Goal: Task Accomplishment & Management: Use online tool/utility

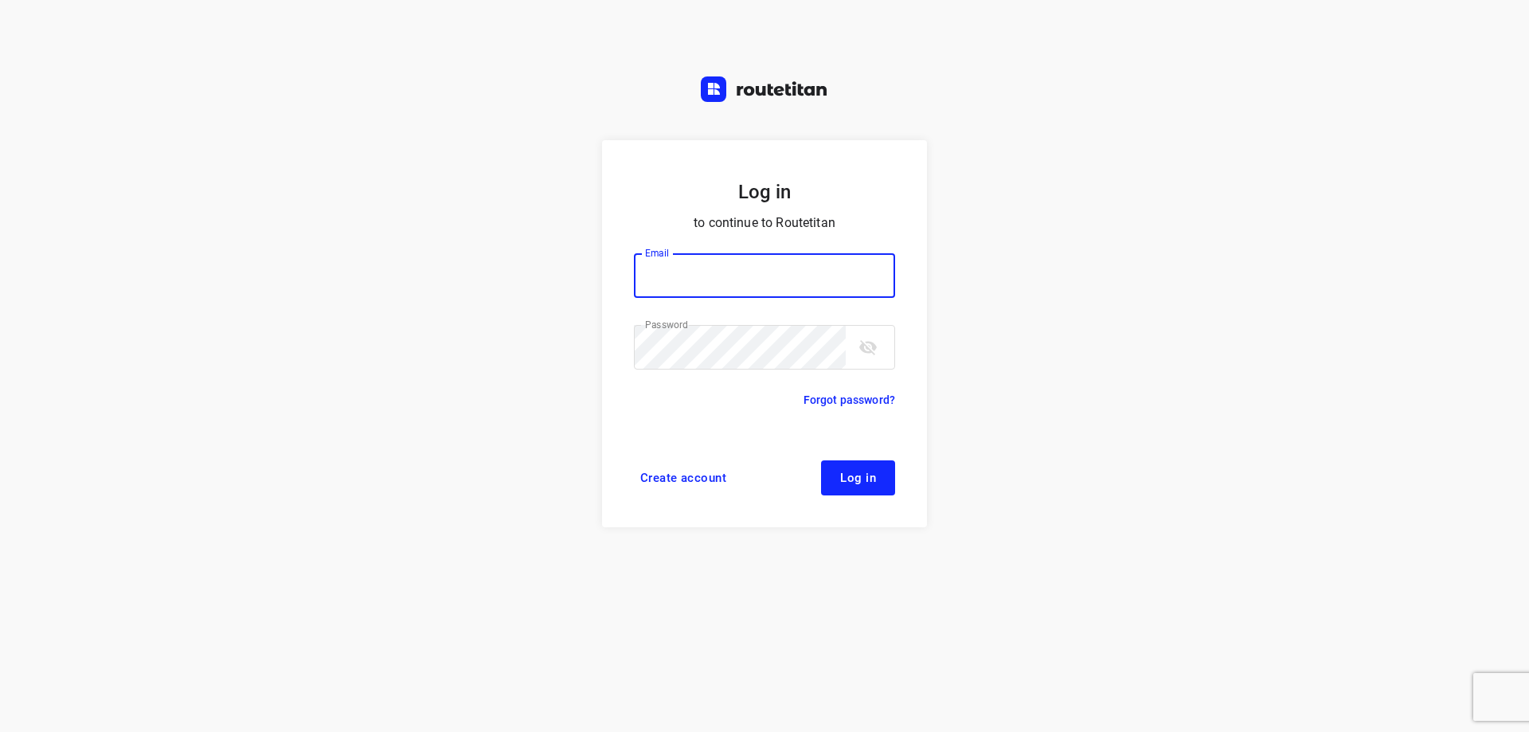
type input "[EMAIL_ADDRESS][DOMAIN_NAME]"
click at [847, 476] on span "Log in" at bounding box center [858, 477] width 36 height 13
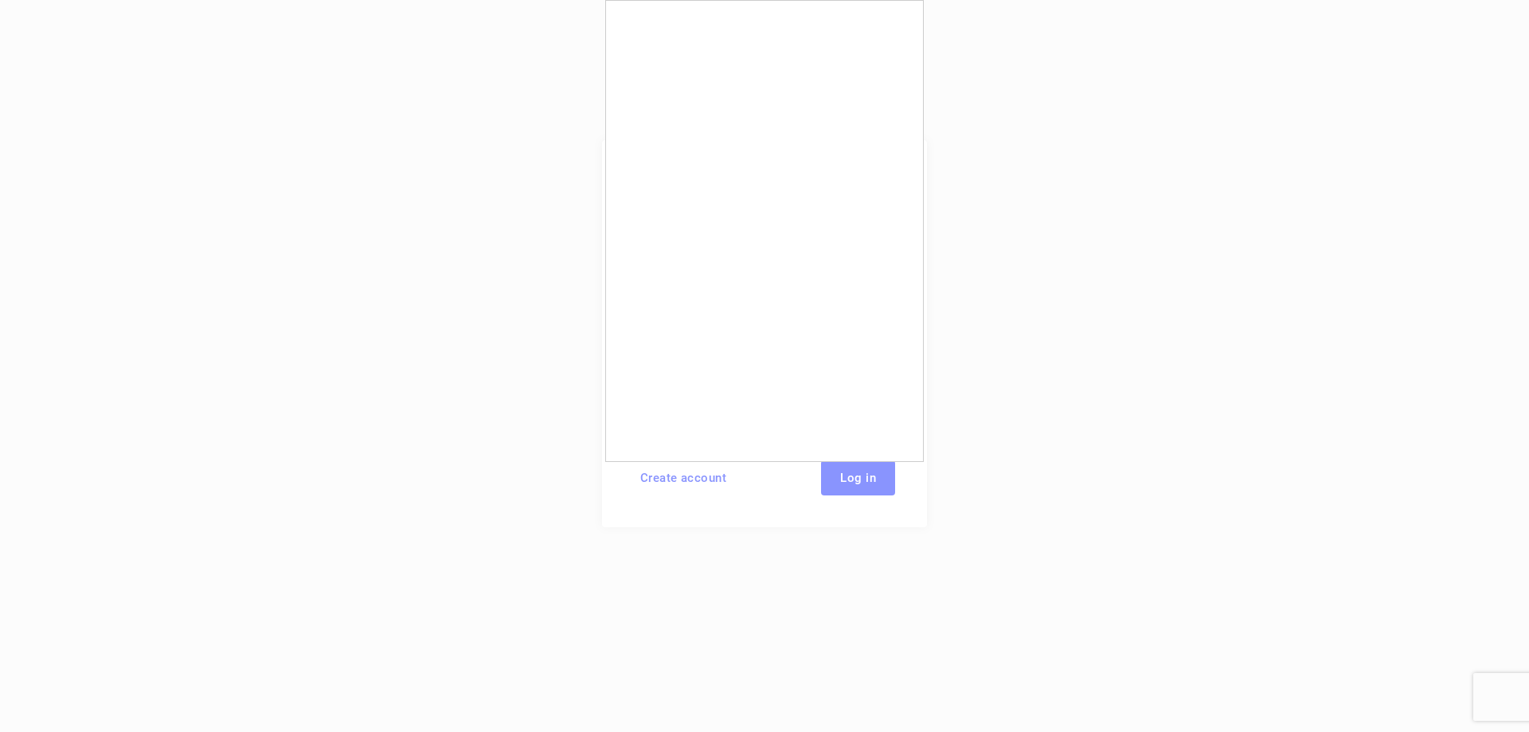
click at [843, 488] on div at bounding box center [764, 366] width 1529 height 732
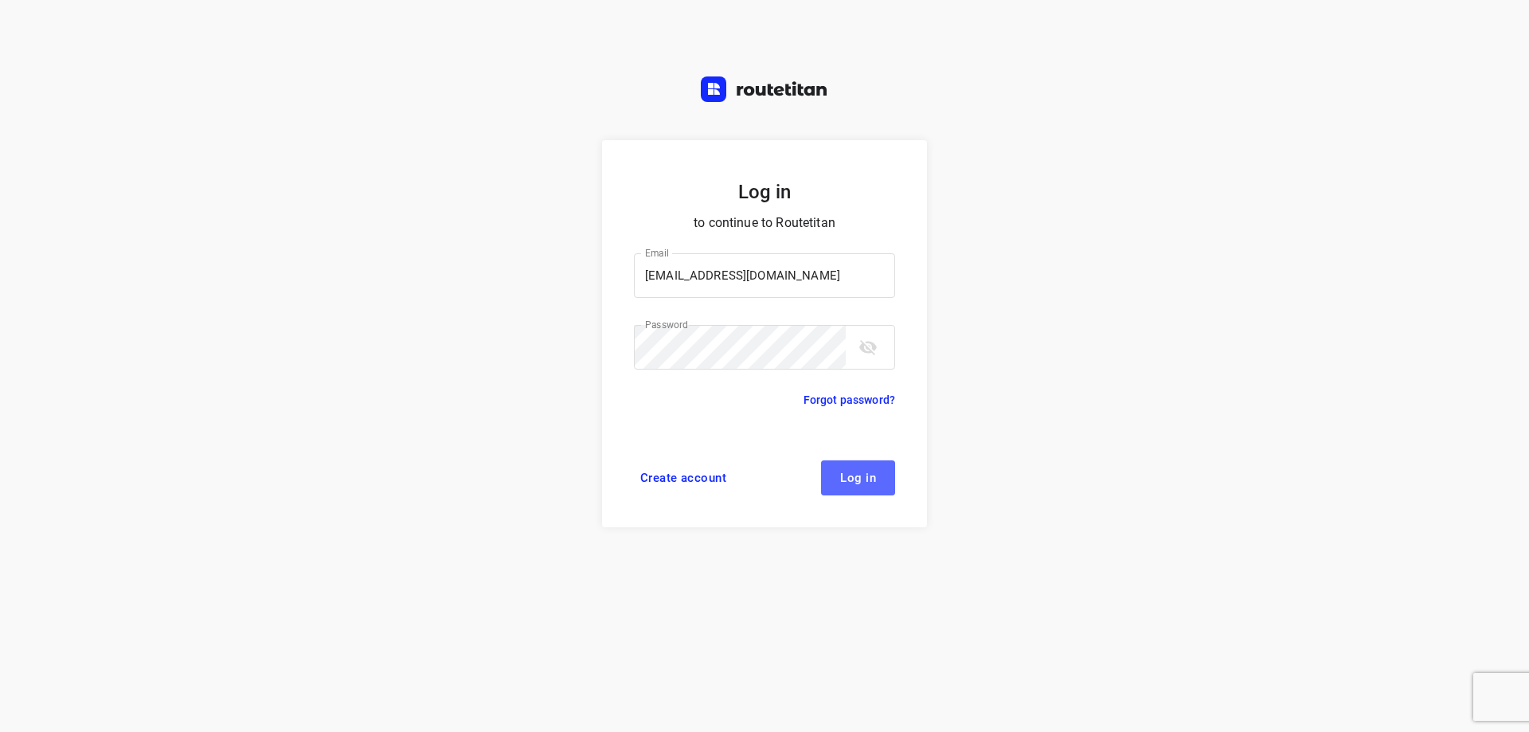
click at [843, 482] on span "Log in" at bounding box center [858, 477] width 36 height 13
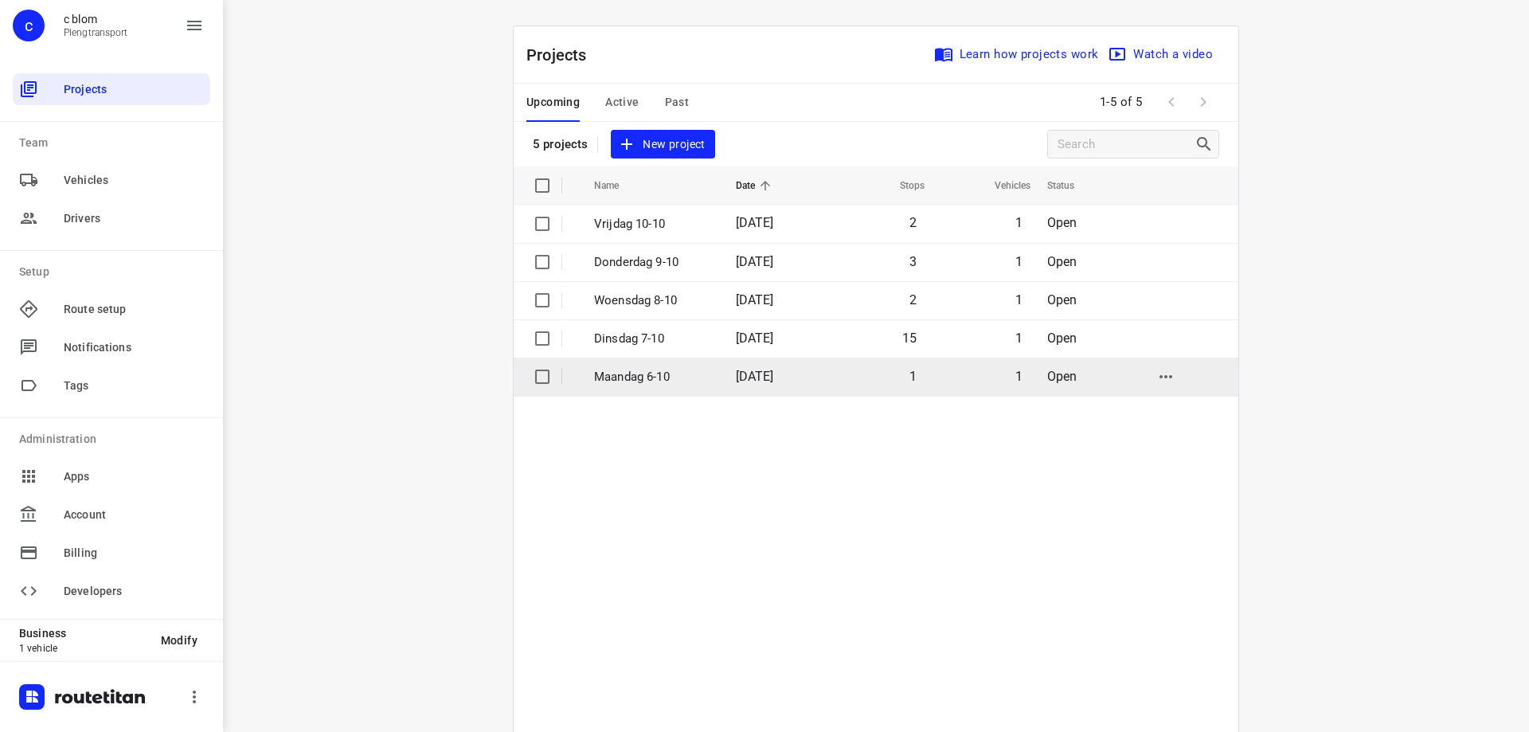
click at [635, 374] on p "Maandag 6-10" at bounding box center [653, 377] width 118 height 18
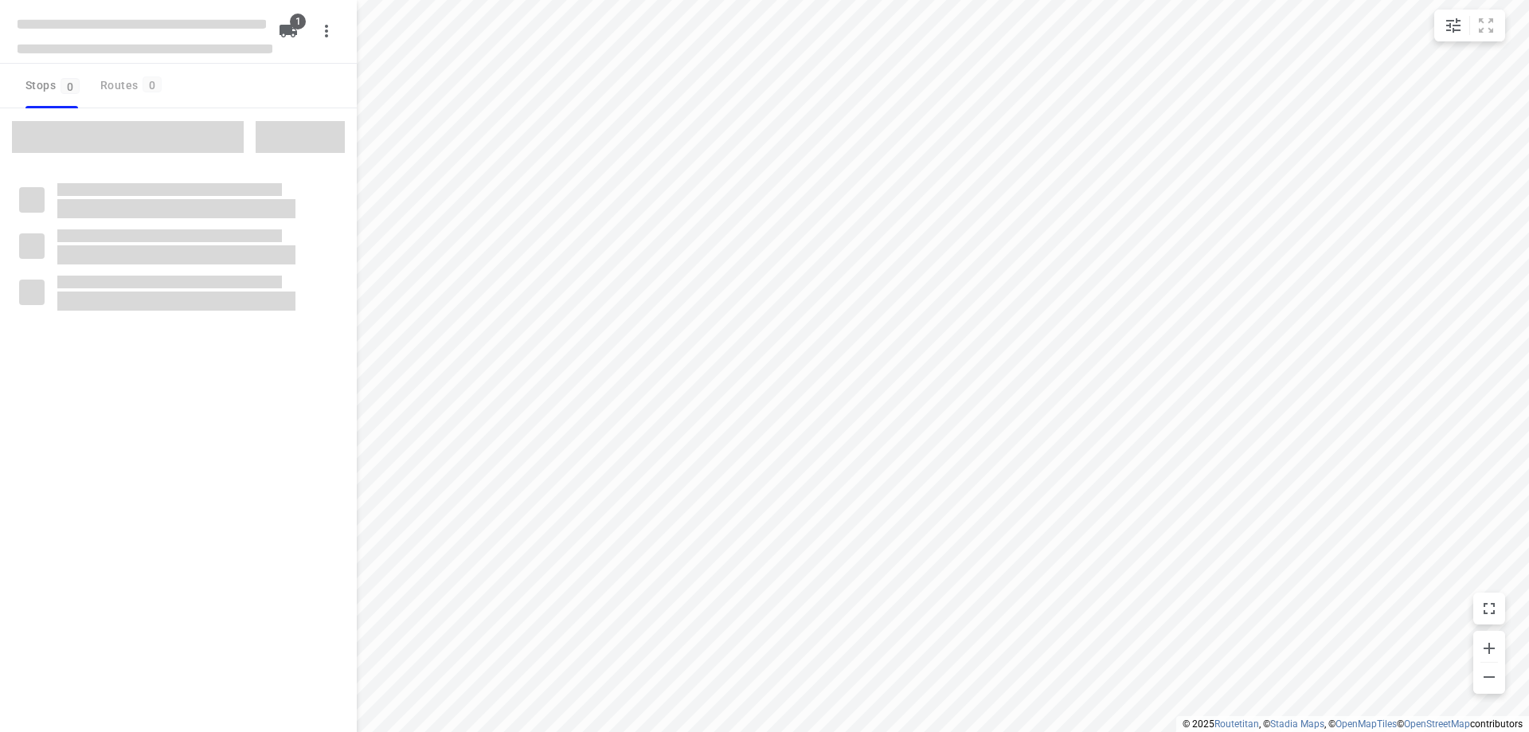
type input "distance"
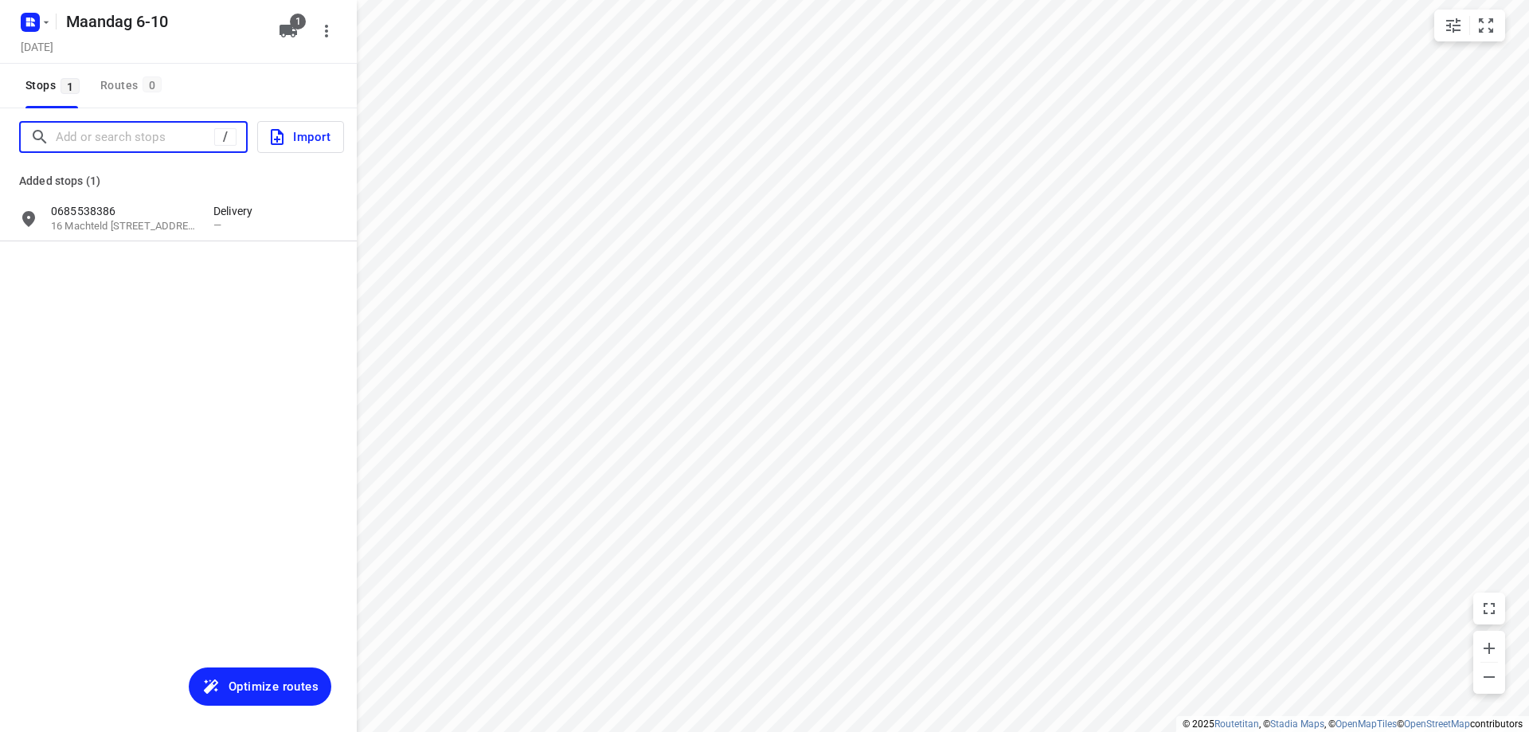
click at [157, 146] on input "Add or search stops" at bounding box center [135, 137] width 158 height 25
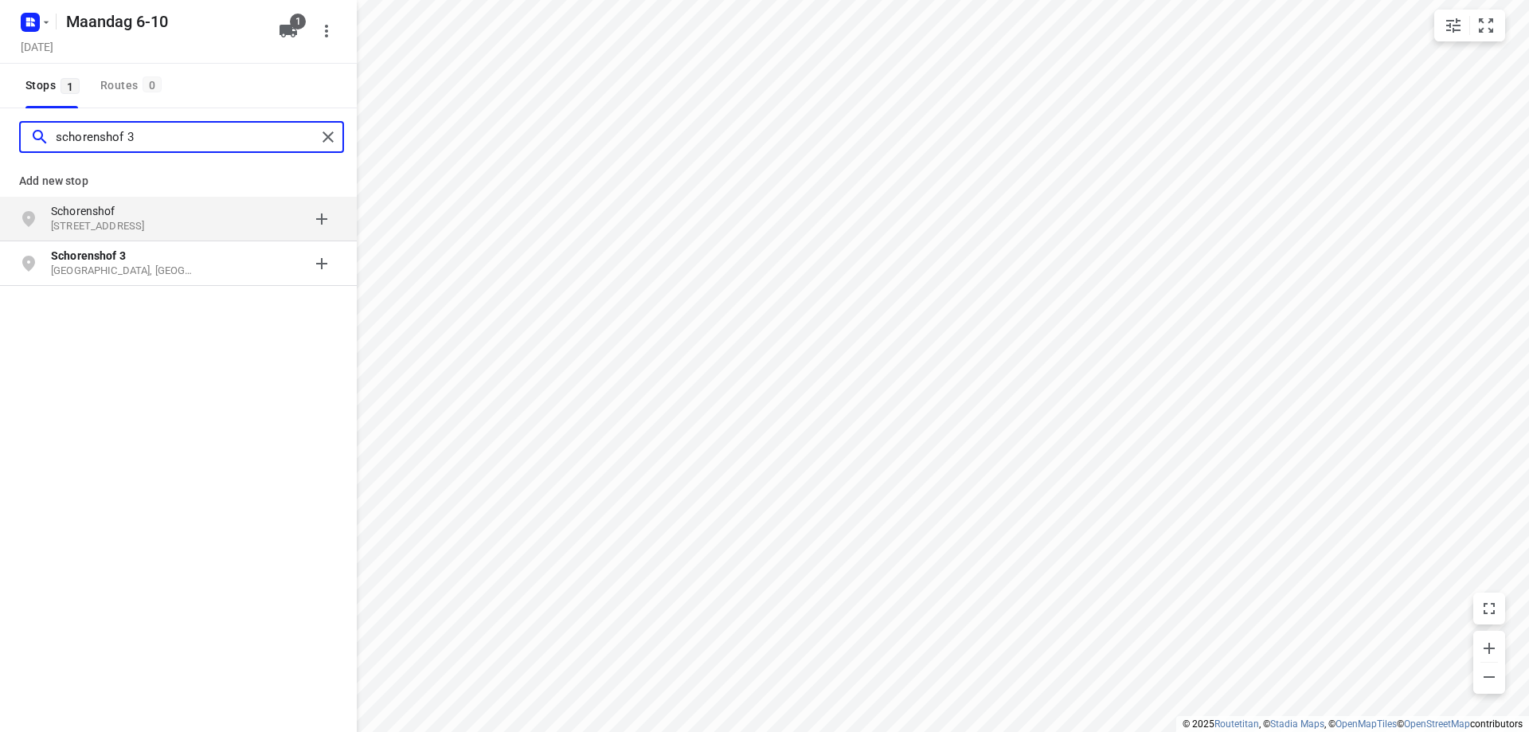
type input "schorenshof 3"
click at [113, 220] on p "[STREET_ADDRESS]" at bounding box center [124, 226] width 147 height 15
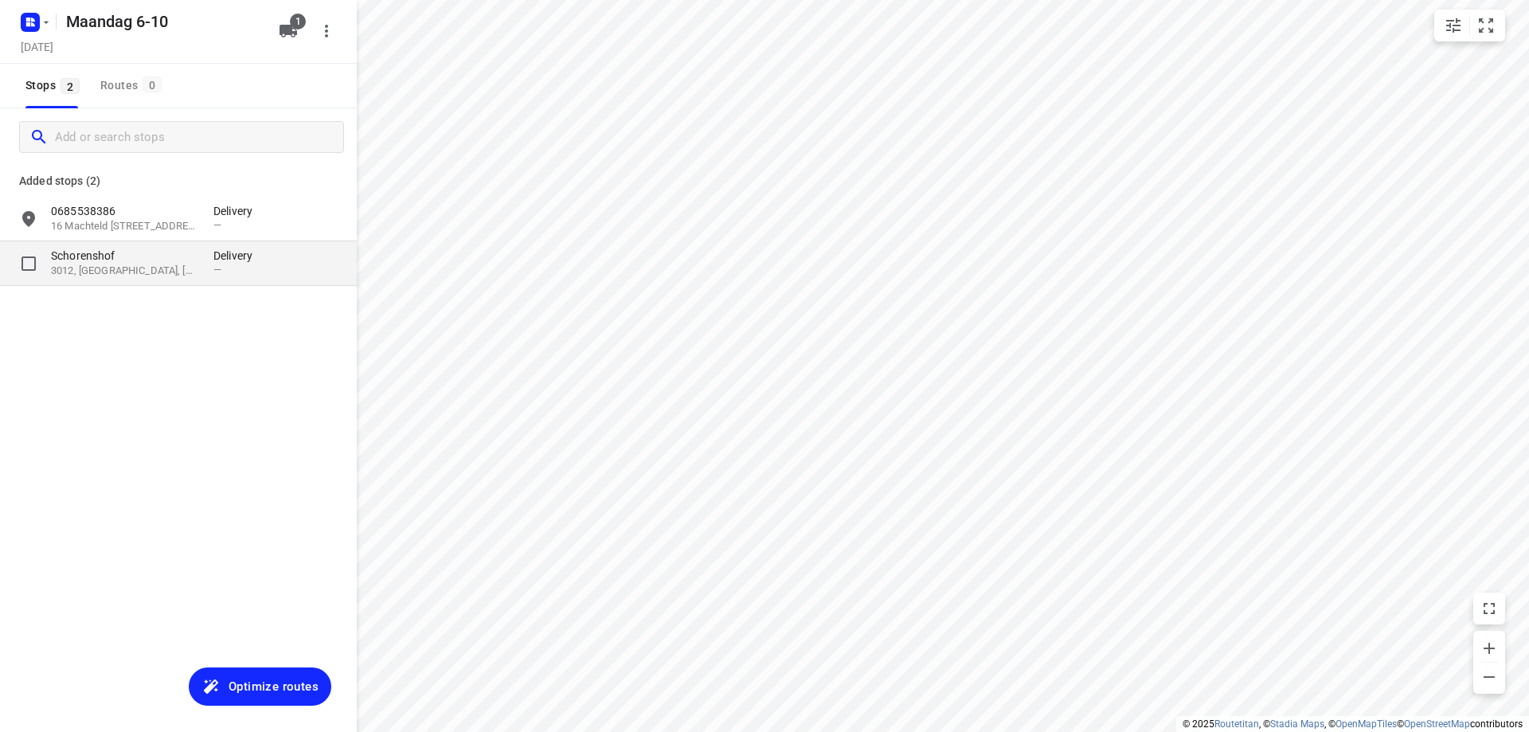
click at [161, 260] on p "Schorenshof" at bounding box center [124, 256] width 147 height 16
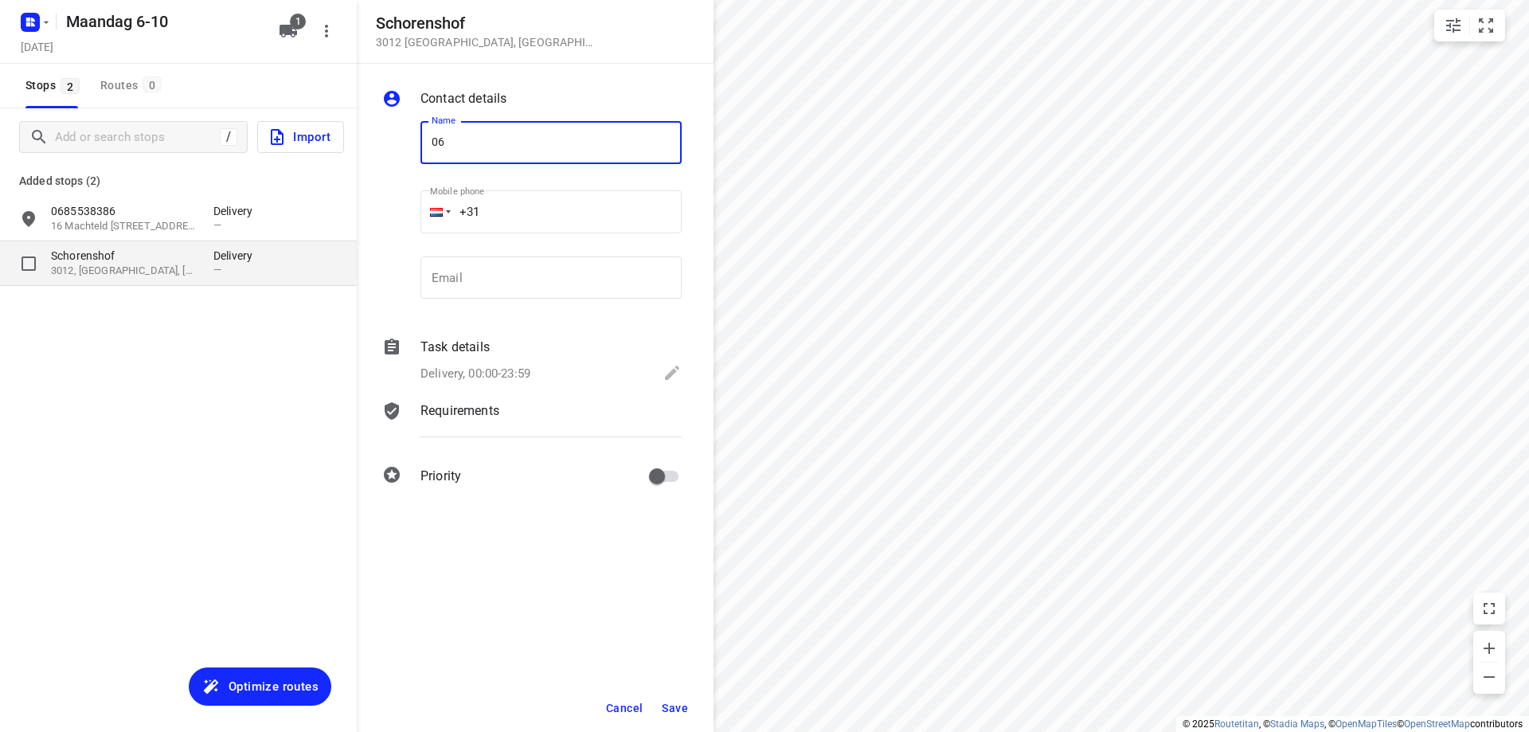
type input "0"
type input "0032486590555"
click at [676, 704] on span "Save" at bounding box center [675, 708] width 26 height 13
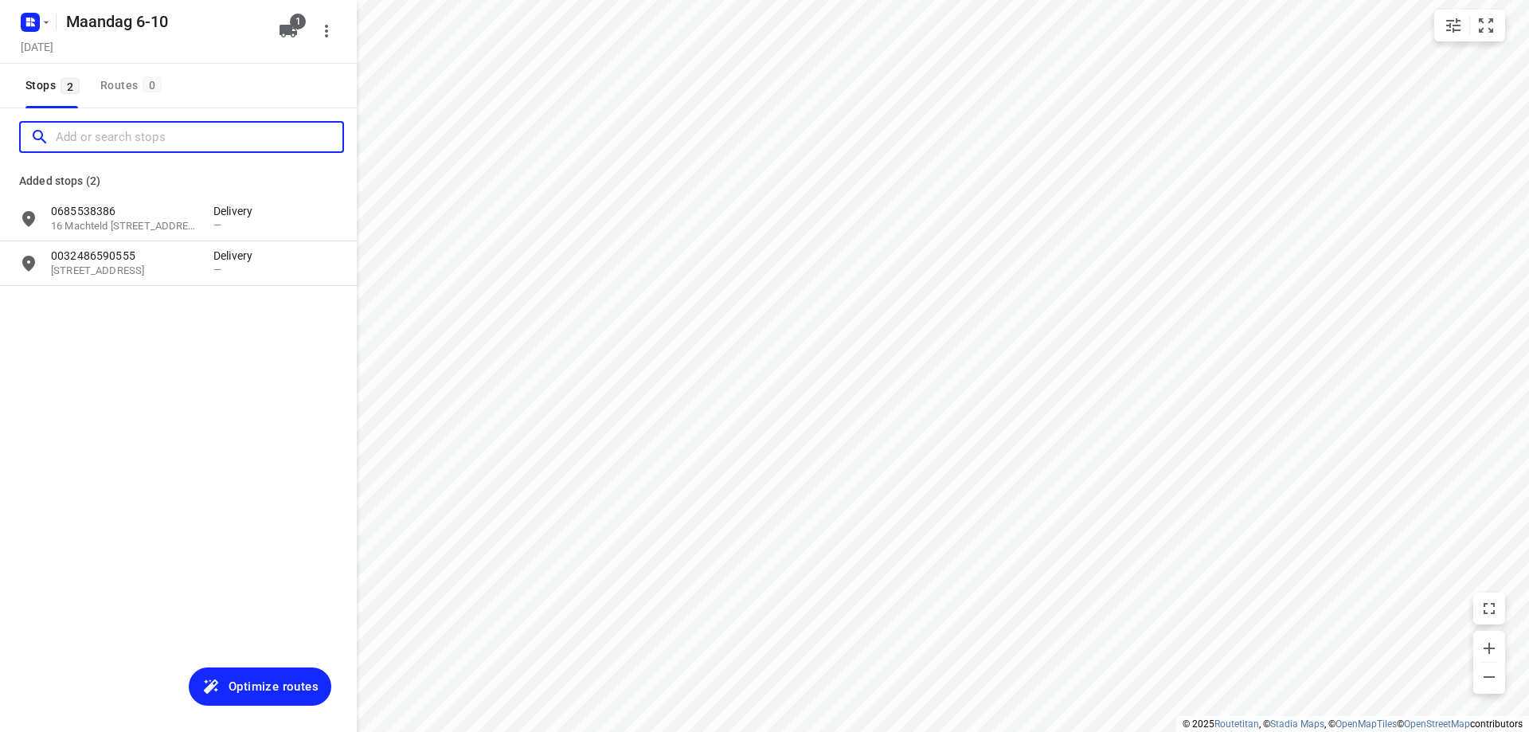
click at [169, 139] on input "Add or search stops" at bounding box center [199, 137] width 287 height 25
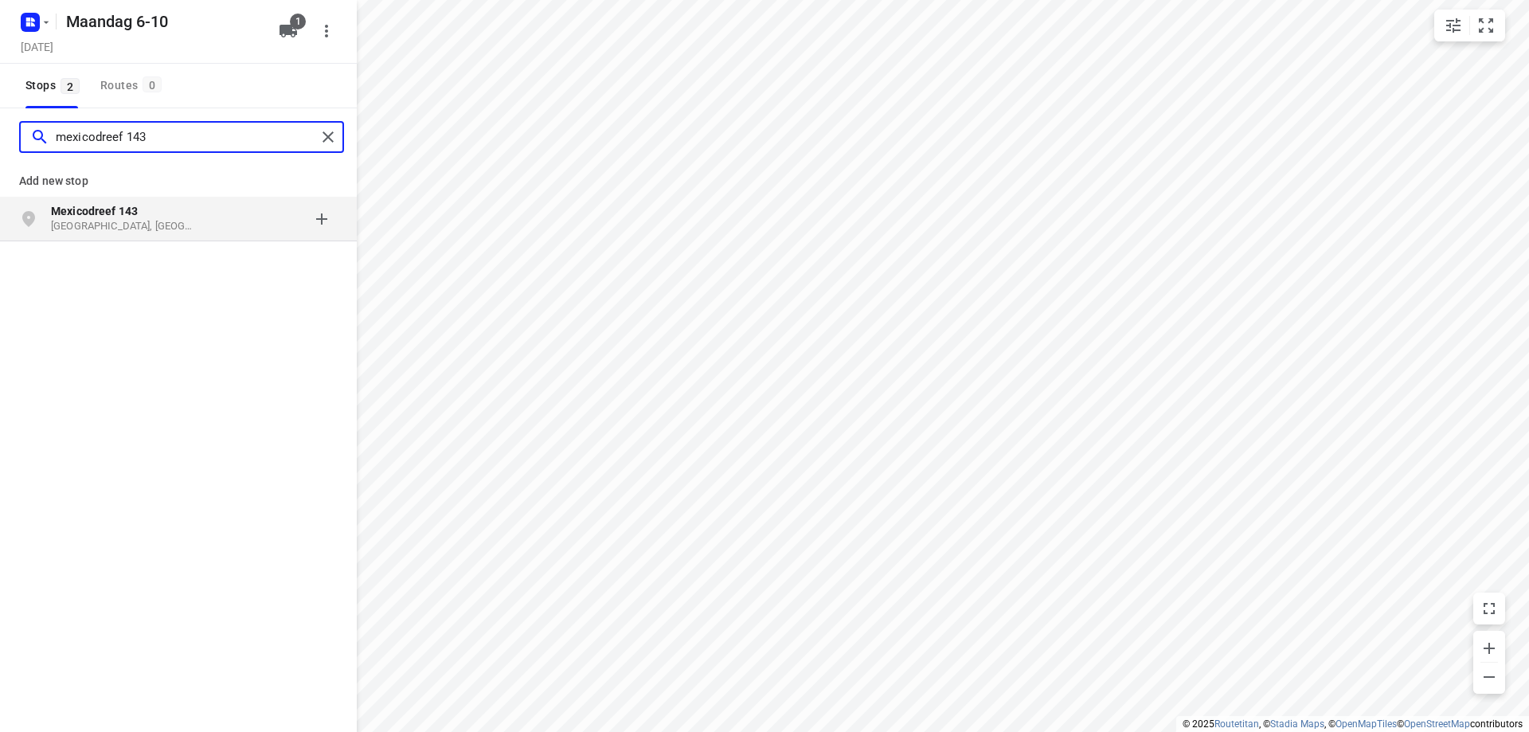
type input "mexicodreef 143"
click at [178, 218] on p "Mexicodreef 143" at bounding box center [124, 211] width 147 height 16
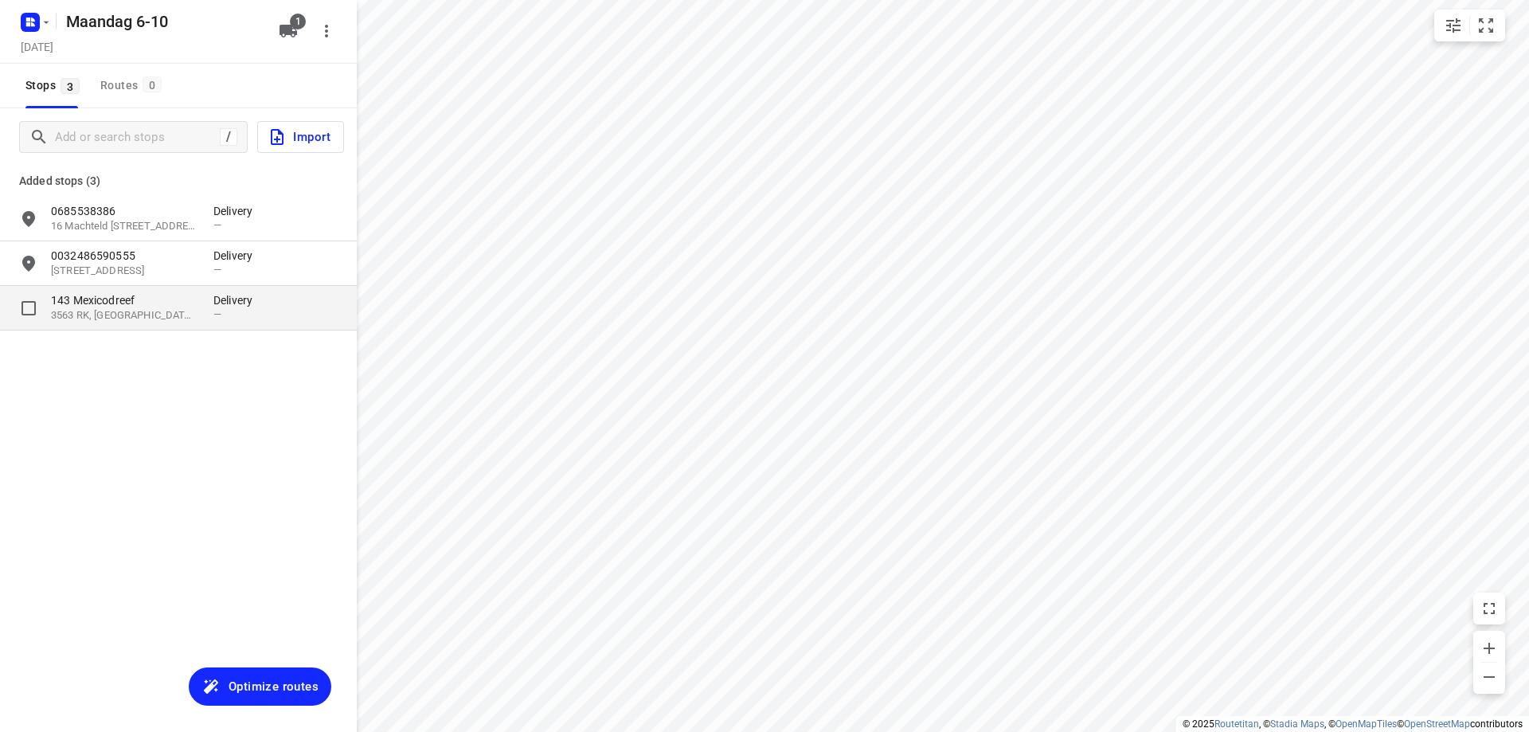
click at [167, 311] on p "3563 RK, [GEOGRAPHIC_DATA], [GEOGRAPHIC_DATA]" at bounding box center [124, 315] width 147 height 15
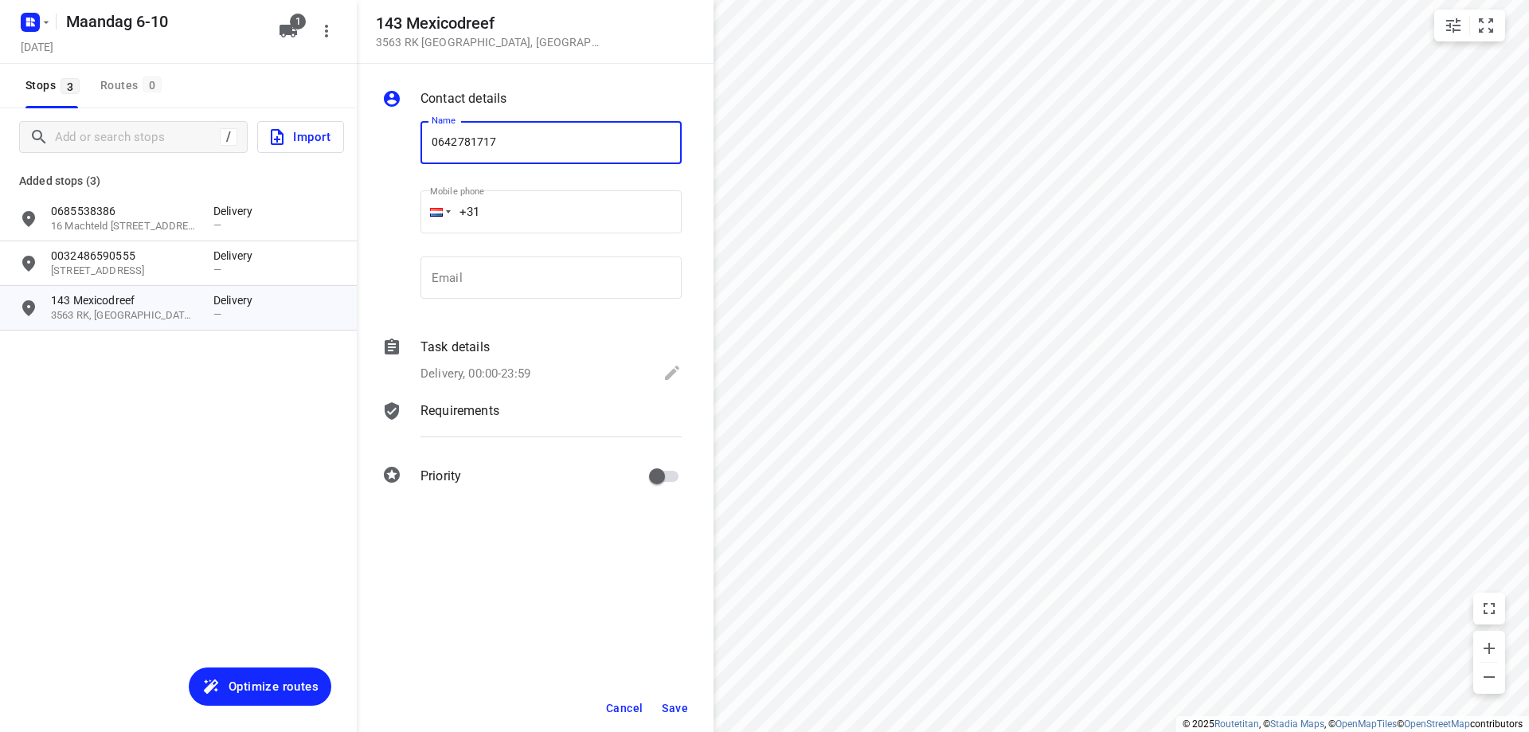
type input "0642781717"
click at [675, 699] on button "Save" at bounding box center [674, 708] width 39 height 29
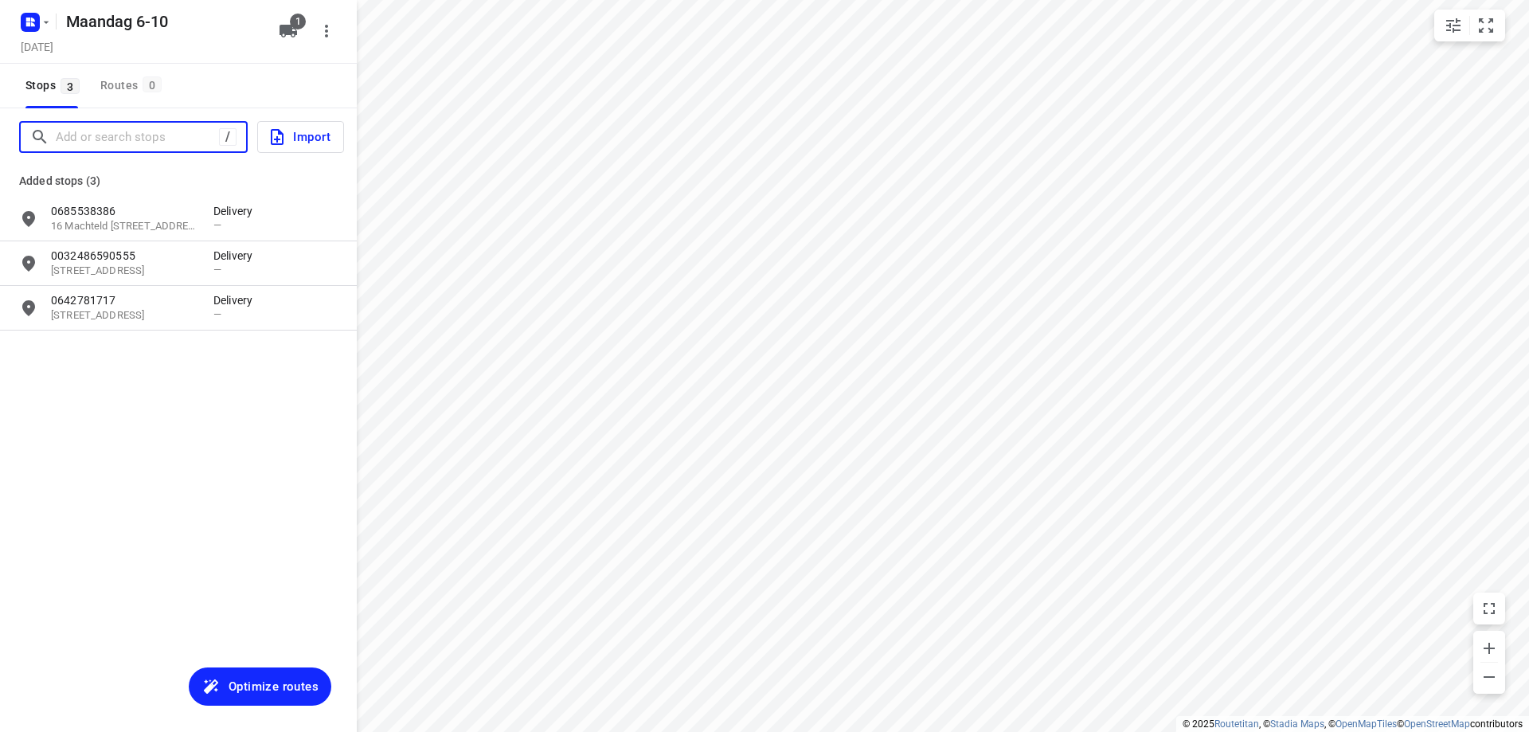
click at [156, 135] on input "Add or search stops" at bounding box center [137, 137] width 163 height 25
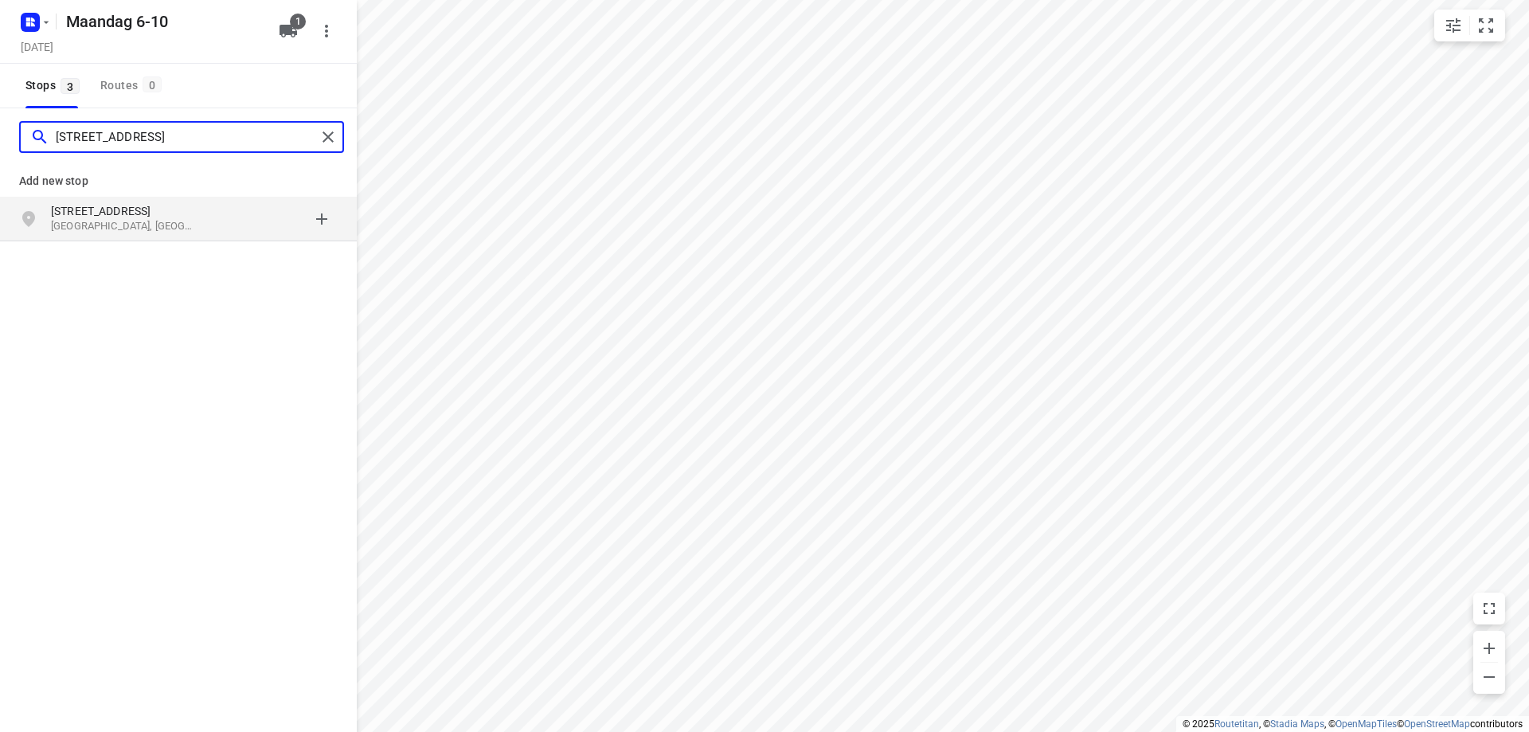
type input "[STREET_ADDRESS]"
click at [142, 218] on p "[STREET_ADDRESS]" at bounding box center [124, 211] width 147 height 16
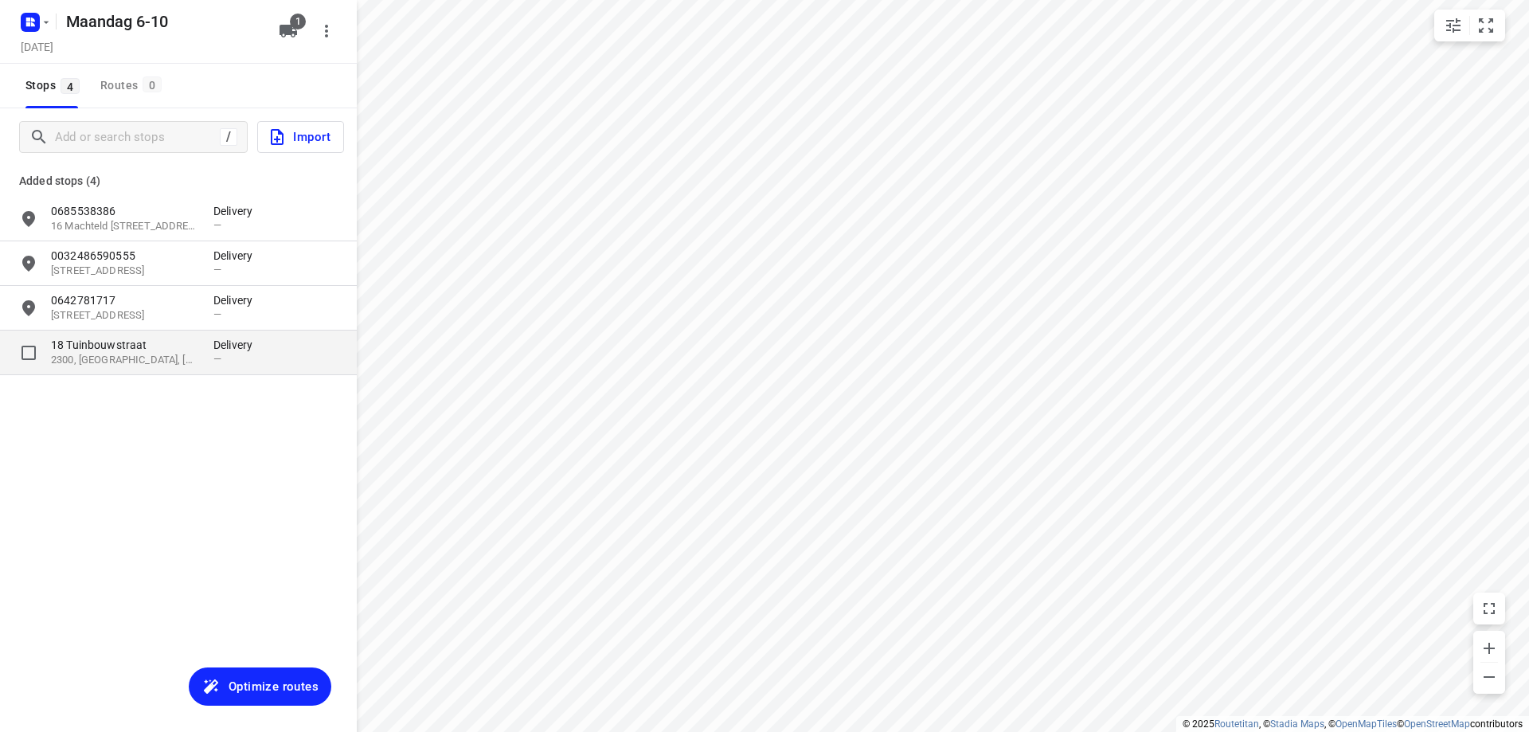
click at [196, 356] on p "2300, [GEOGRAPHIC_DATA], [GEOGRAPHIC_DATA]" at bounding box center [124, 360] width 147 height 15
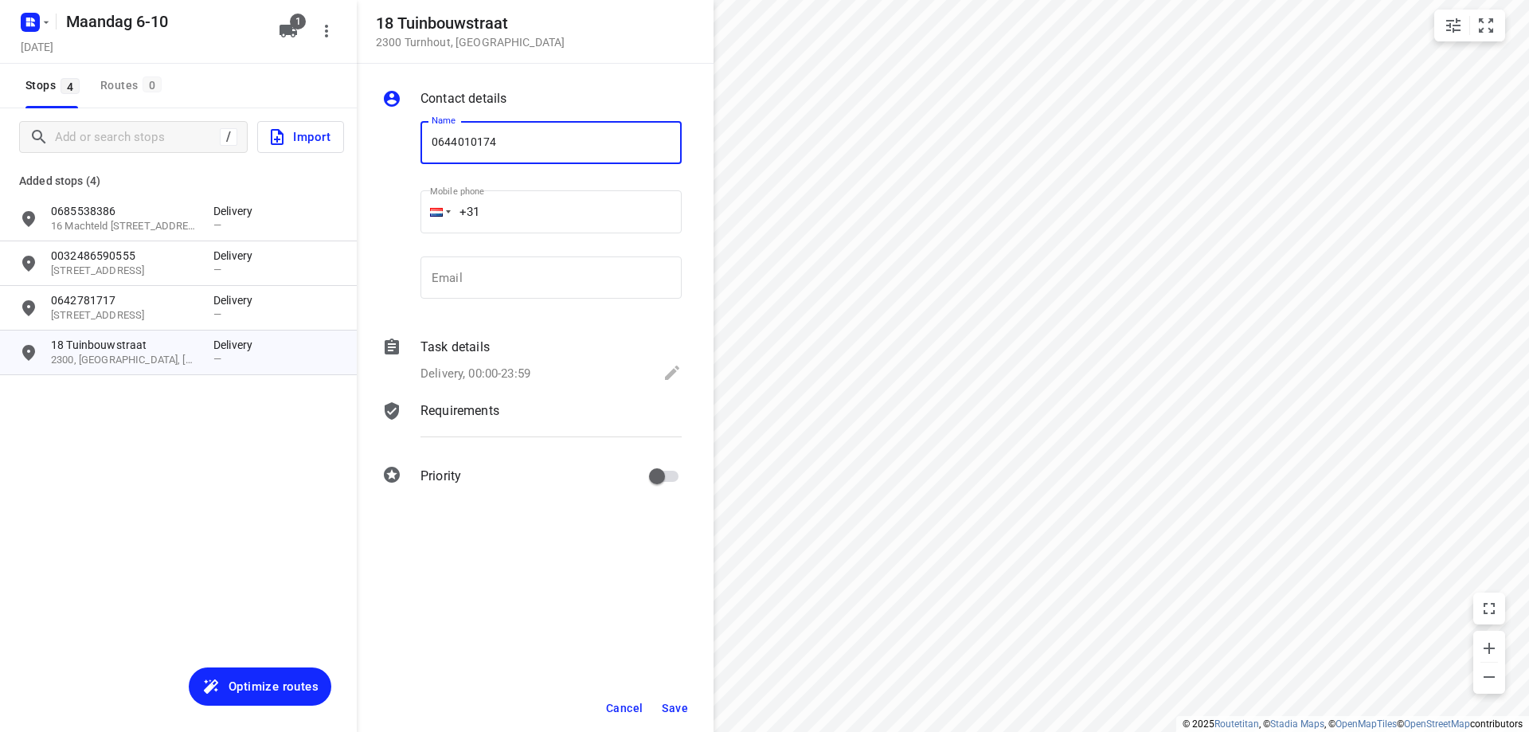
type input "0644010174"
click at [687, 700] on button "Save" at bounding box center [674, 708] width 39 height 29
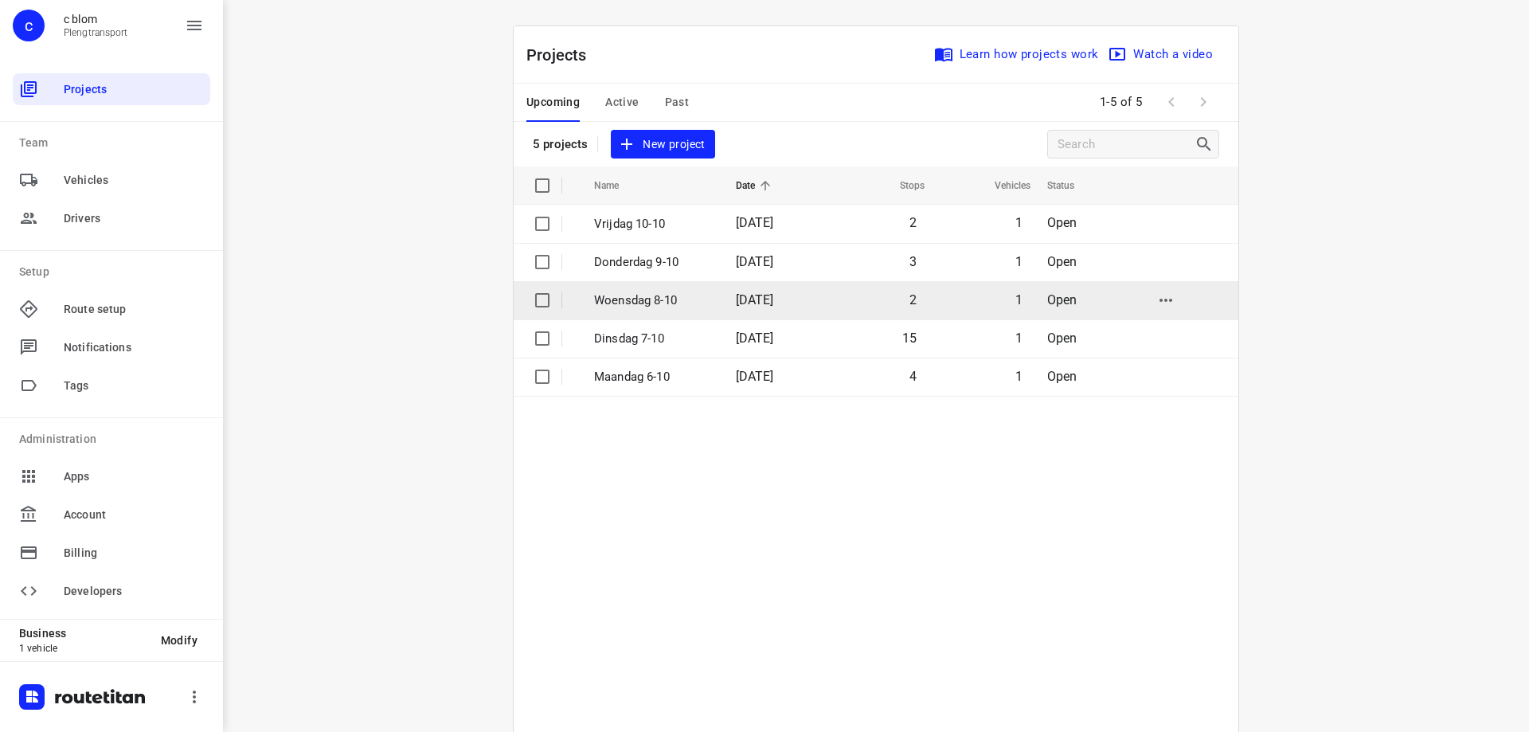
click at [684, 310] on td "Woensdag 8-10" at bounding box center [650, 300] width 145 height 38
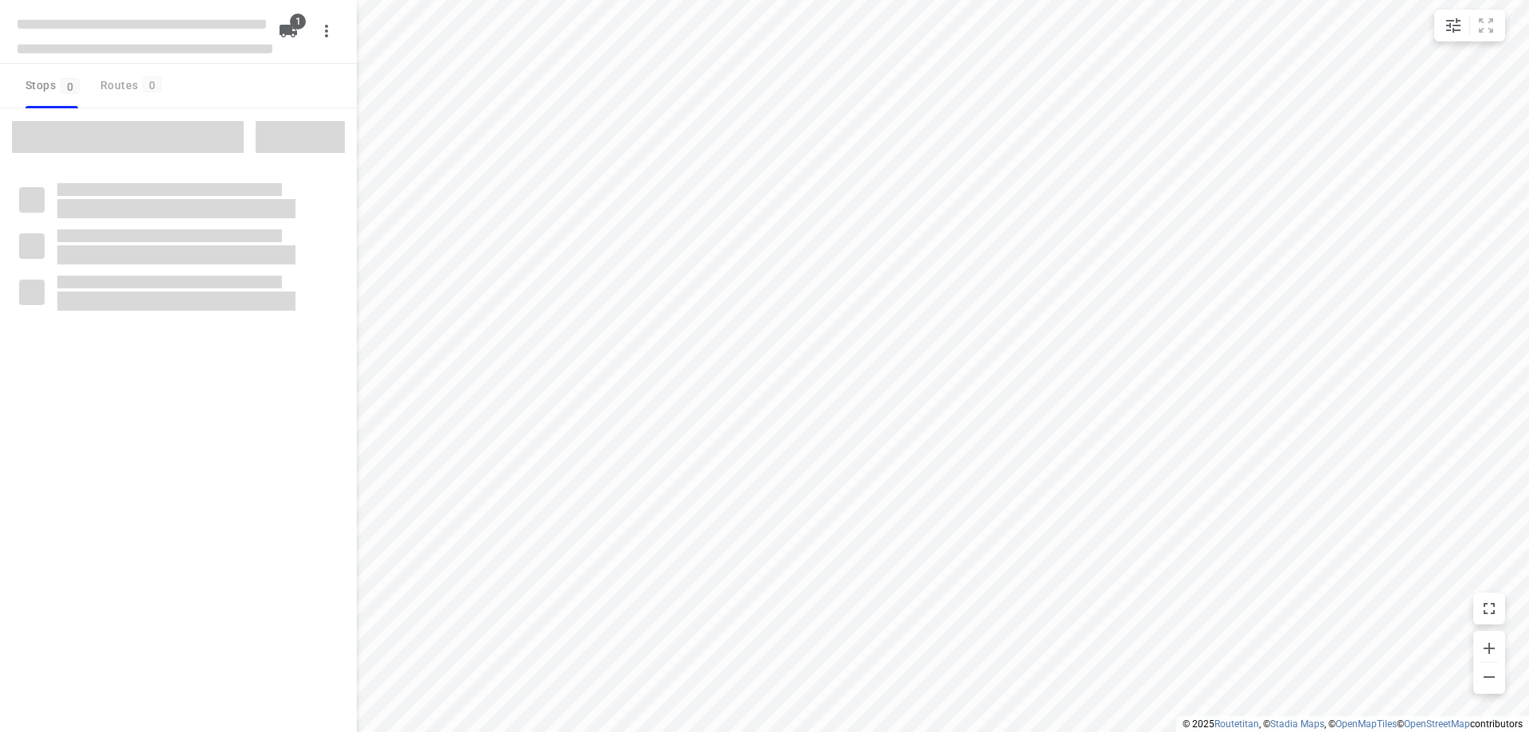
type input "distance"
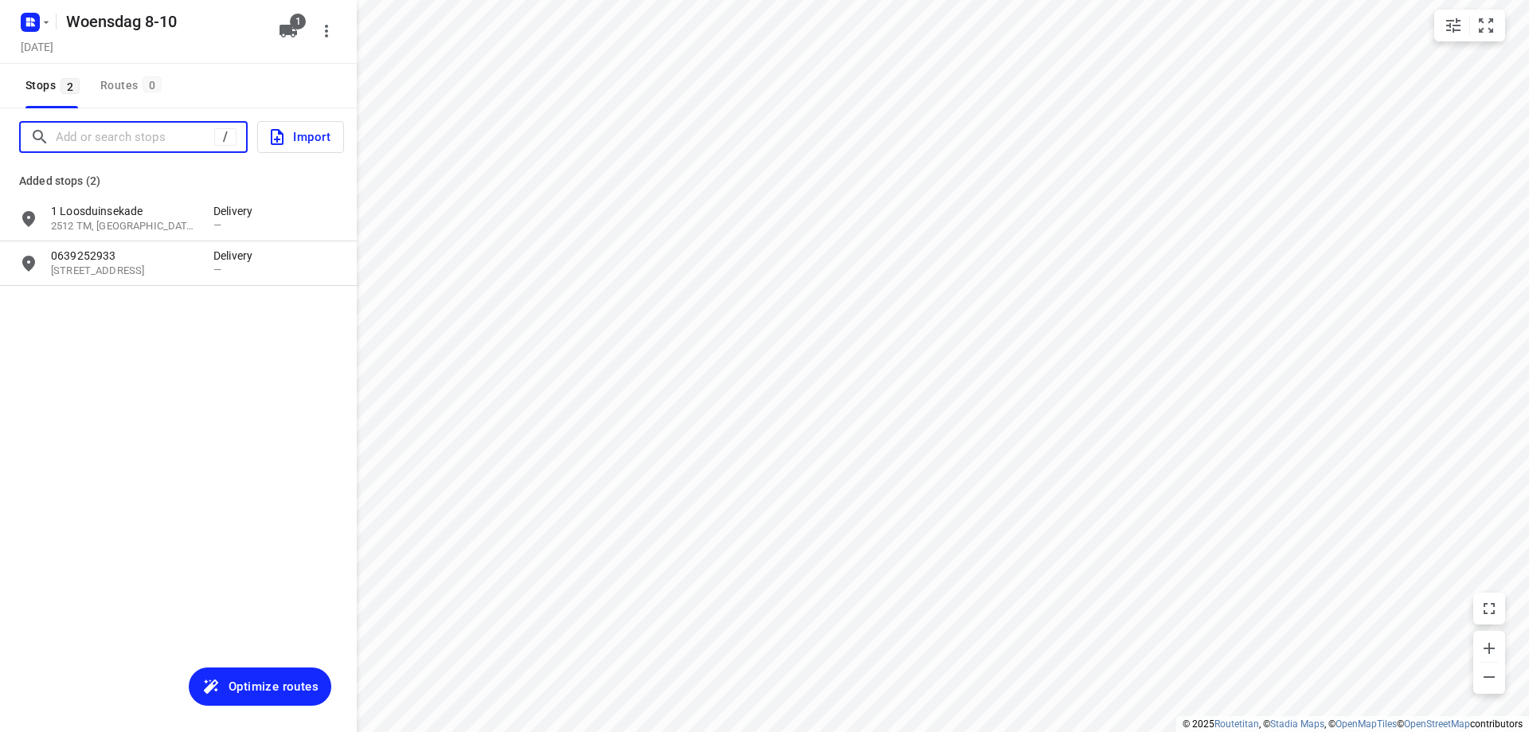
click at [182, 133] on input "Add or search stops" at bounding box center [135, 137] width 158 height 25
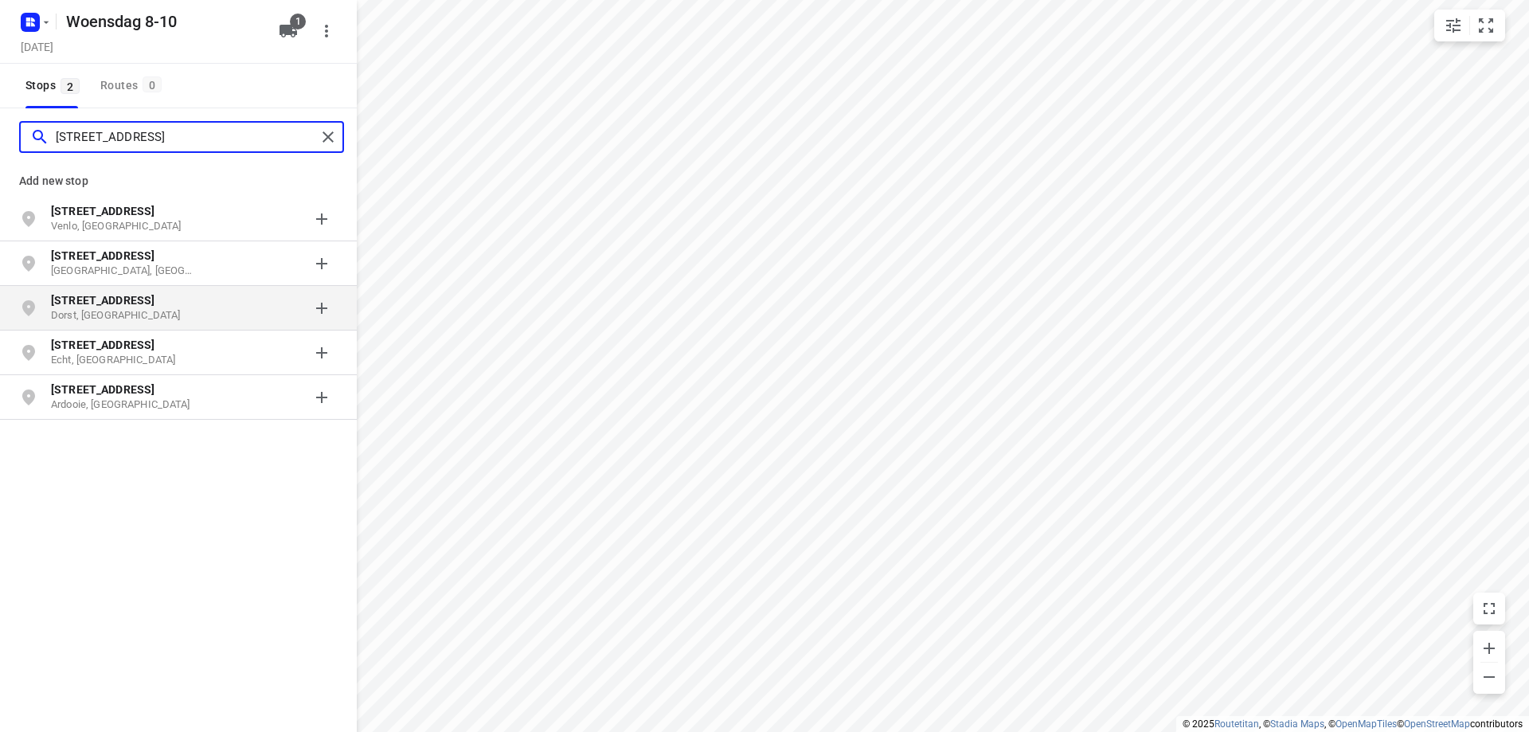
type input "[STREET_ADDRESS]"
click at [133, 325] on div "[STREET_ADDRESS]" at bounding box center [178, 308] width 357 height 45
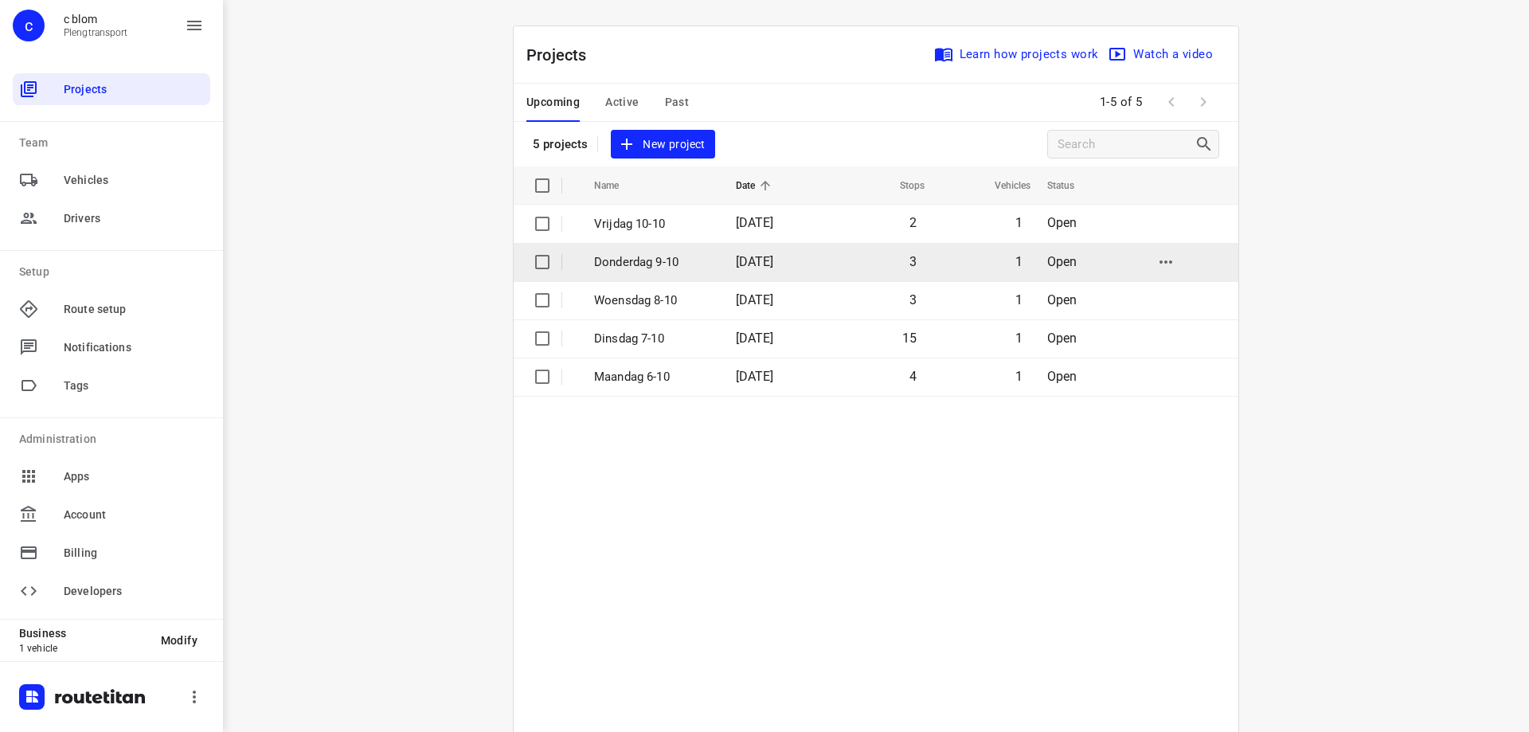
click at [762, 274] on td "[DATE]" at bounding box center [774, 262] width 103 height 38
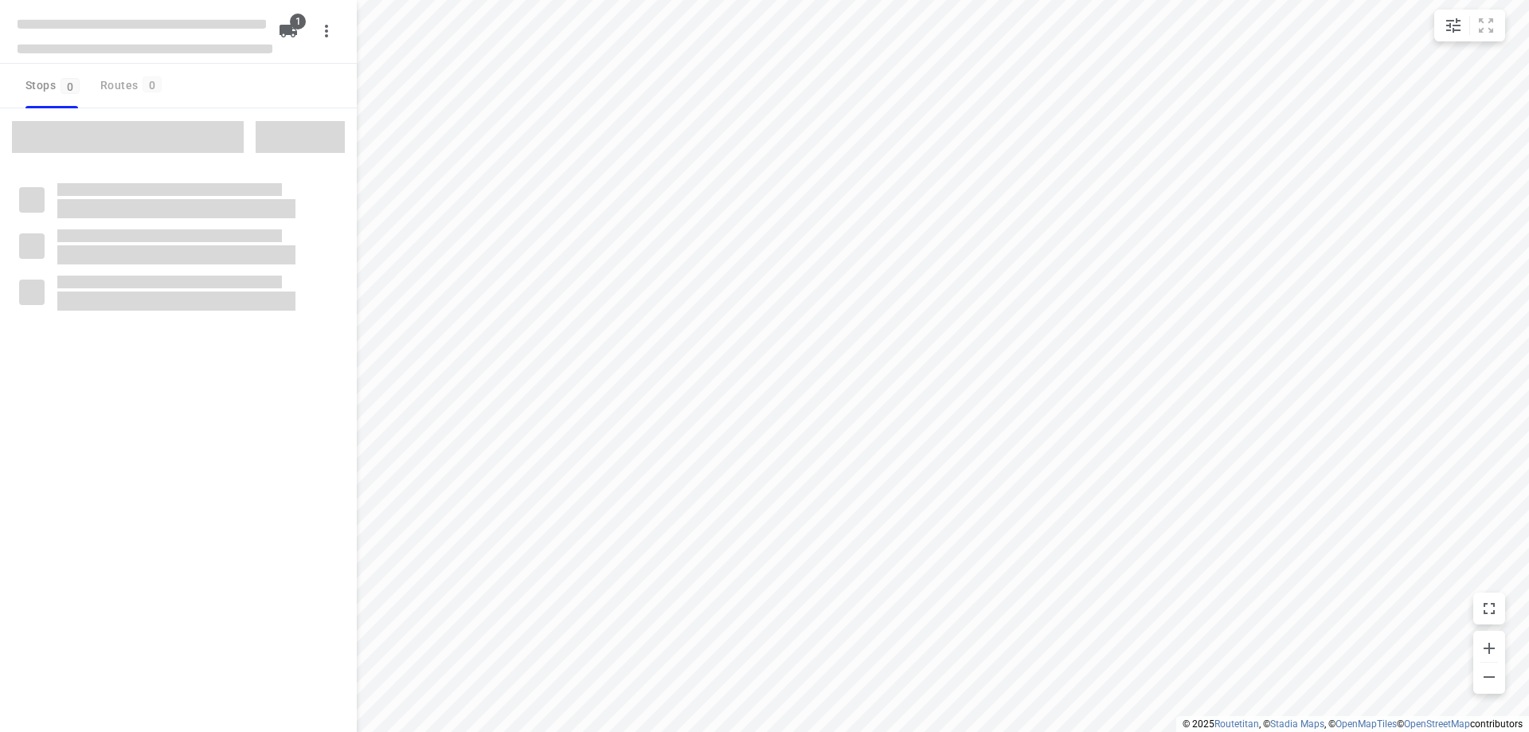
type input "distance"
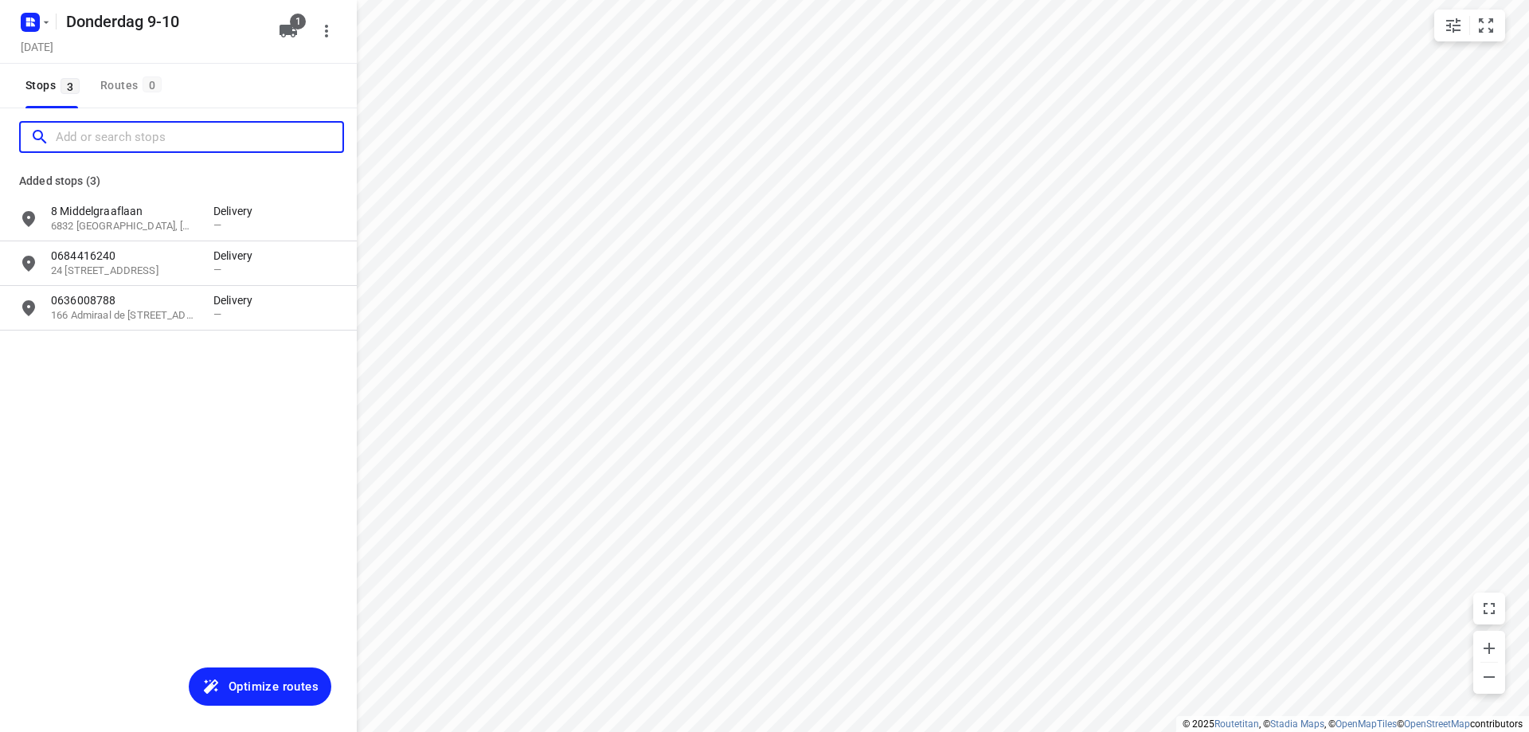
click at [143, 127] on input "Add or search stops" at bounding box center [199, 137] width 287 height 25
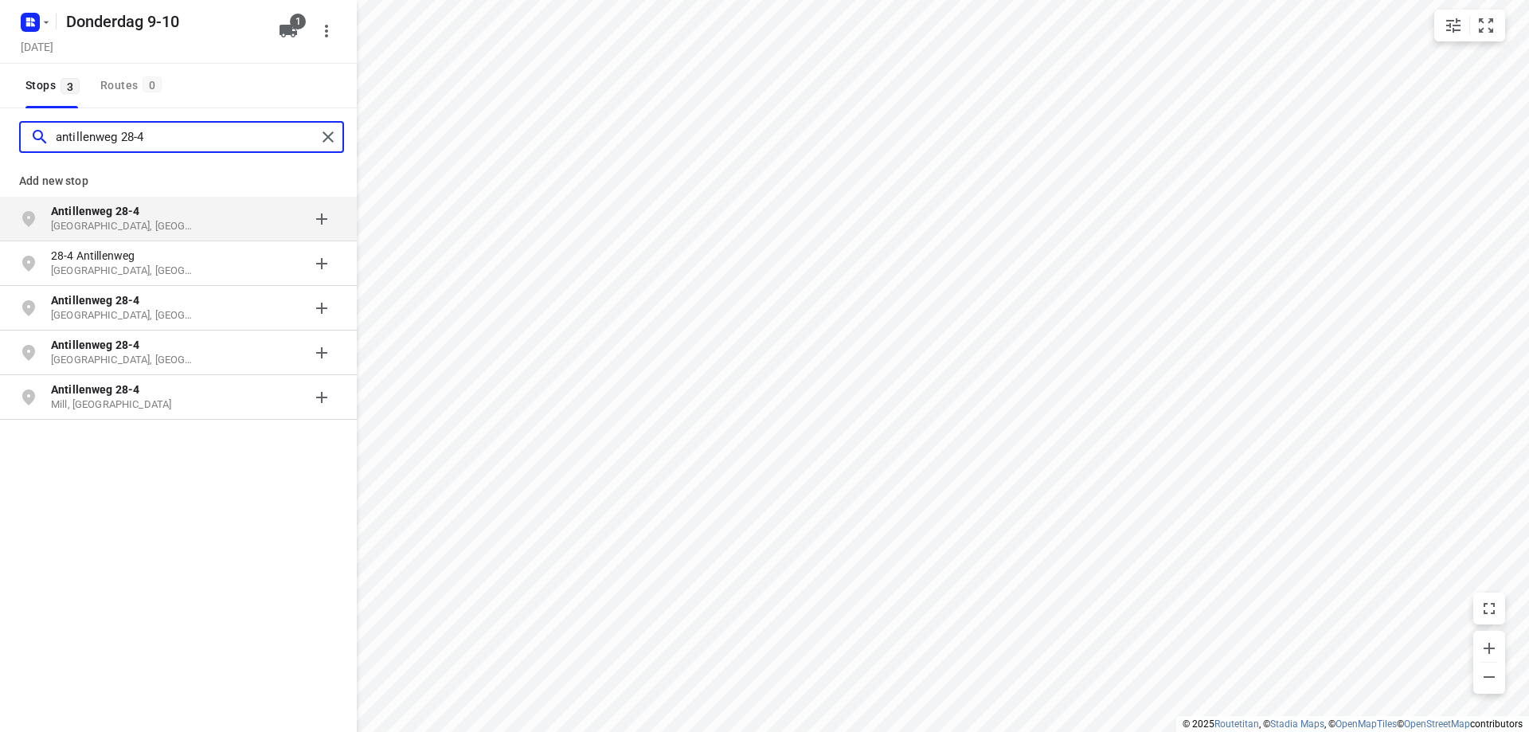
type input "antillenweg 28-4"
click at [143, 213] on p "Antillenweg 28-4" at bounding box center [124, 211] width 147 height 16
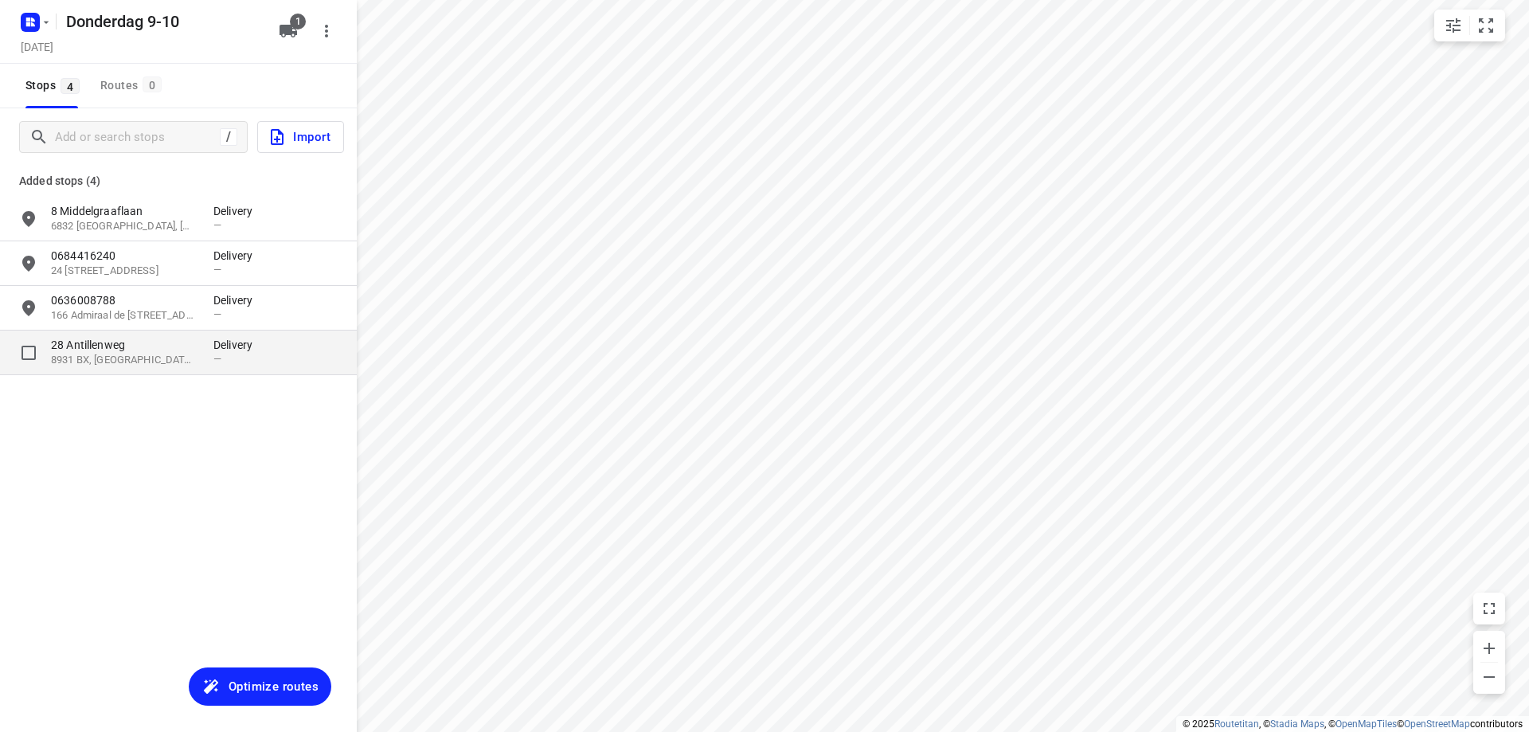
click at [135, 349] on p "28 Antillenweg" at bounding box center [124, 345] width 147 height 16
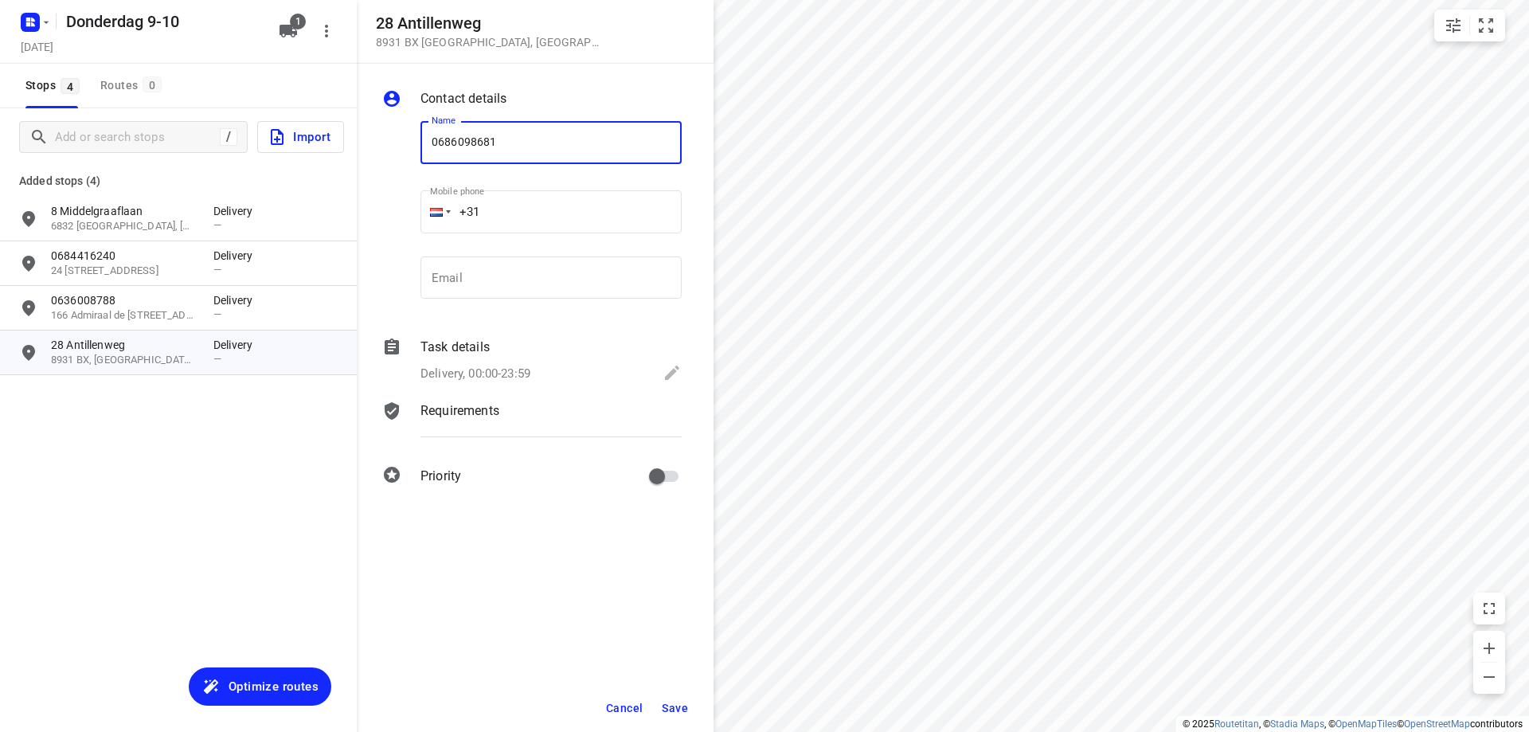
type input "0686098681"
click at [686, 709] on span "Save" at bounding box center [675, 708] width 26 height 13
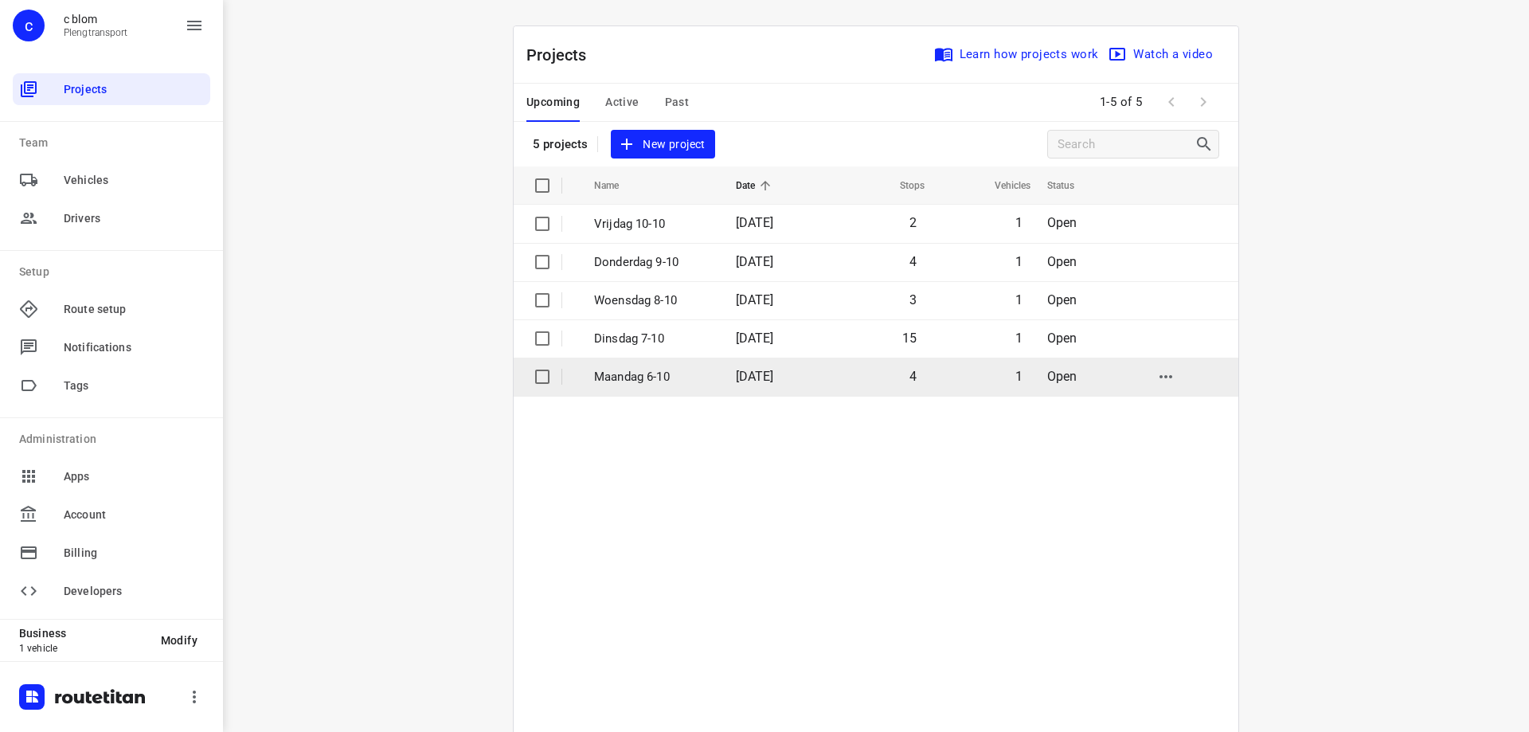
click at [800, 385] on td "[DATE]" at bounding box center [774, 377] width 103 height 38
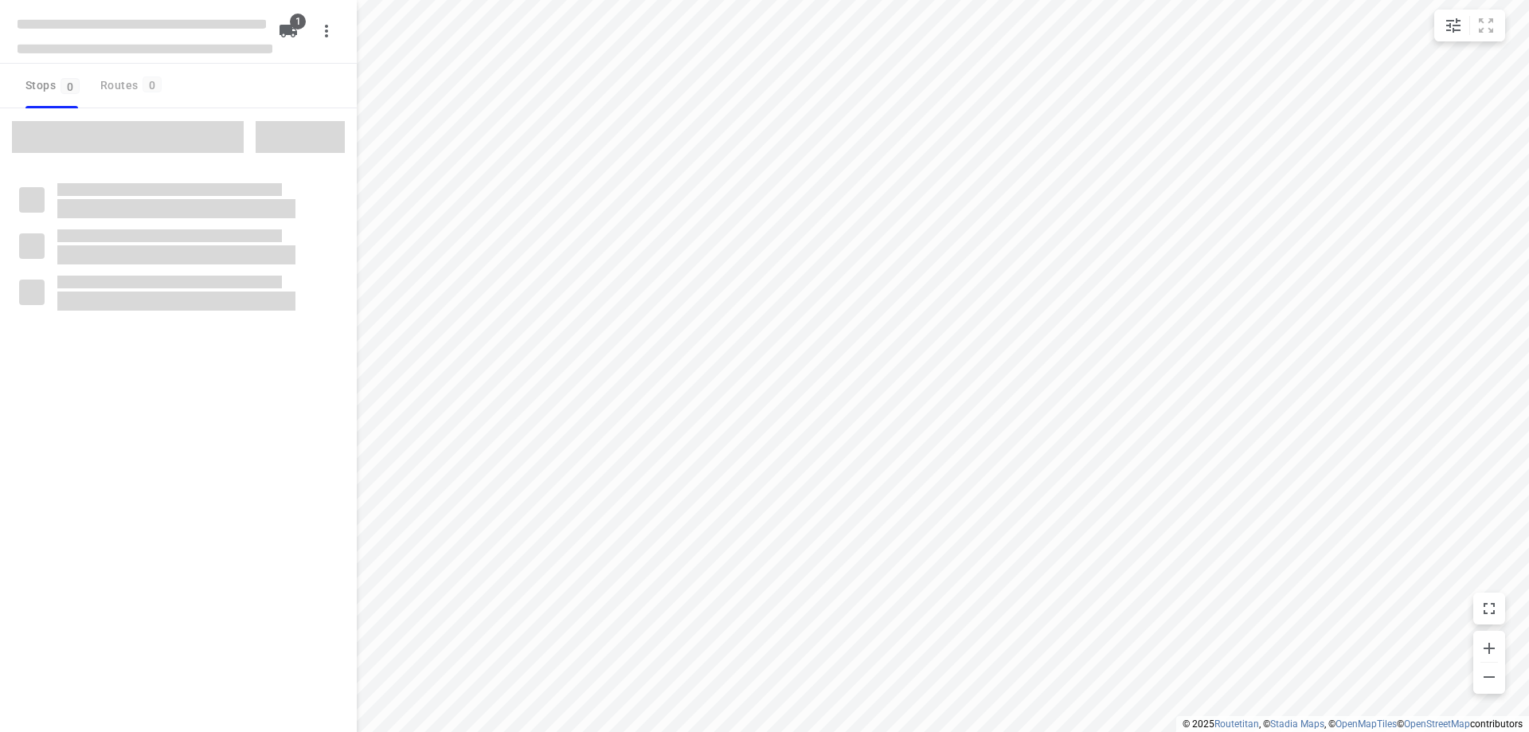
type input "distance"
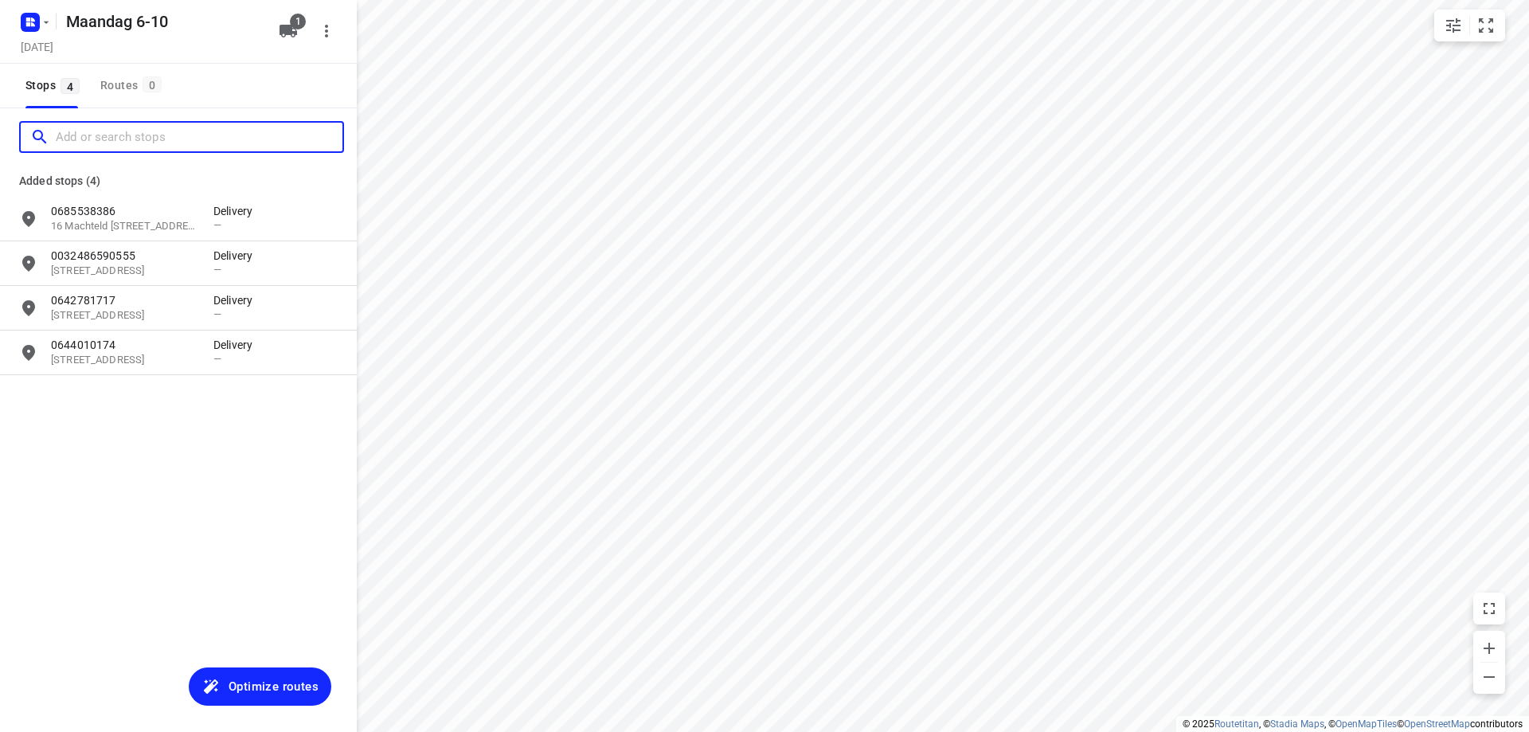
click at [153, 127] on input "Add or search stops" at bounding box center [199, 137] width 287 height 25
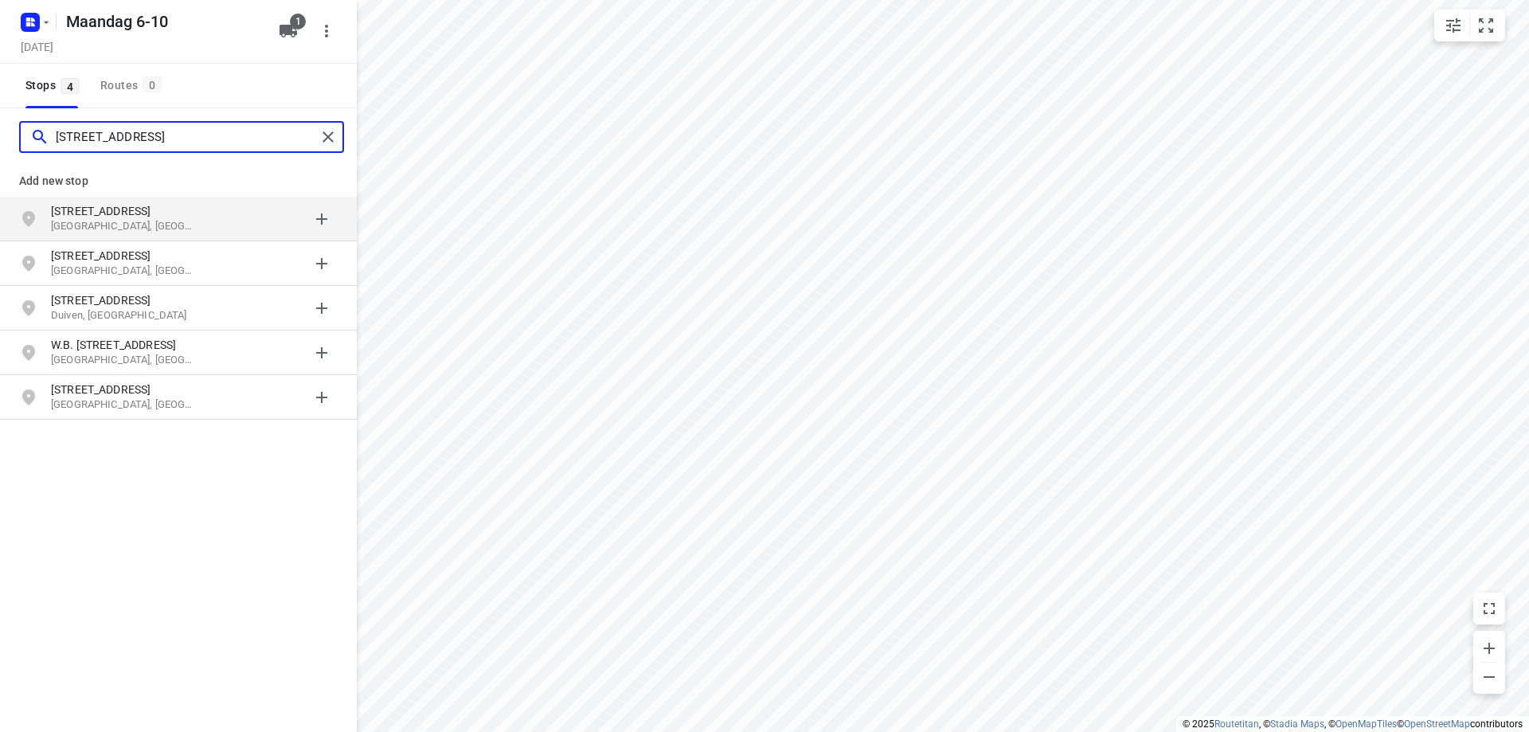
click at [153, 127] on input "[STREET_ADDRESS]" at bounding box center [186, 137] width 260 height 25
type input "[STREET_ADDRESS]"
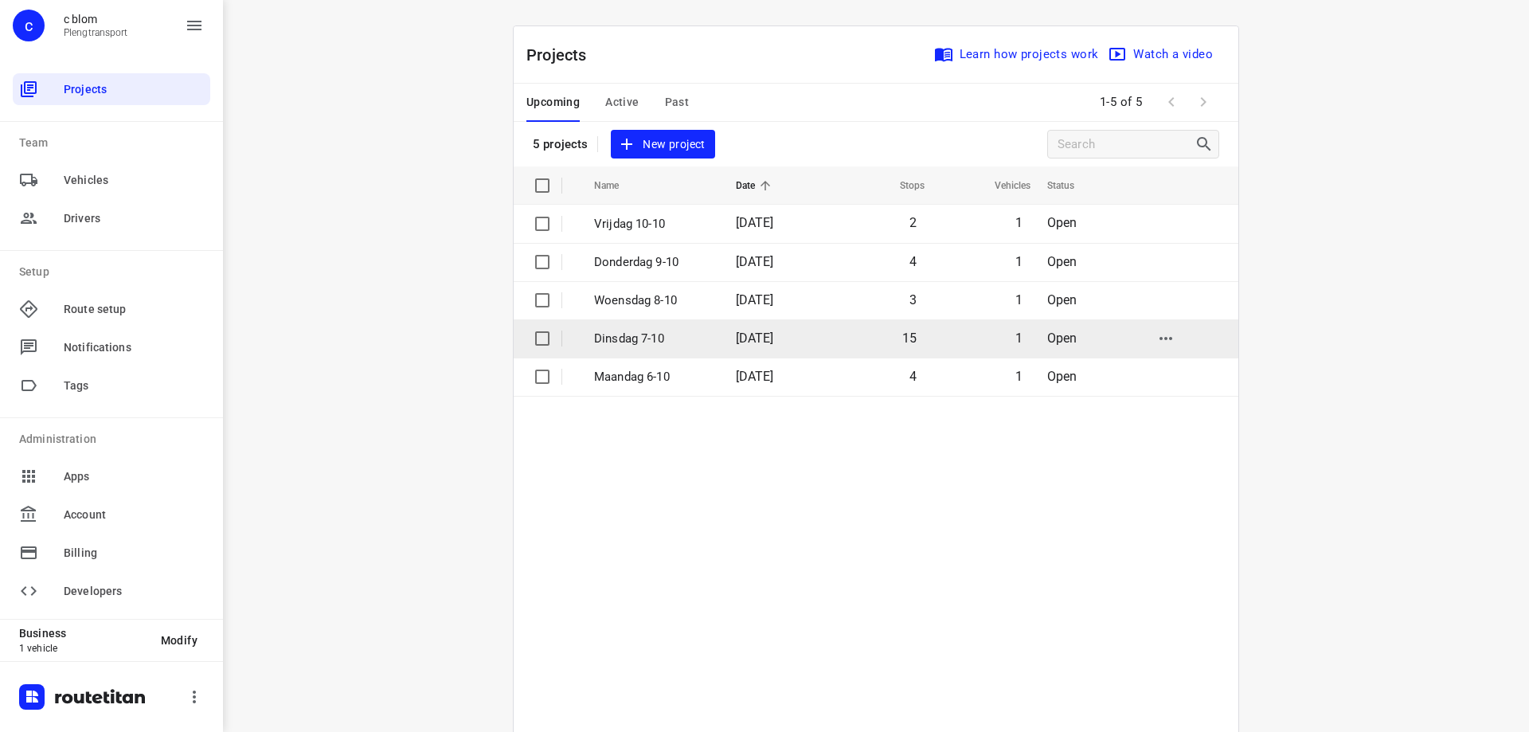
click at [727, 336] on td "[DATE]" at bounding box center [774, 338] width 103 height 38
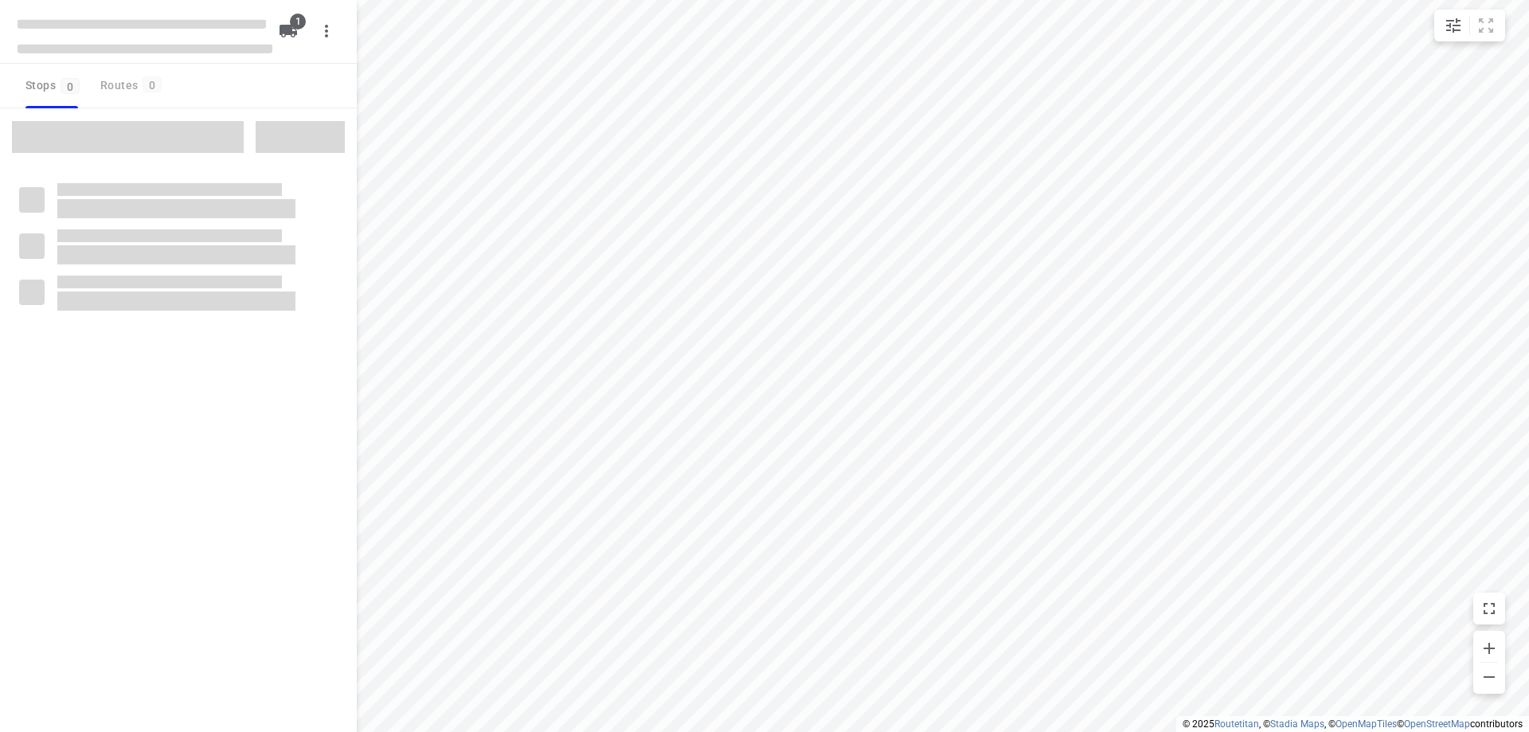
type input "distance"
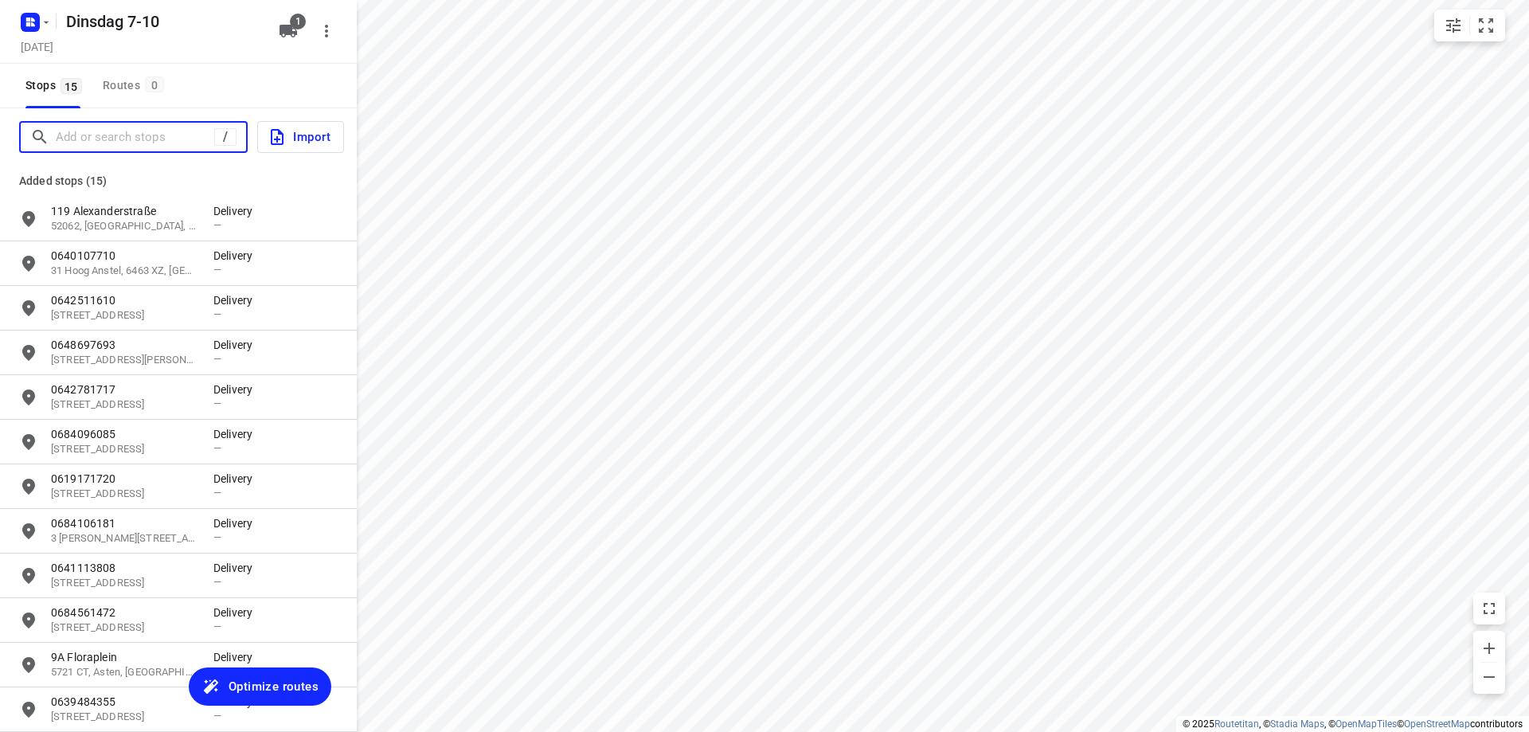
click at [150, 143] on input "Add or search stops" at bounding box center [135, 137] width 158 height 25
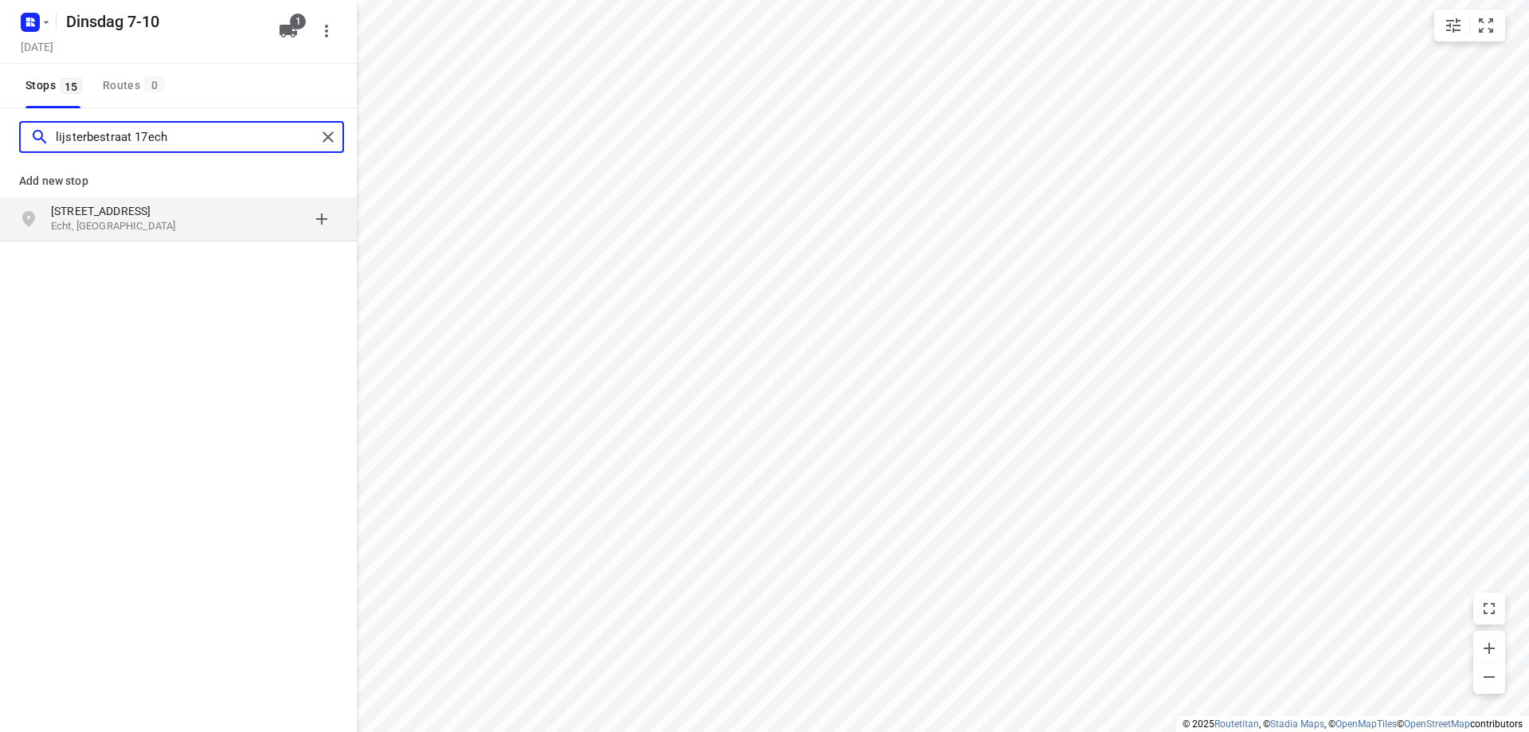
type input "lijsterbestraat 17ech"
click at [131, 213] on p "[STREET_ADDRESS]" at bounding box center [124, 211] width 147 height 16
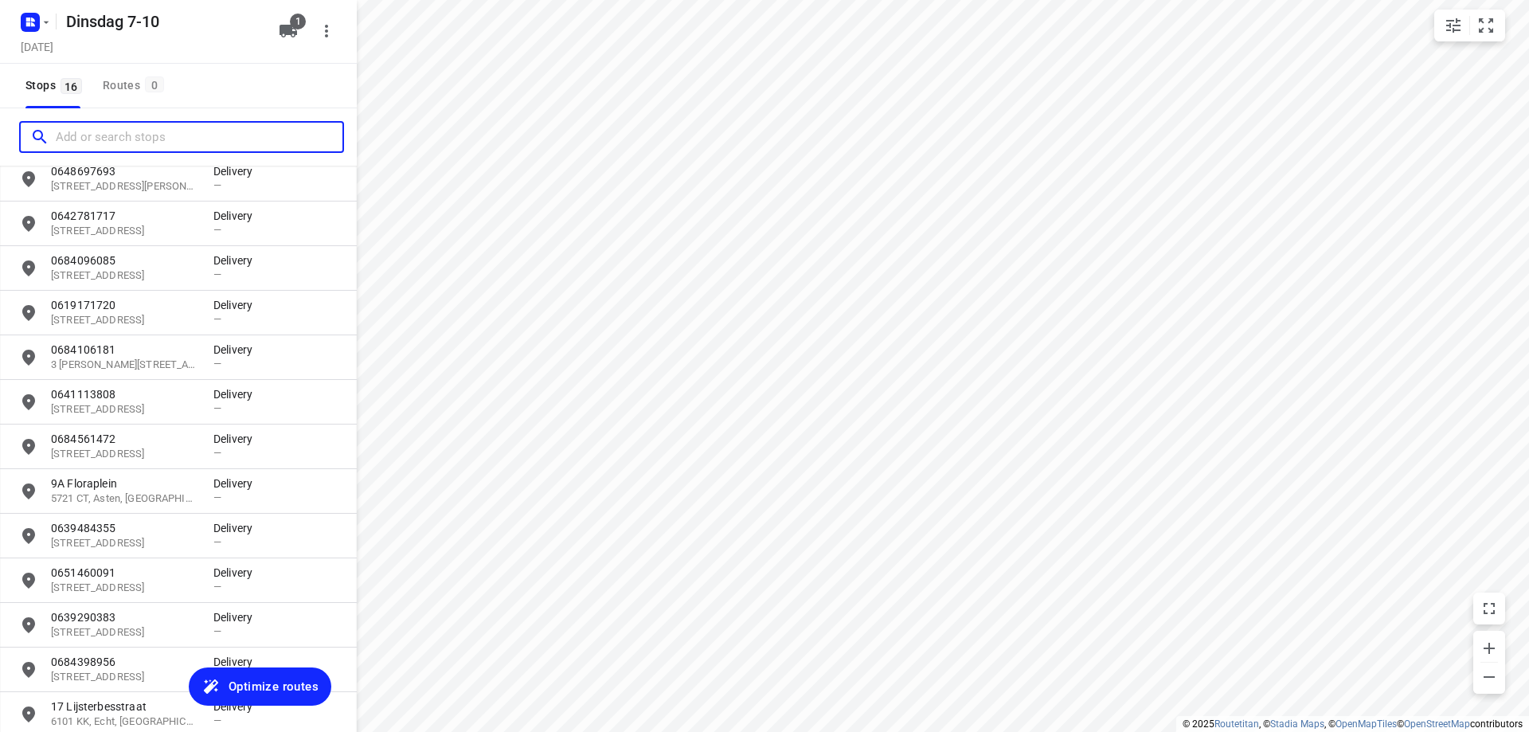
scroll to position [252, 0]
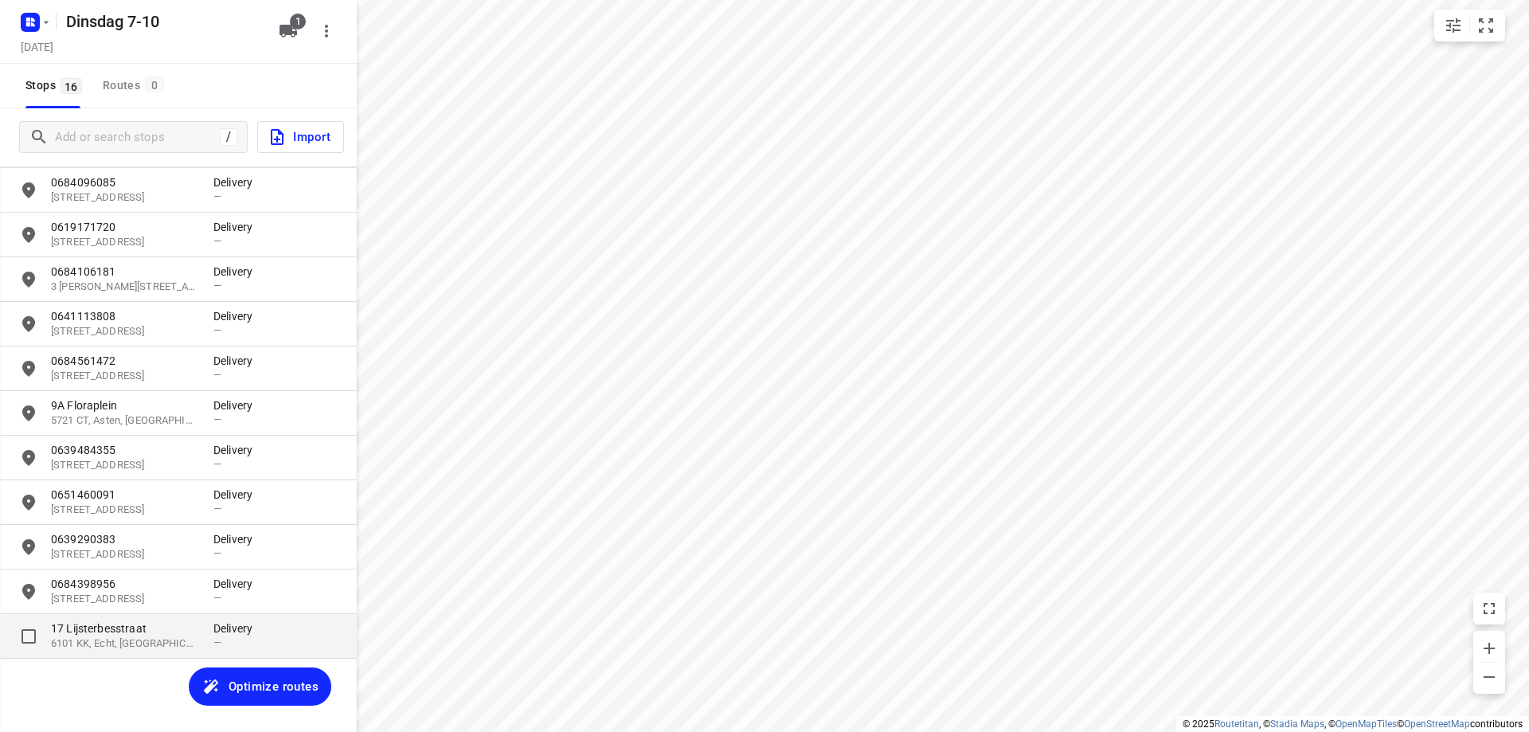
click at [155, 629] on p "17 Lijsterbesstraat" at bounding box center [124, 628] width 147 height 16
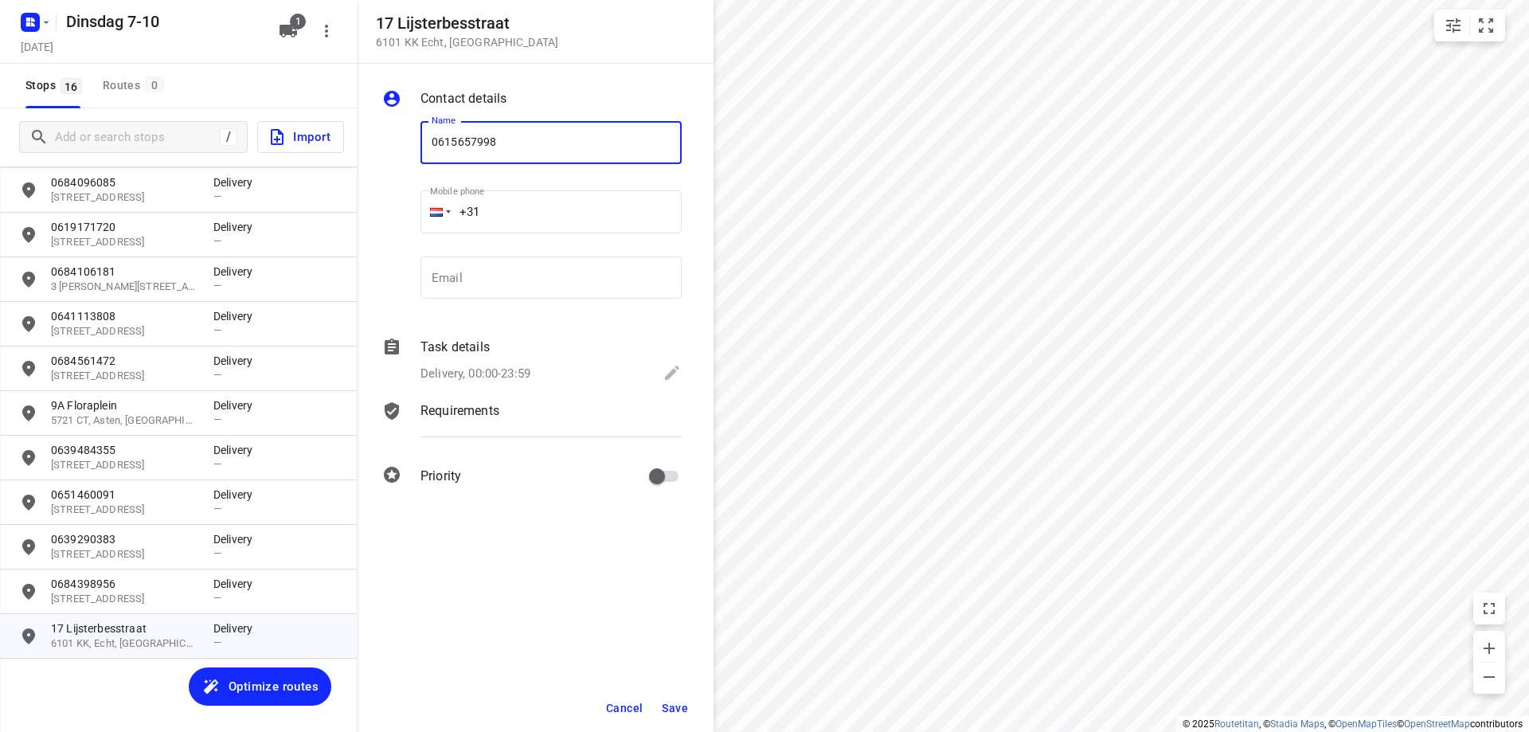
type input "0615657998"
click at [682, 710] on span "Save" at bounding box center [675, 708] width 26 height 13
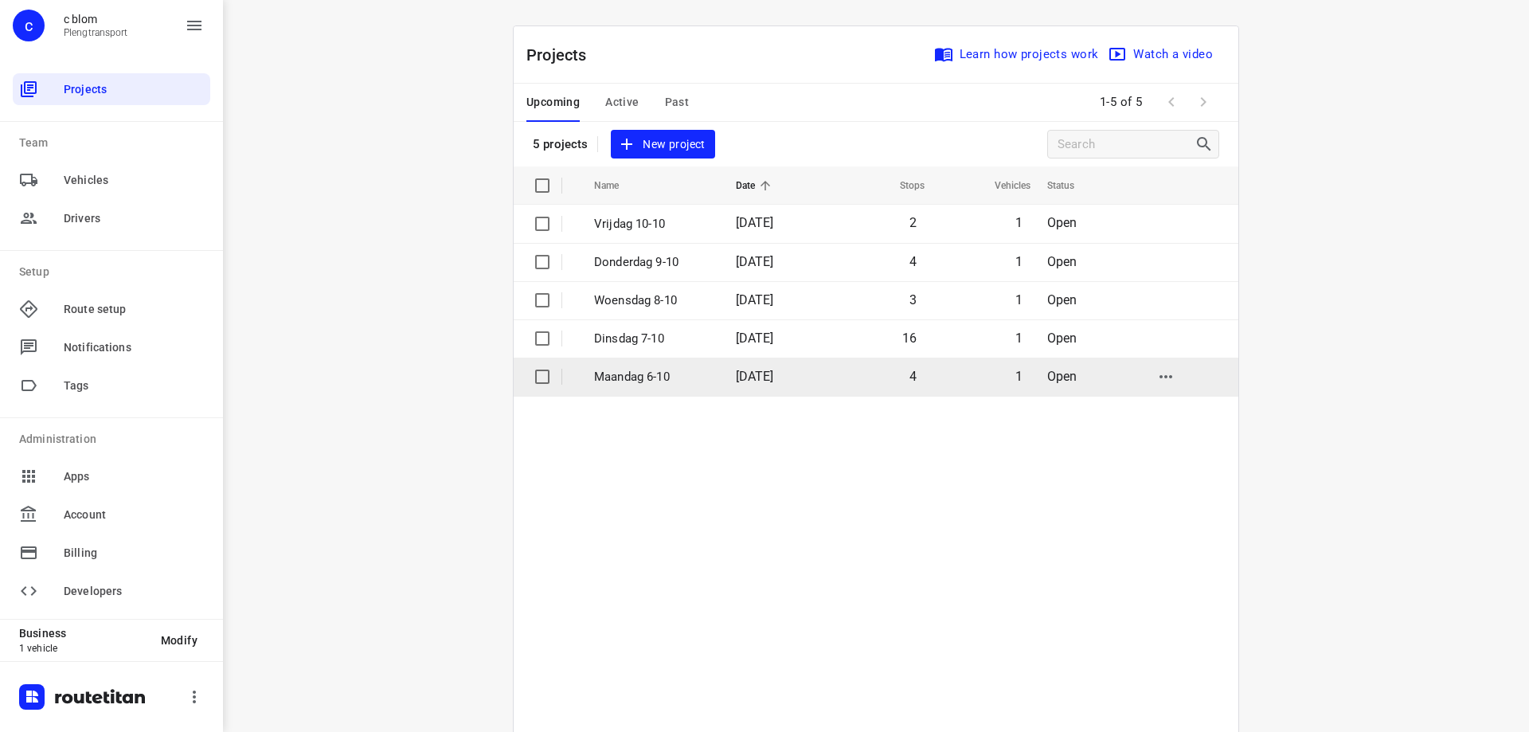
click at [638, 372] on p "Maandag 6-10" at bounding box center [653, 377] width 118 height 18
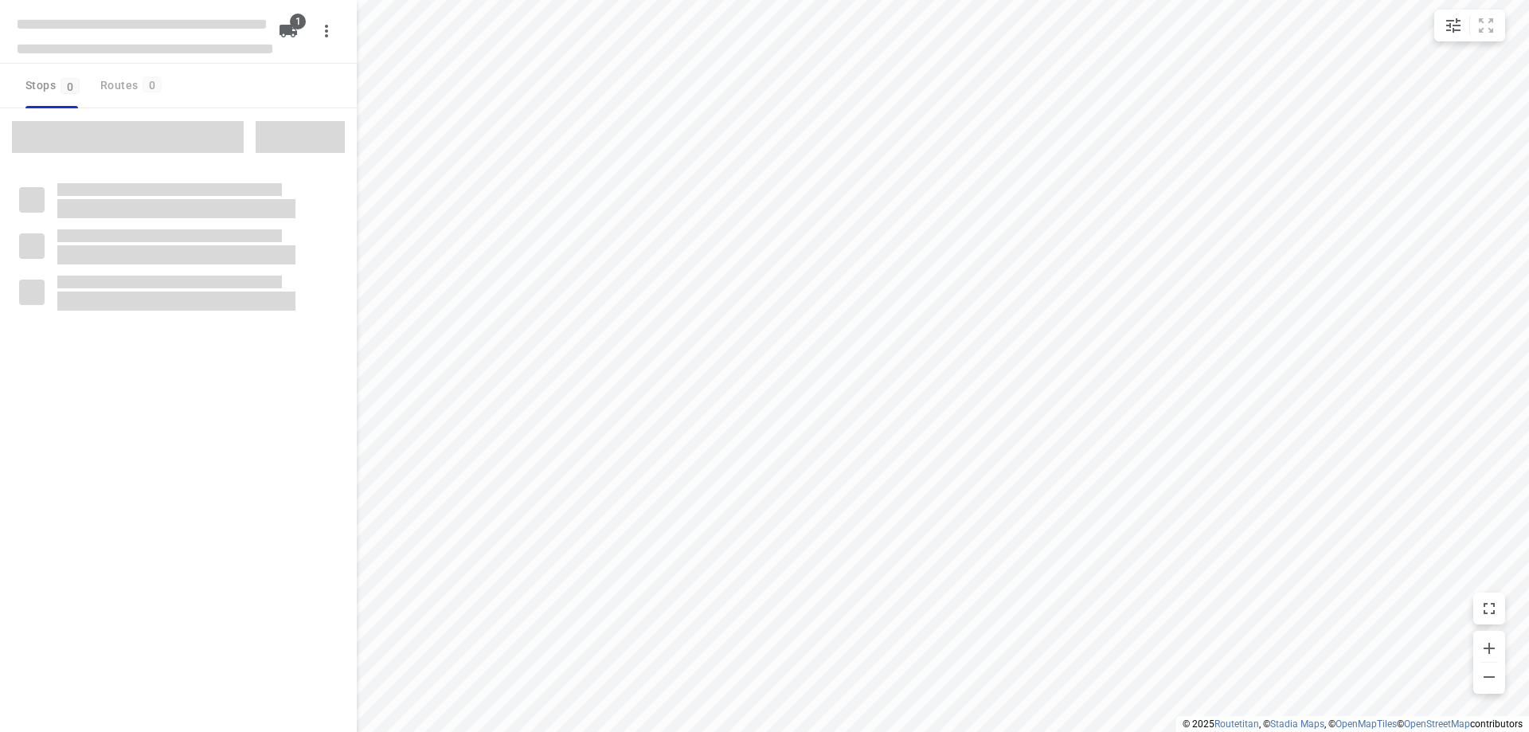
type input "distance"
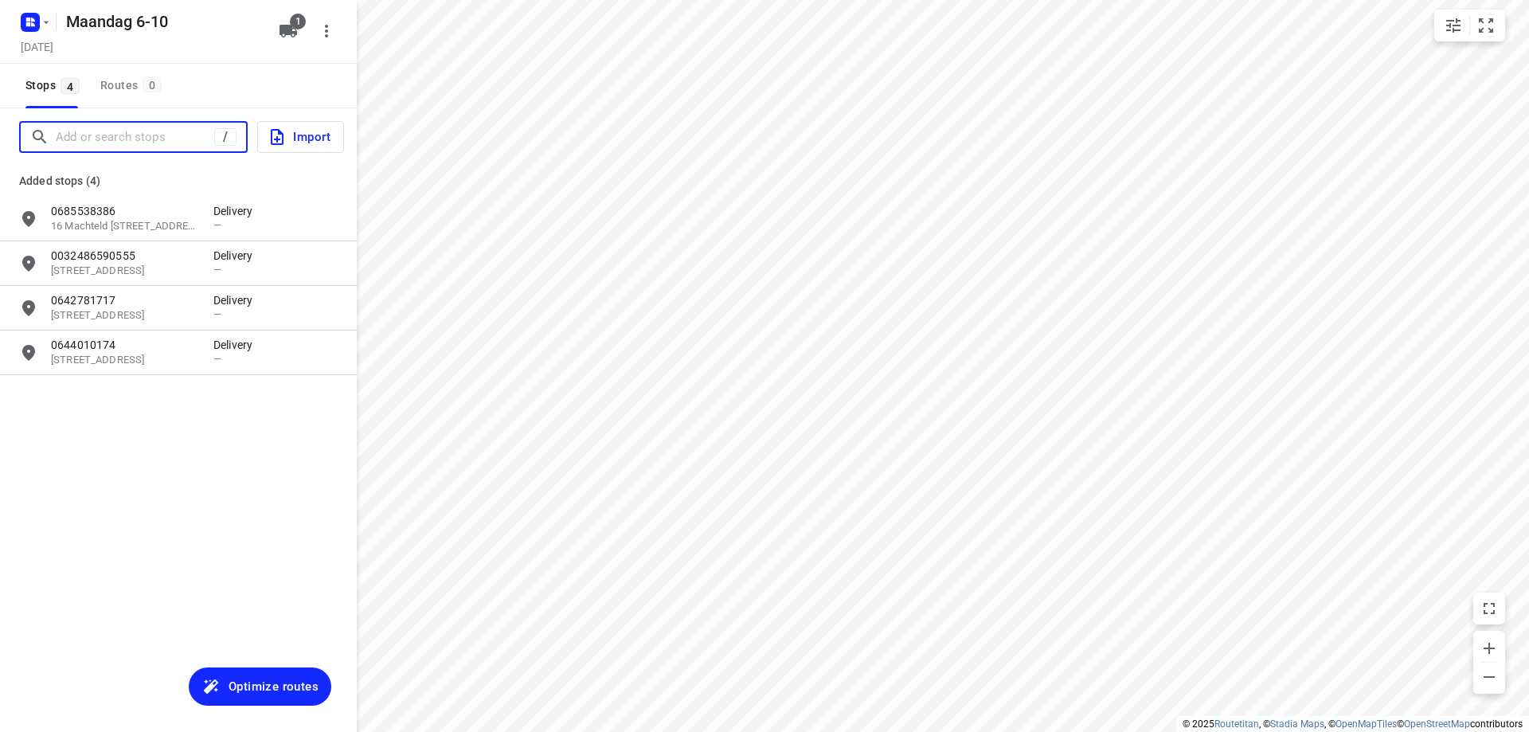
click at [181, 136] on input "Add or search stops" at bounding box center [135, 137] width 158 height 25
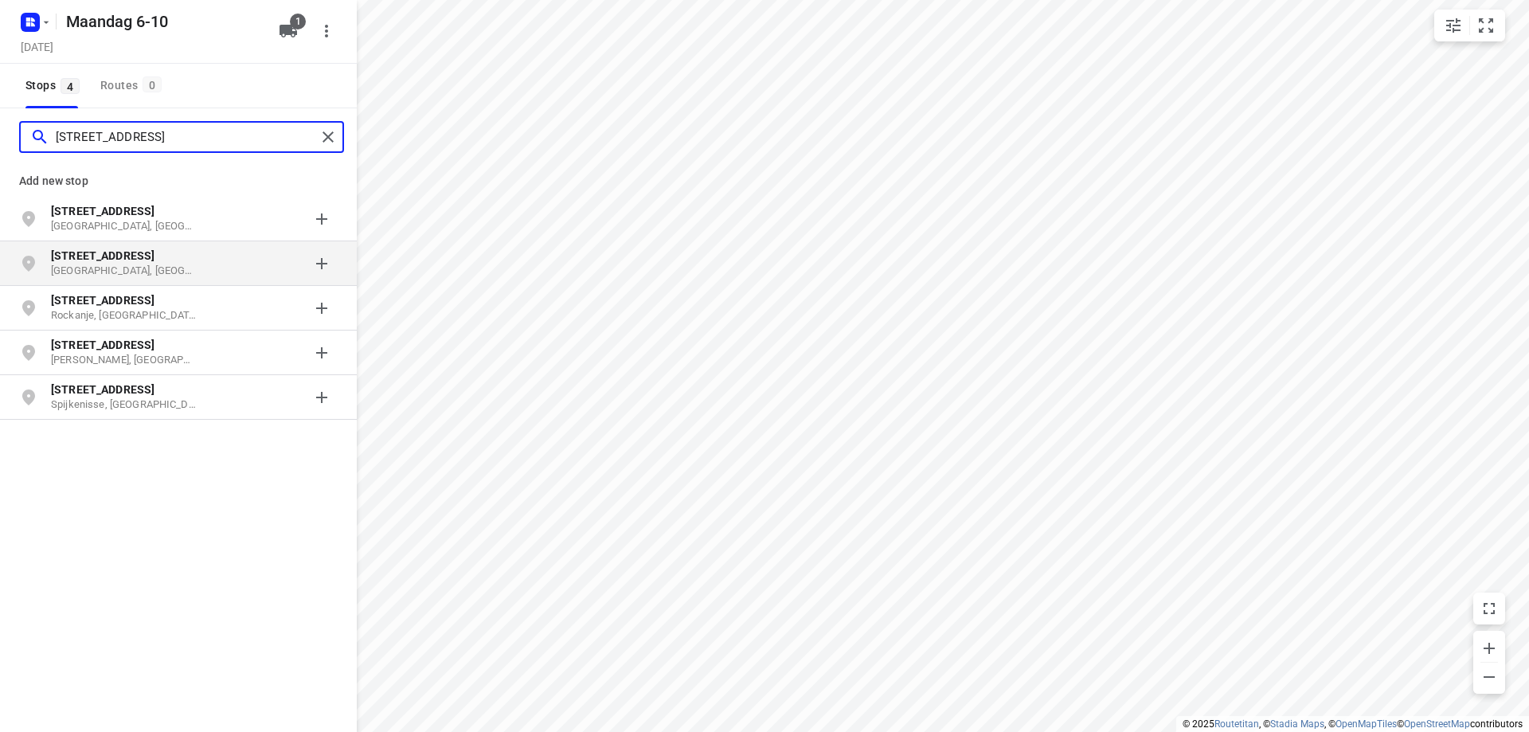
type input "[STREET_ADDRESS]"
click at [182, 251] on p "[STREET_ADDRESS]" at bounding box center [124, 256] width 147 height 16
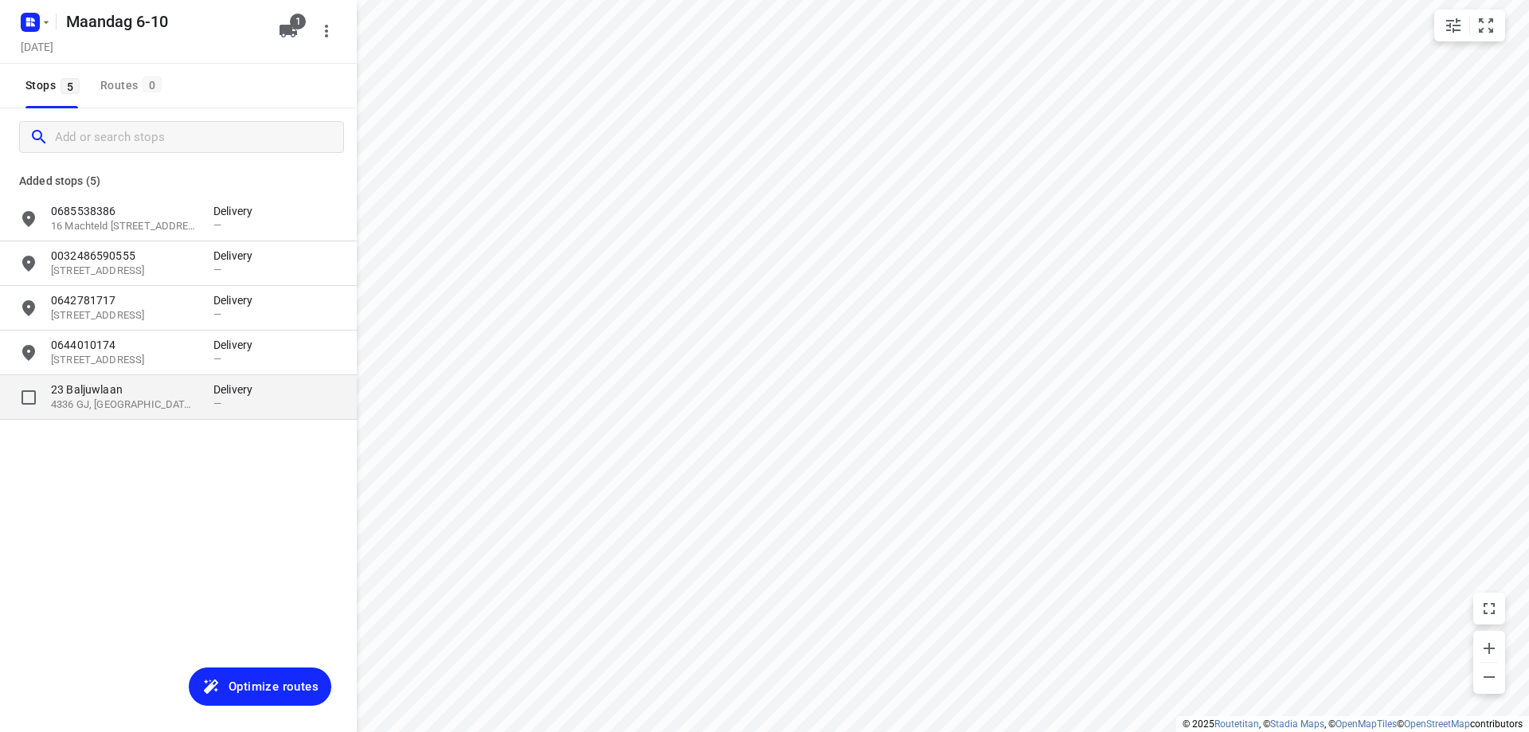
click at [159, 392] on p "23 Baljuwlaan" at bounding box center [124, 389] width 147 height 16
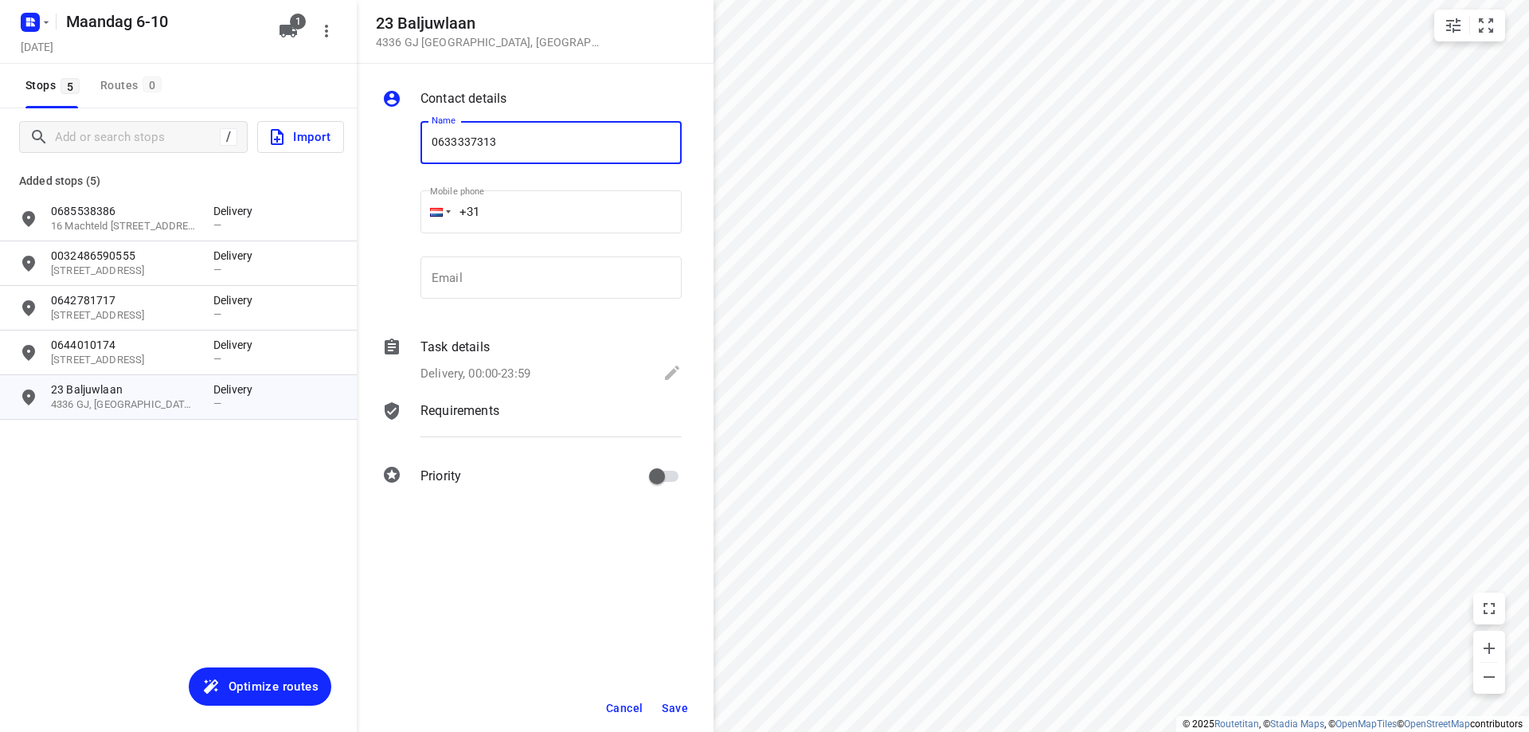
type input "0633337313"
click at [673, 703] on span "Save" at bounding box center [675, 708] width 26 height 13
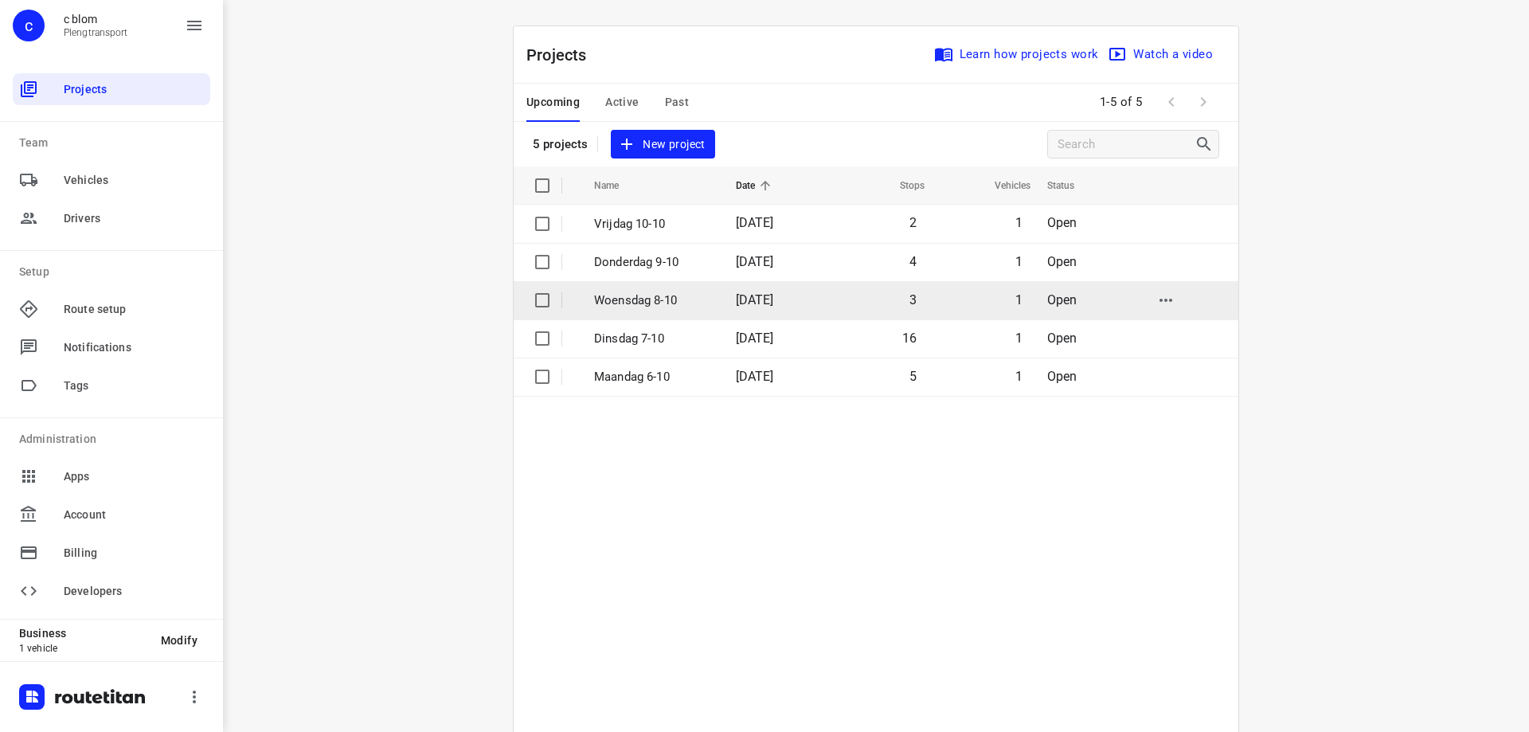
click at [737, 306] on span "[DATE]" at bounding box center [755, 299] width 38 height 15
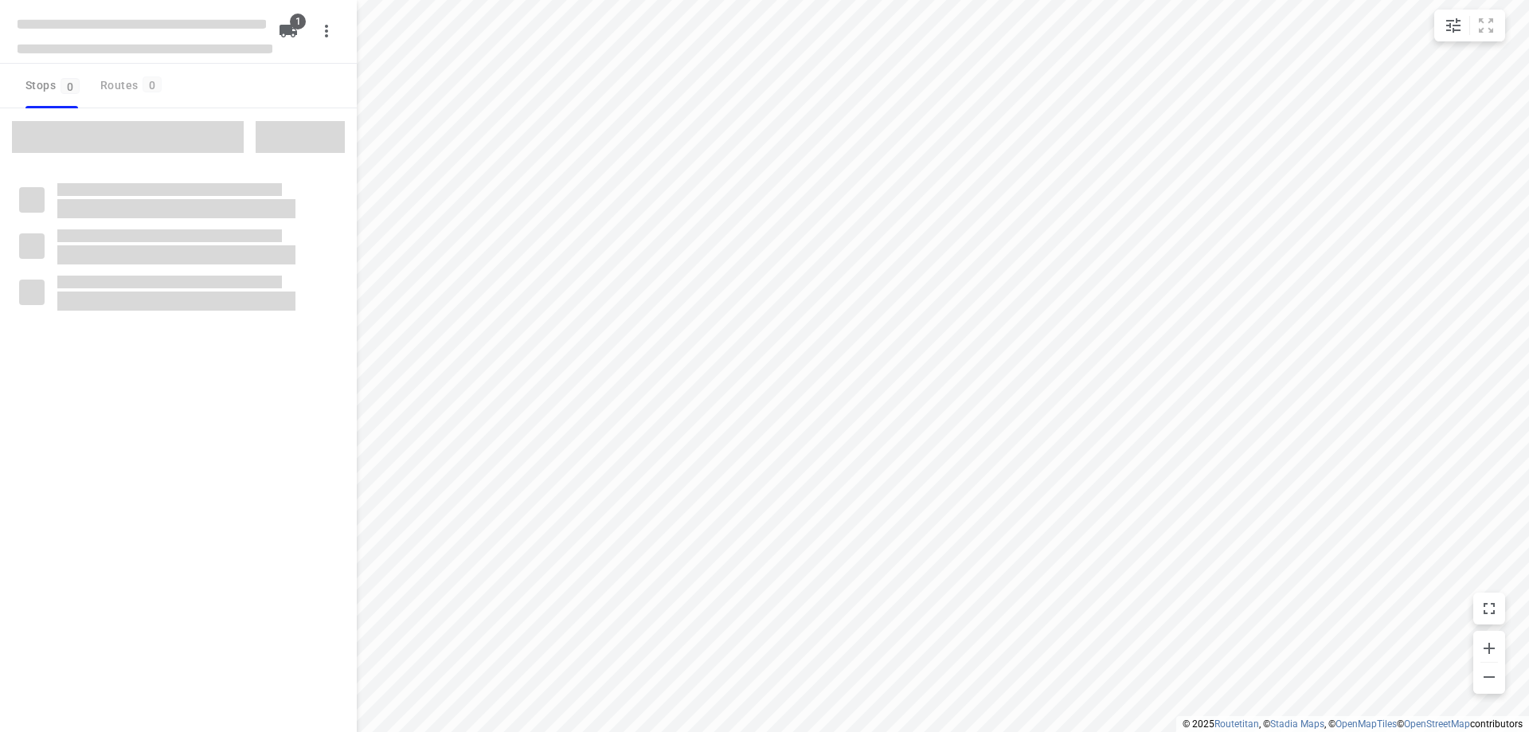
type input "distance"
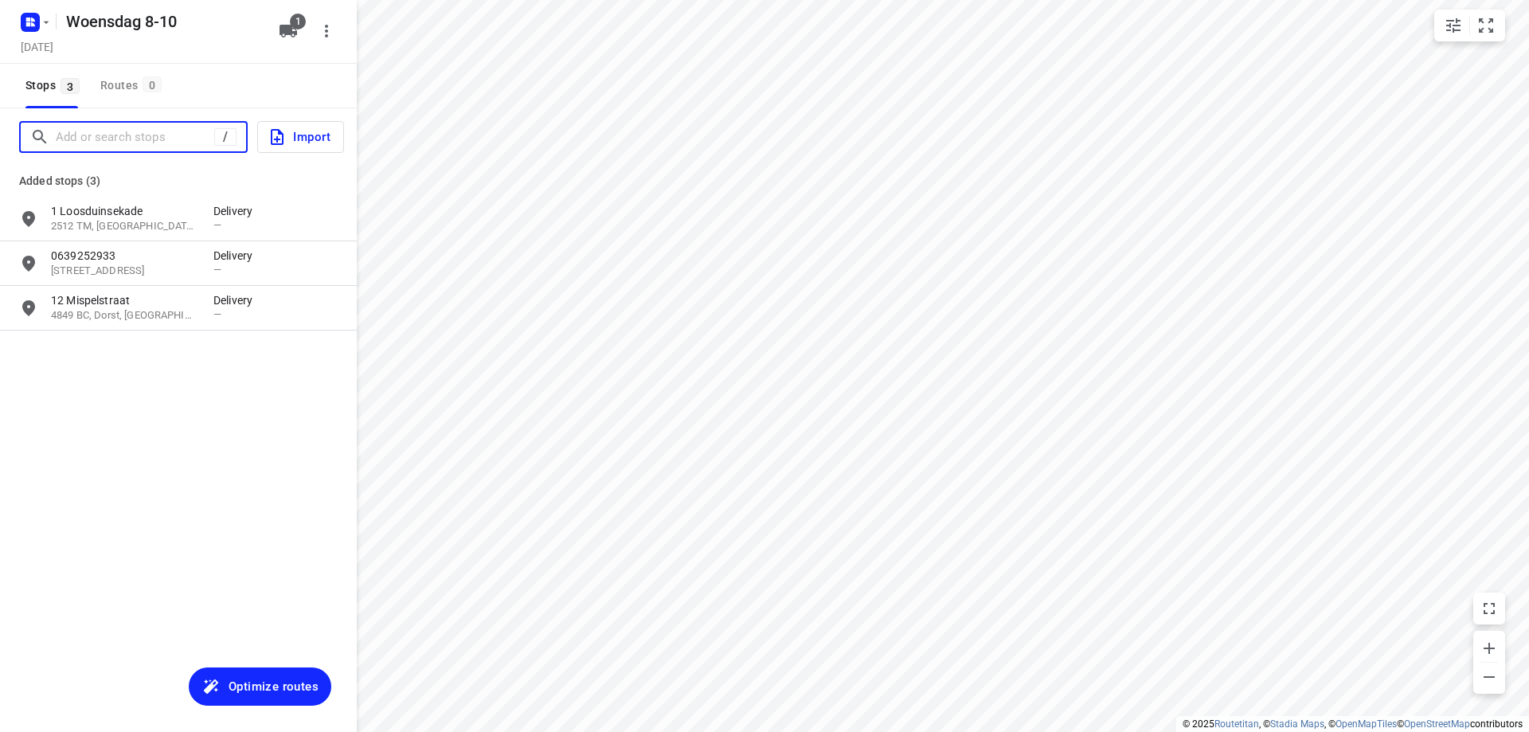
click at [135, 147] on input "Add or search stops" at bounding box center [135, 137] width 158 height 25
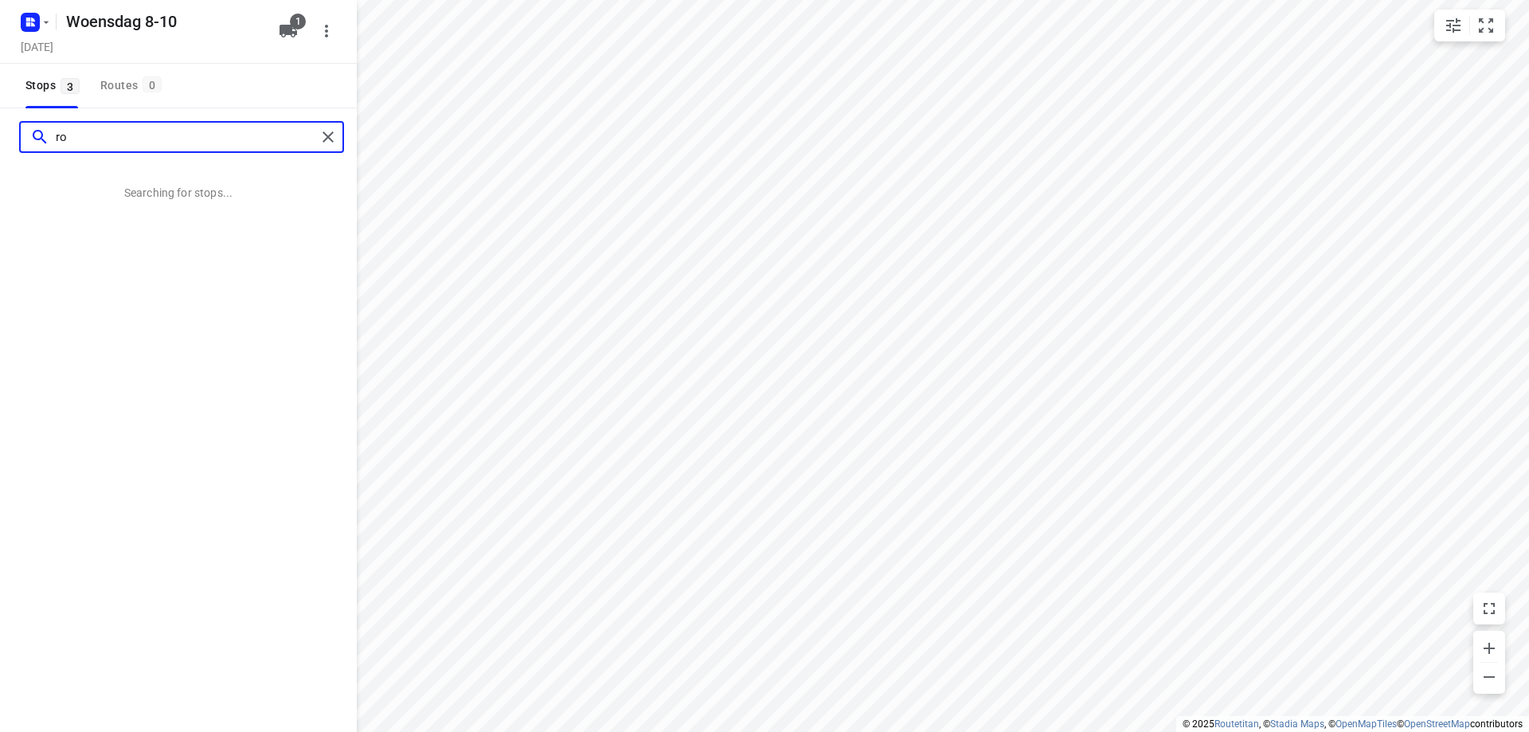
type input "r"
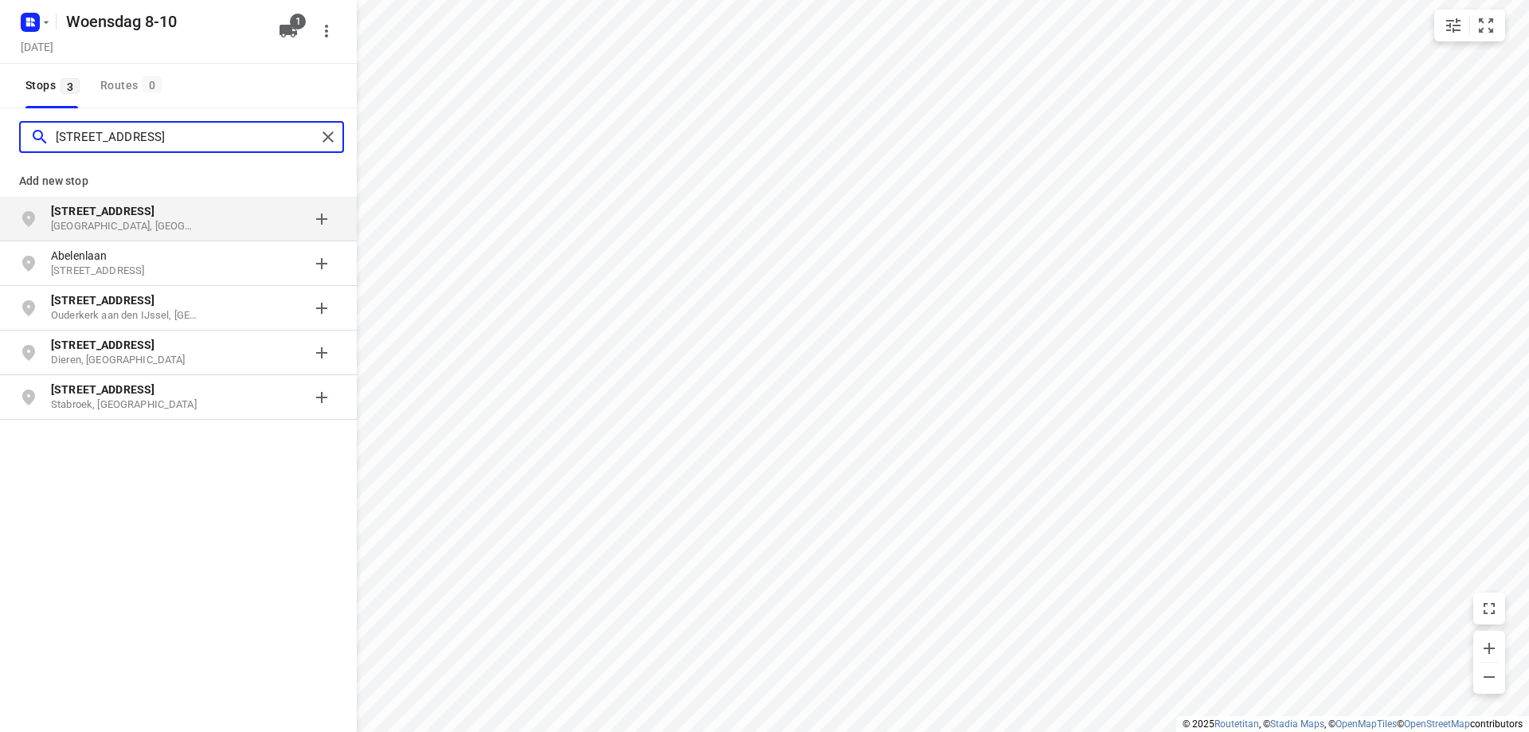
type input "[STREET_ADDRESS]"
click at [110, 214] on b "[STREET_ADDRESS]" at bounding box center [103, 211] width 104 height 13
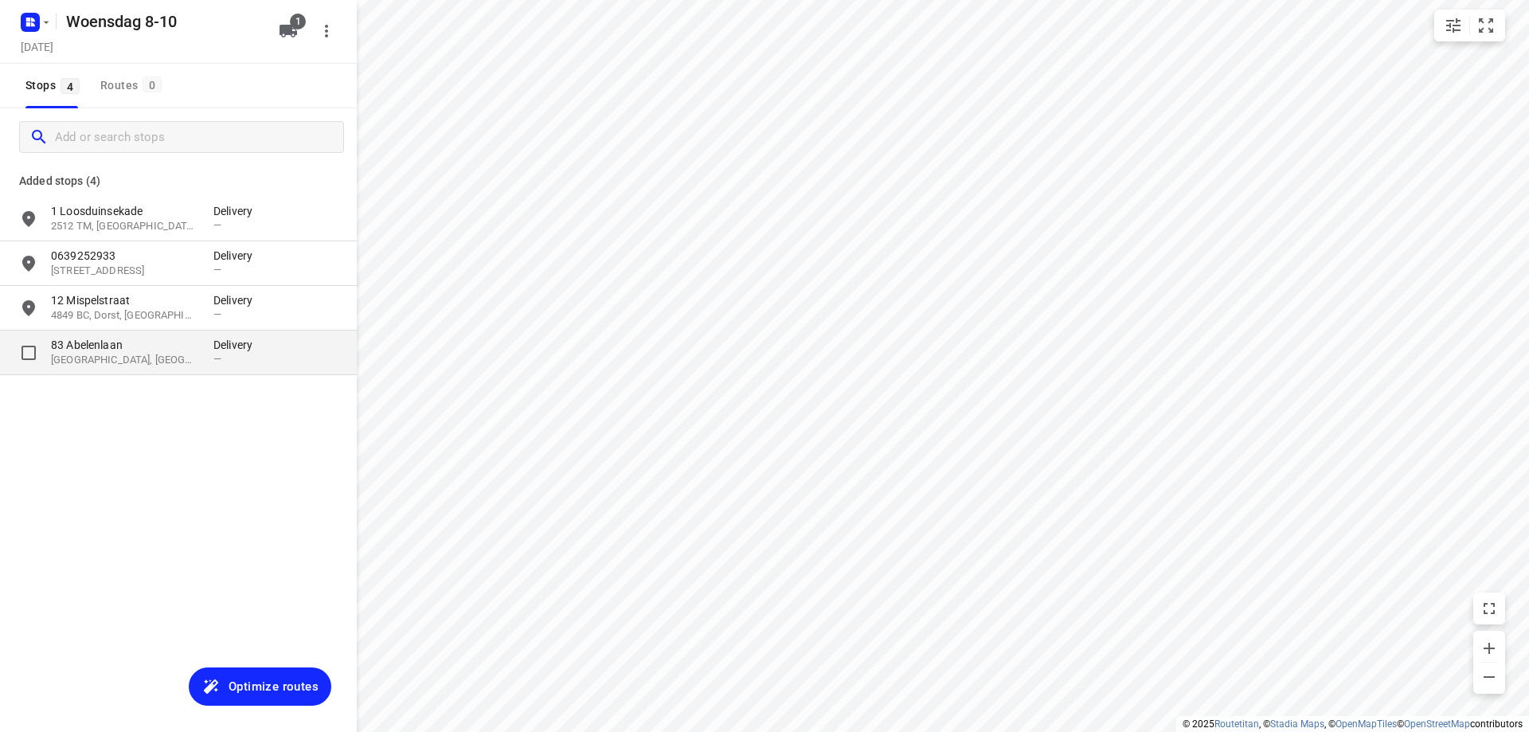
click at [113, 362] on p "[GEOGRAPHIC_DATA], [GEOGRAPHIC_DATA]" at bounding box center [124, 360] width 147 height 15
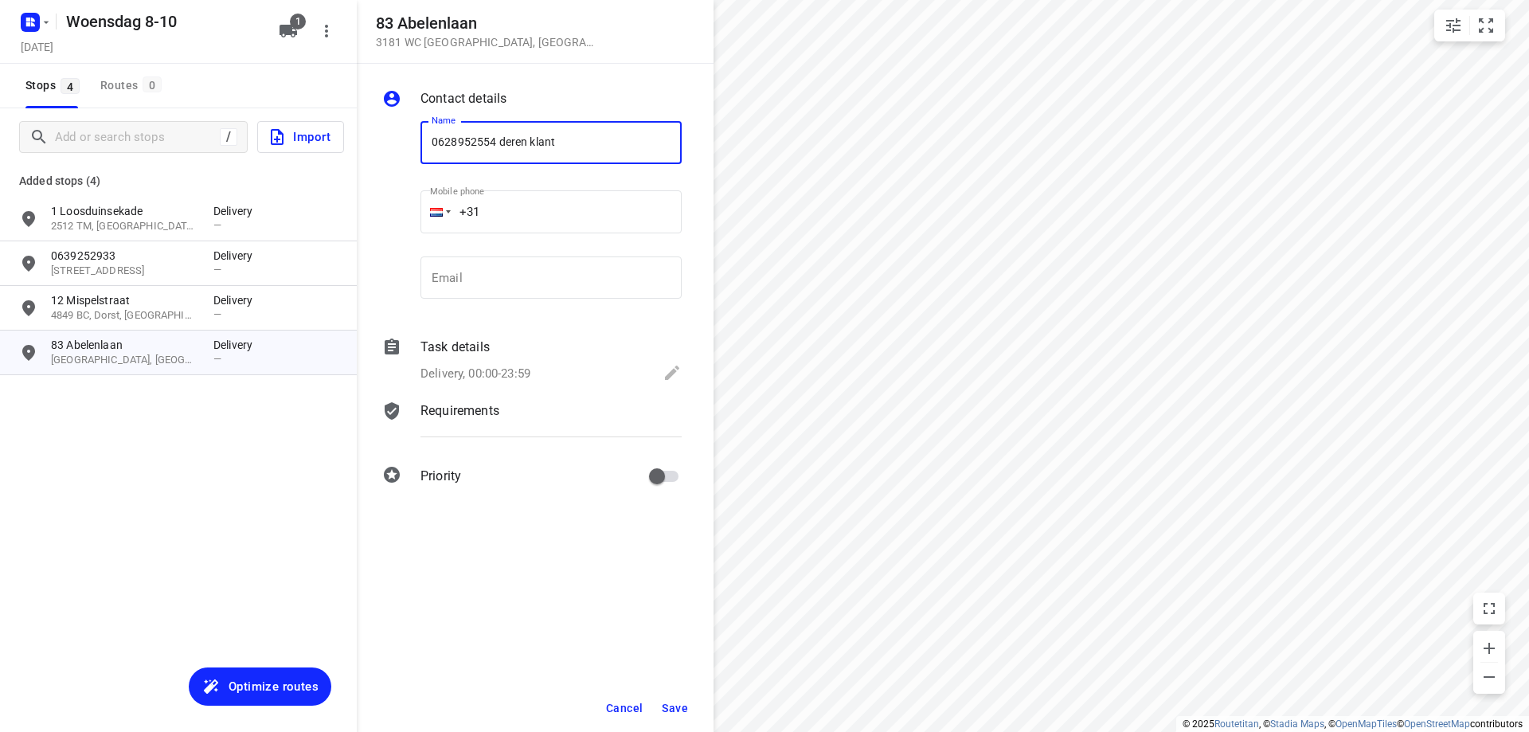
type input "0628952554 deren klant"
click at [681, 710] on span "Save" at bounding box center [675, 708] width 26 height 13
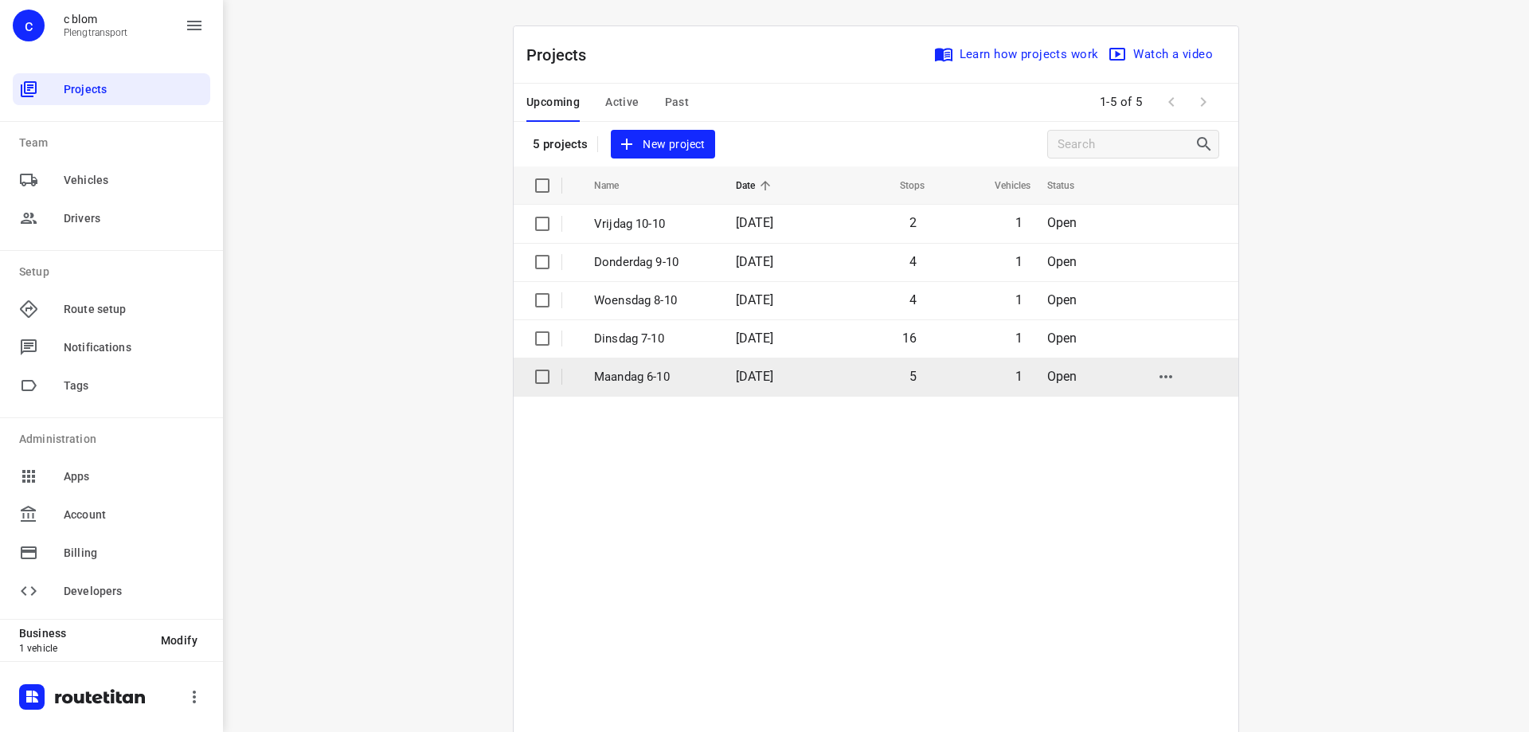
click at [689, 372] on p "Maandag 6-10" at bounding box center [653, 377] width 118 height 18
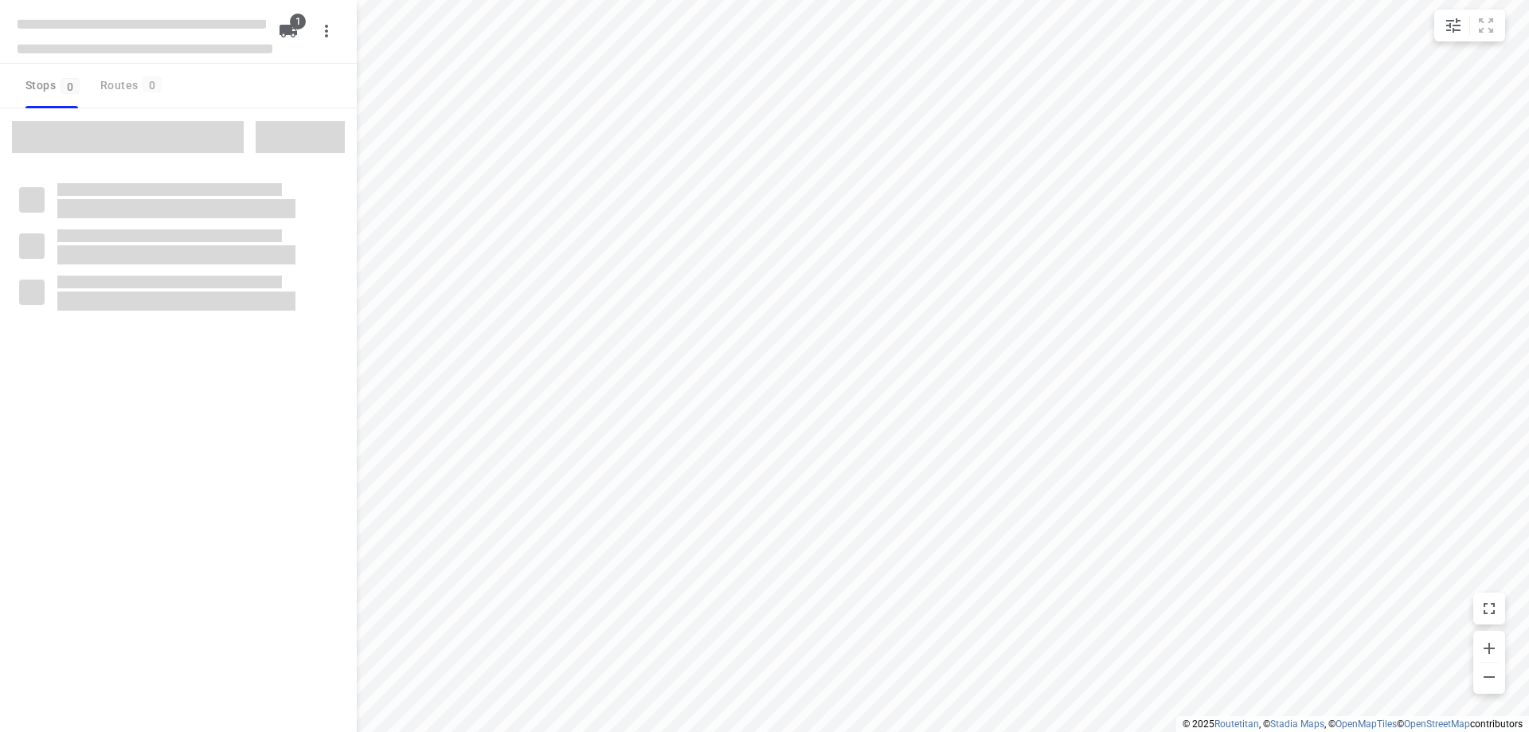
type input "distance"
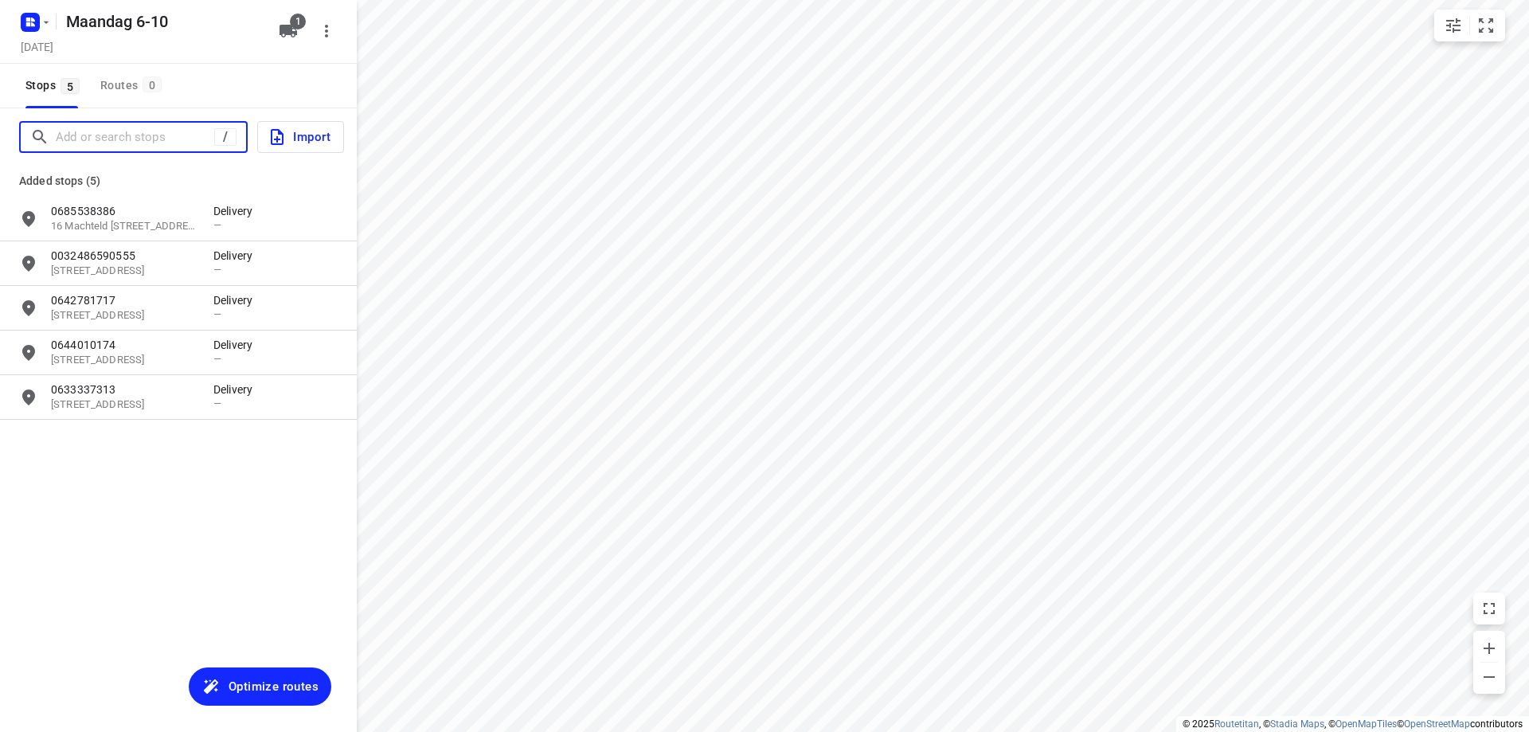
click at [145, 143] on input "Add or search stops" at bounding box center [135, 137] width 158 height 25
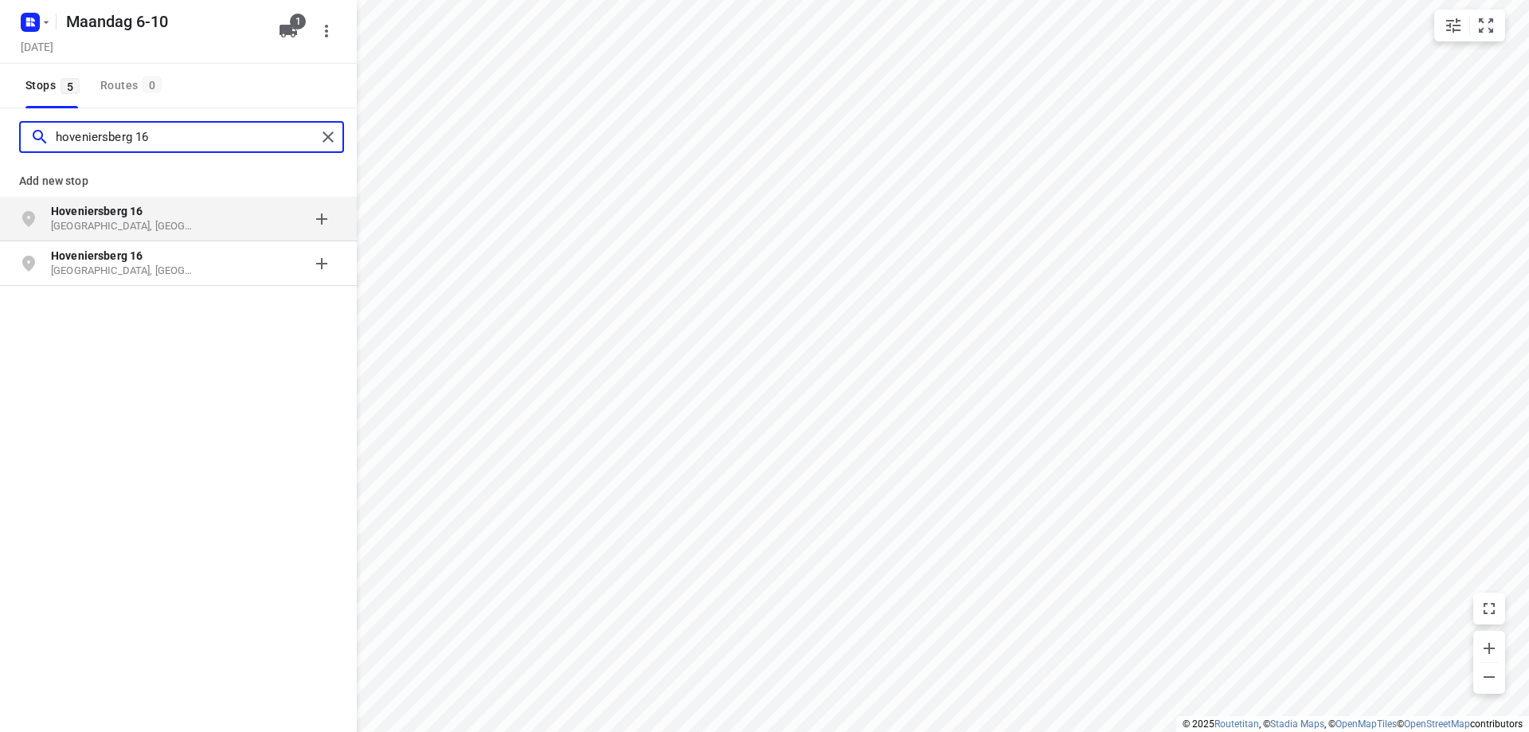
type input "hoveniersberg 16"
click at [139, 225] on p "[GEOGRAPHIC_DATA], [GEOGRAPHIC_DATA]" at bounding box center [124, 226] width 147 height 15
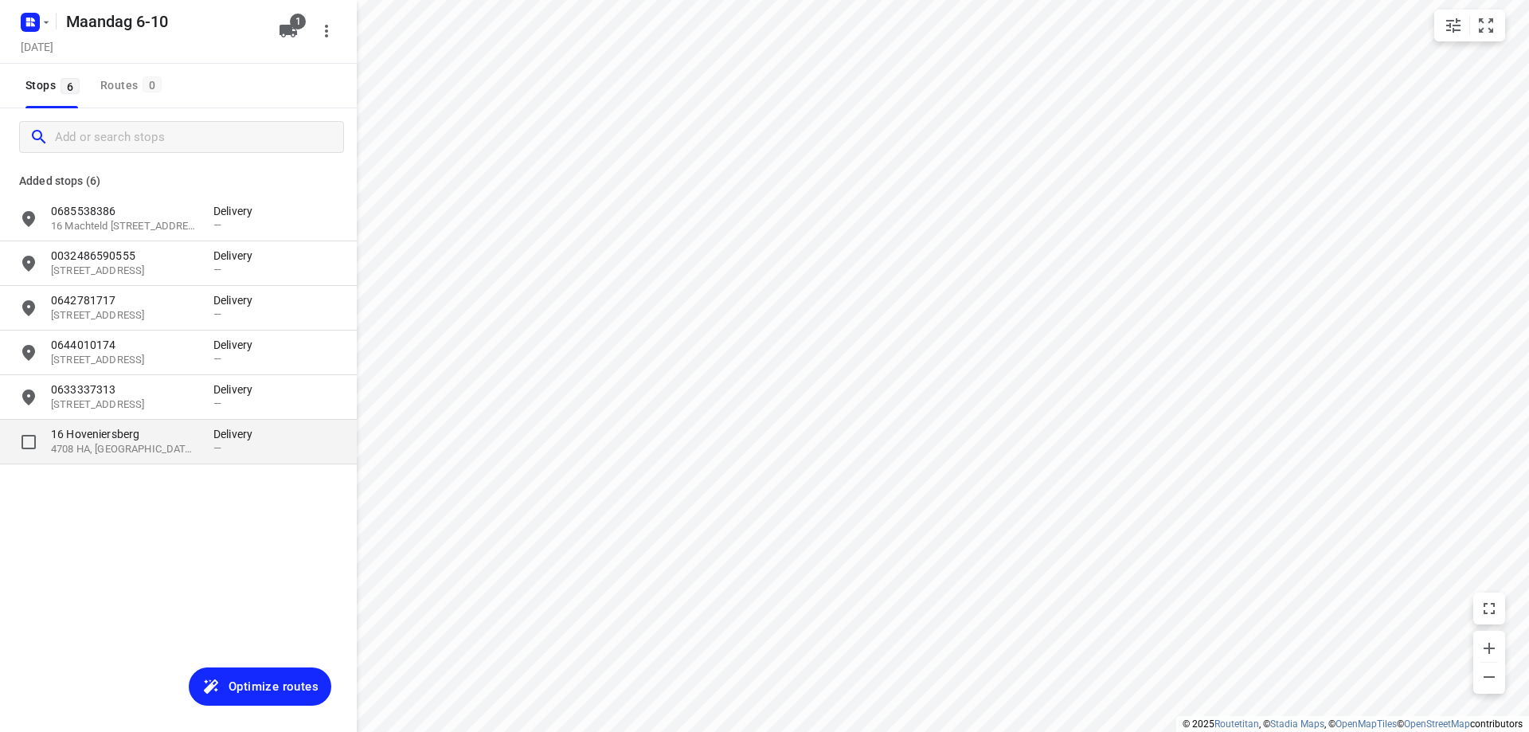
click at [142, 442] on p "4708 HA, [GEOGRAPHIC_DATA], [GEOGRAPHIC_DATA]" at bounding box center [124, 449] width 147 height 15
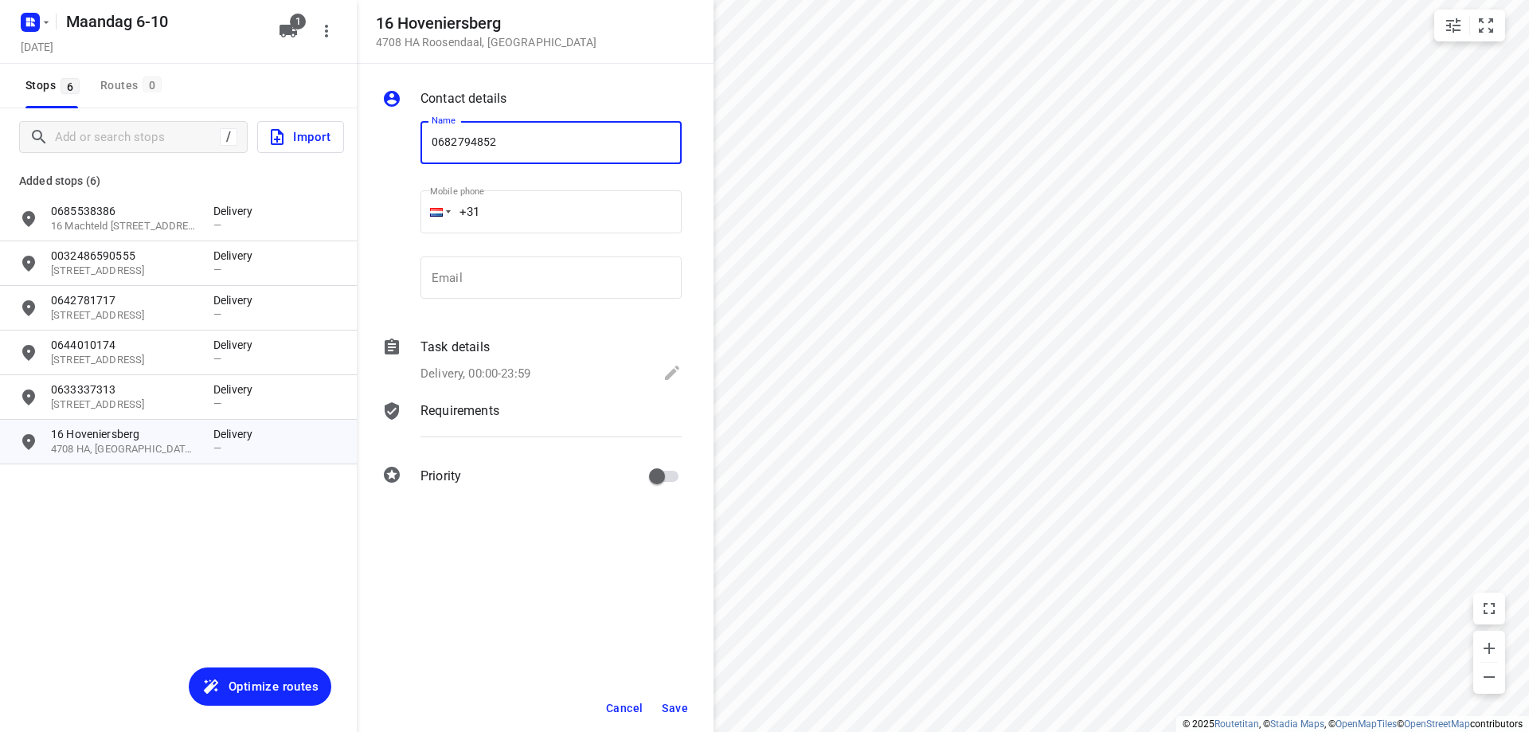
type input "0682794852"
click at [681, 702] on span "Save" at bounding box center [675, 708] width 26 height 13
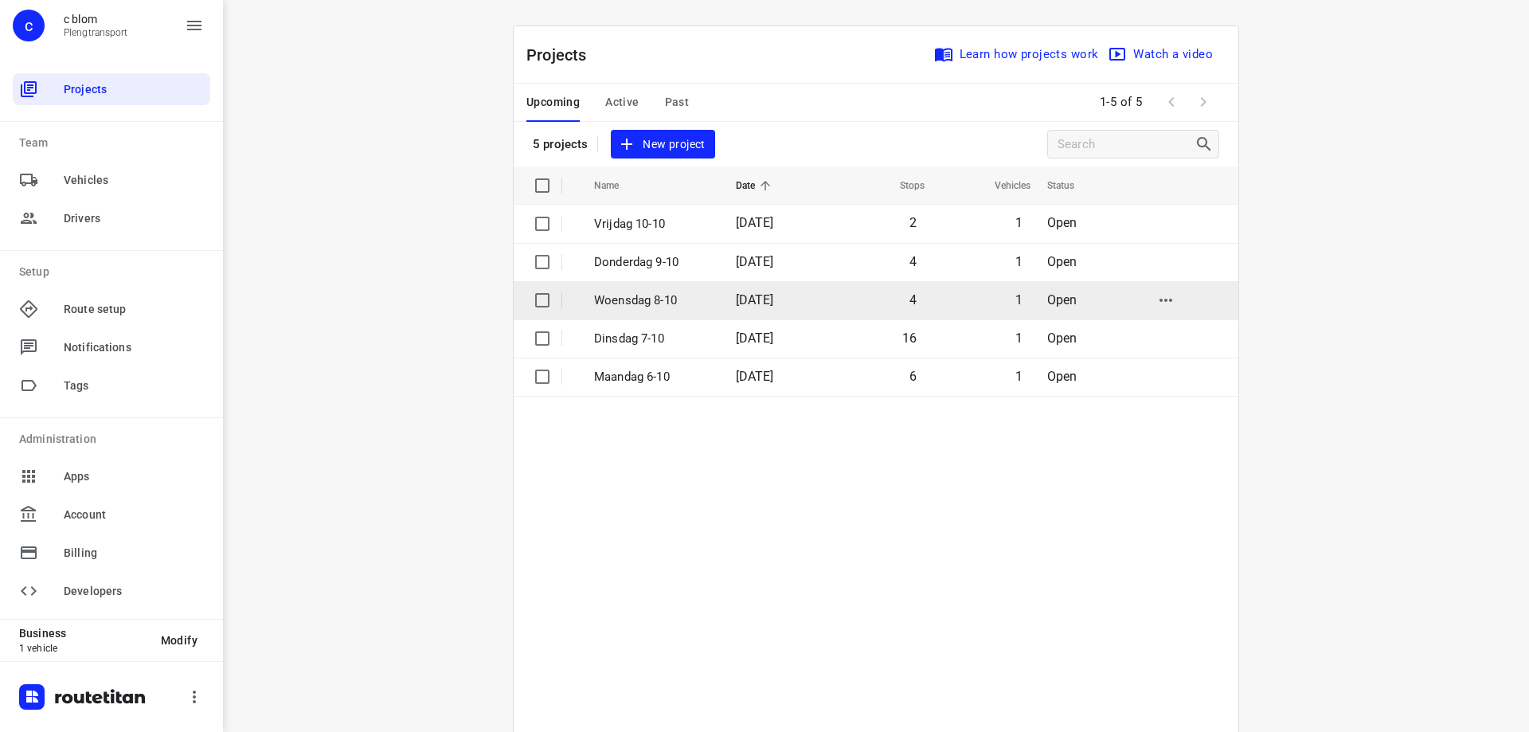
click at [676, 307] on p "Woensdag 8-10" at bounding box center [653, 300] width 118 height 18
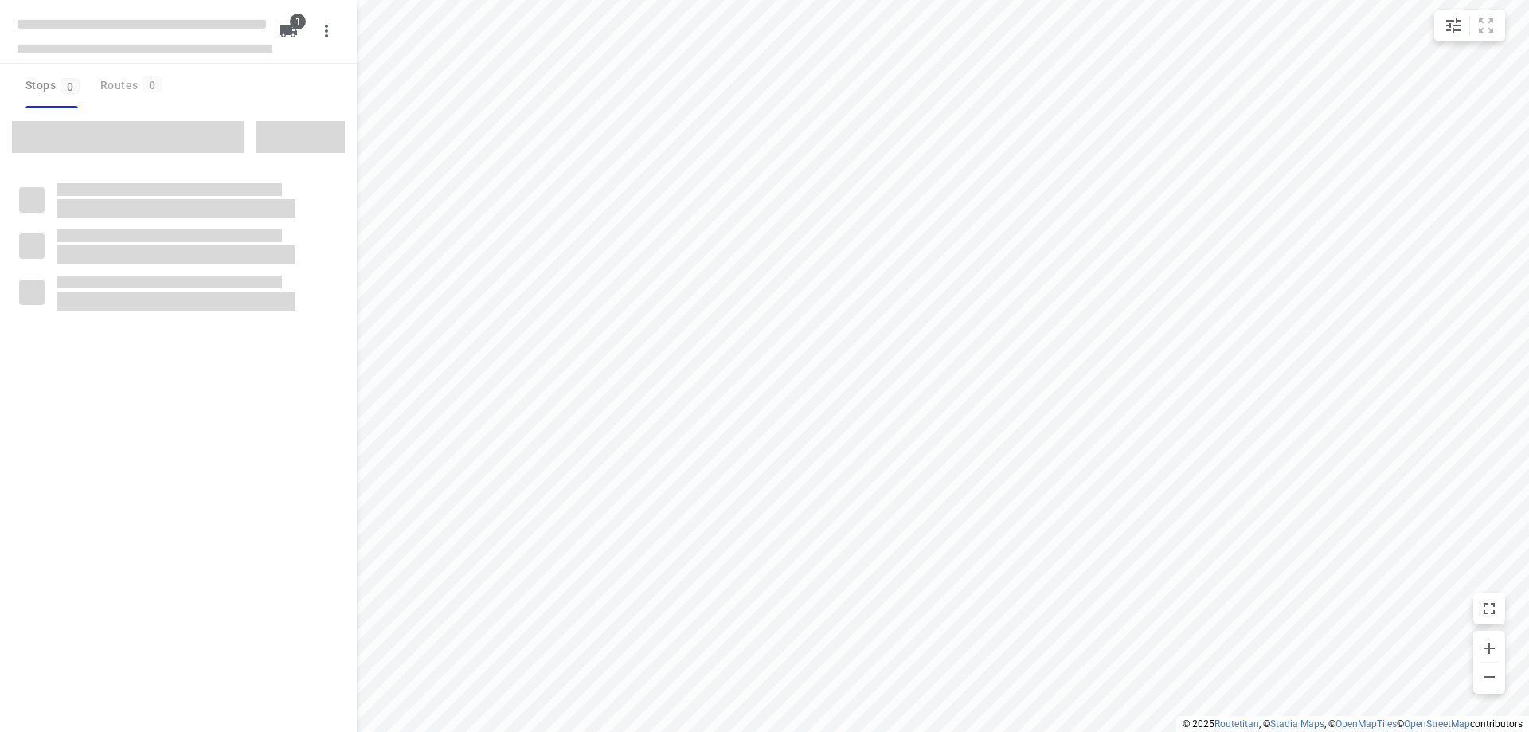
type input "distance"
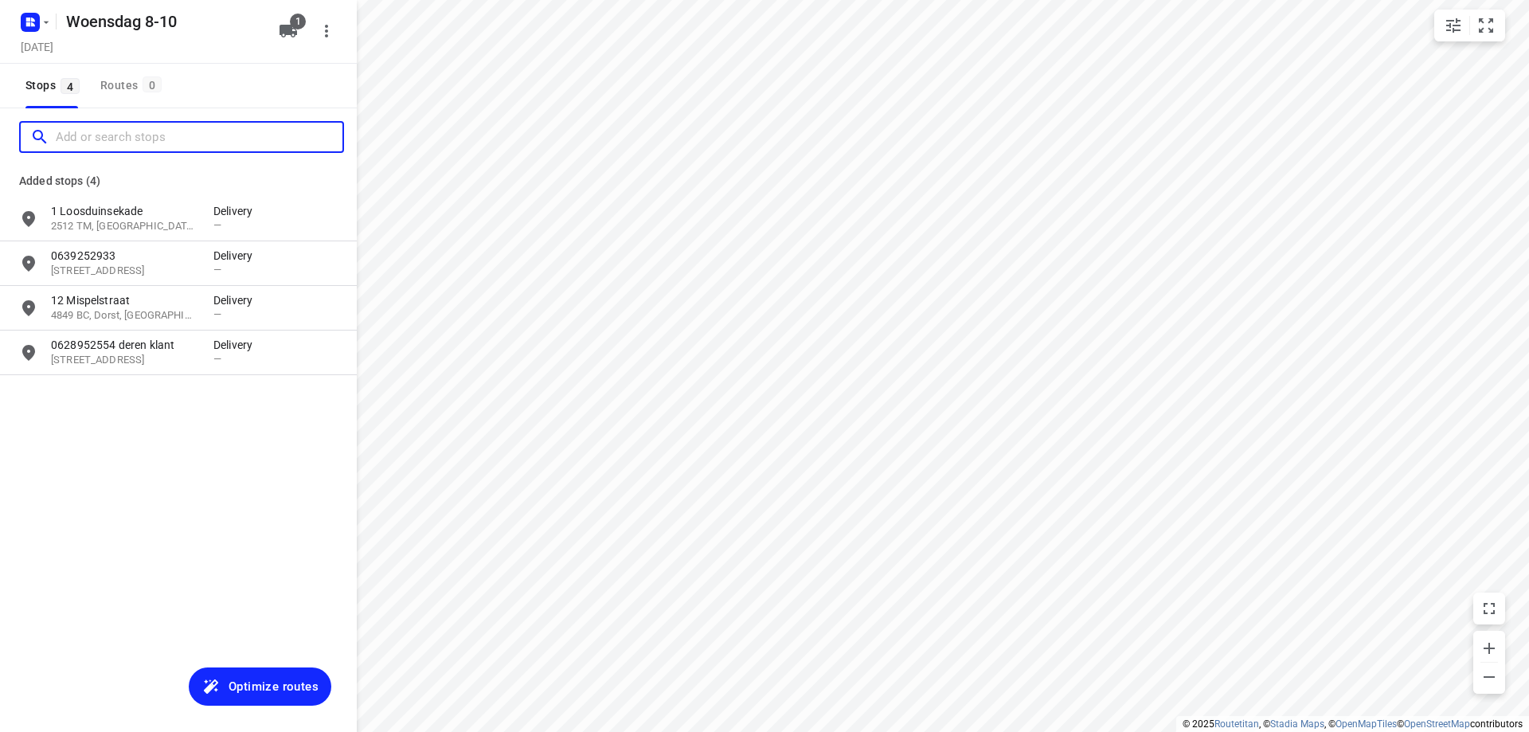
click at [92, 127] on input "Add or search stops" at bounding box center [199, 137] width 287 height 25
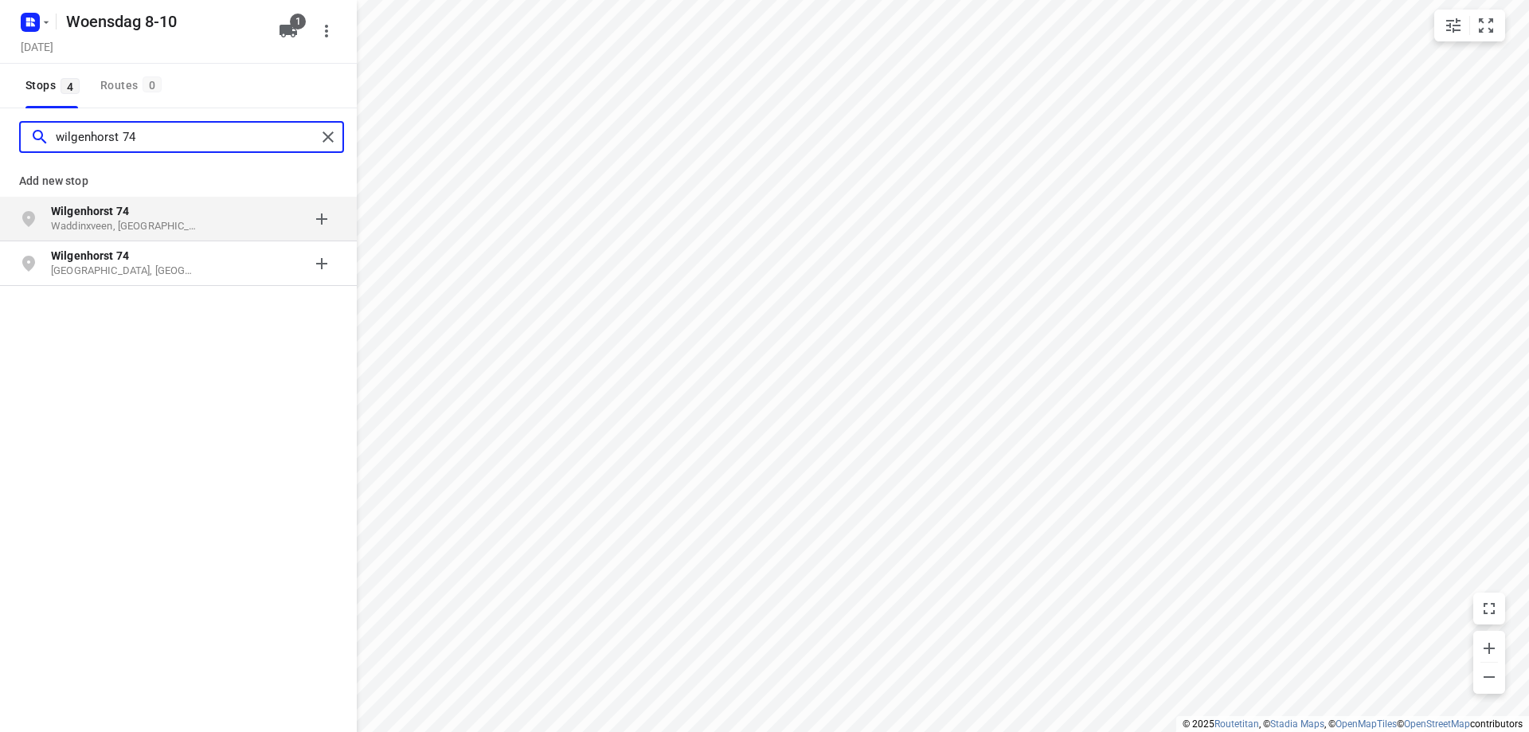
type input "wilgenhorst 74"
click at [131, 212] on p "Wilgenhorst 74" at bounding box center [124, 211] width 147 height 16
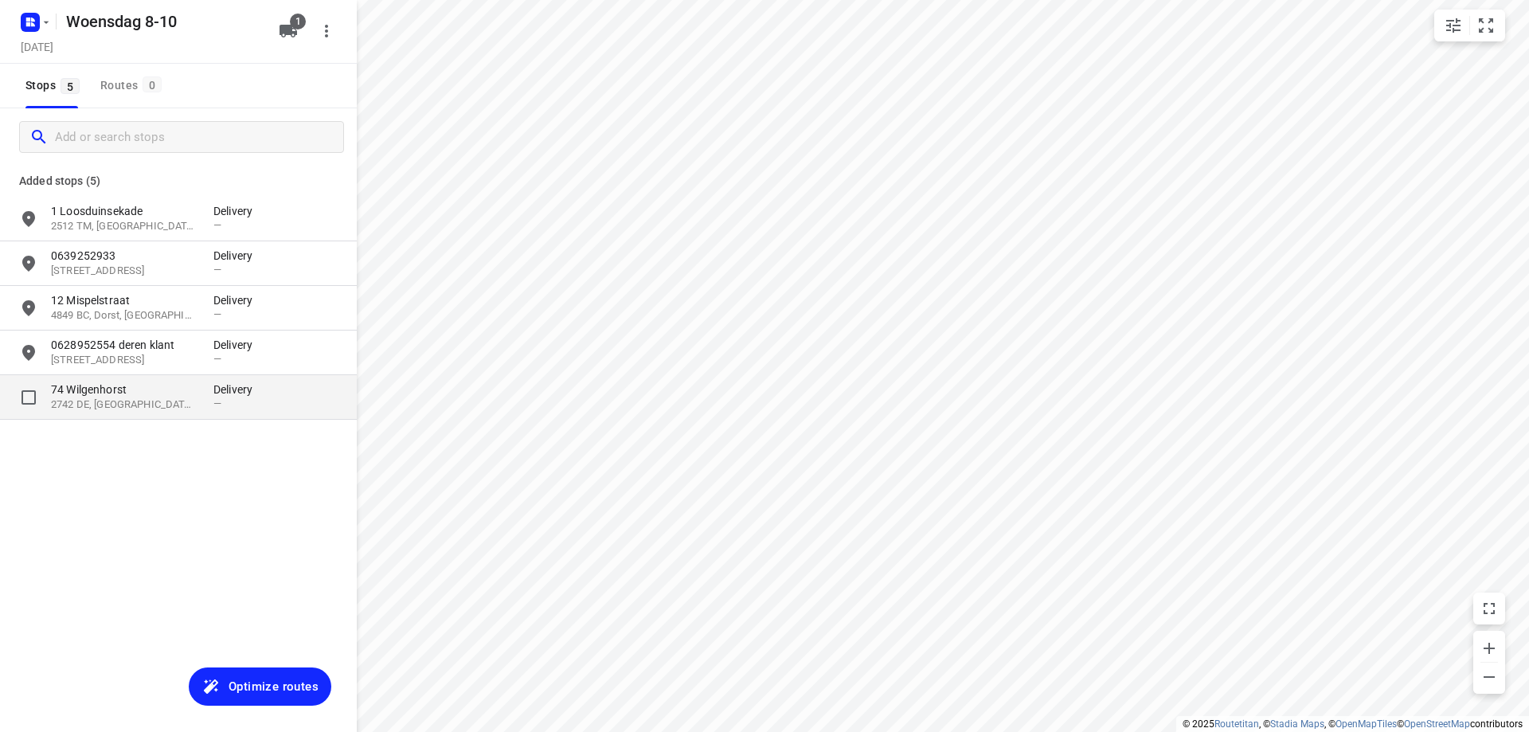
click at [151, 397] on p "2742 DE, [GEOGRAPHIC_DATA], [GEOGRAPHIC_DATA]" at bounding box center [124, 404] width 147 height 15
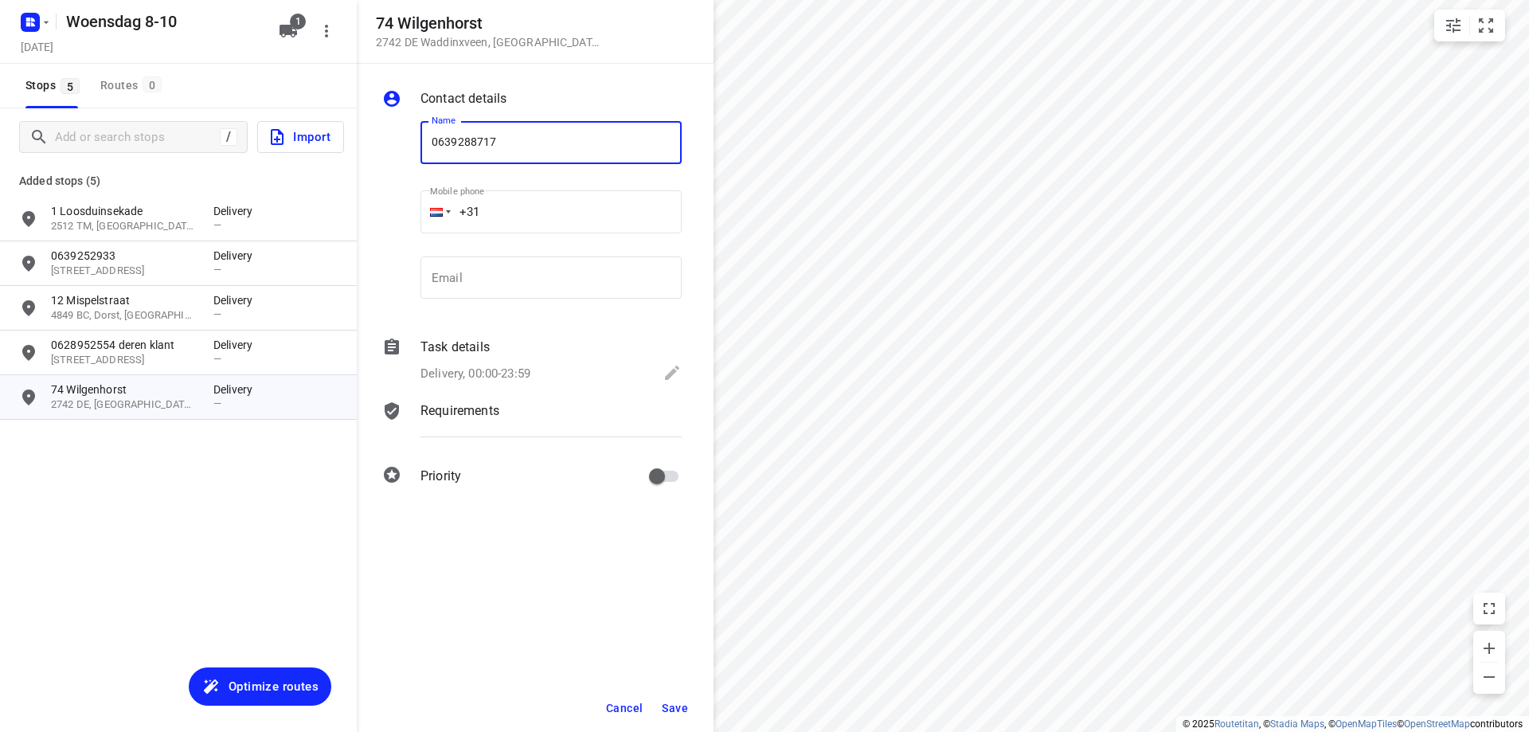
type input "0639288717"
click at [671, 708] on span "Save" at bounding box center [675, 708] width 26 height 13
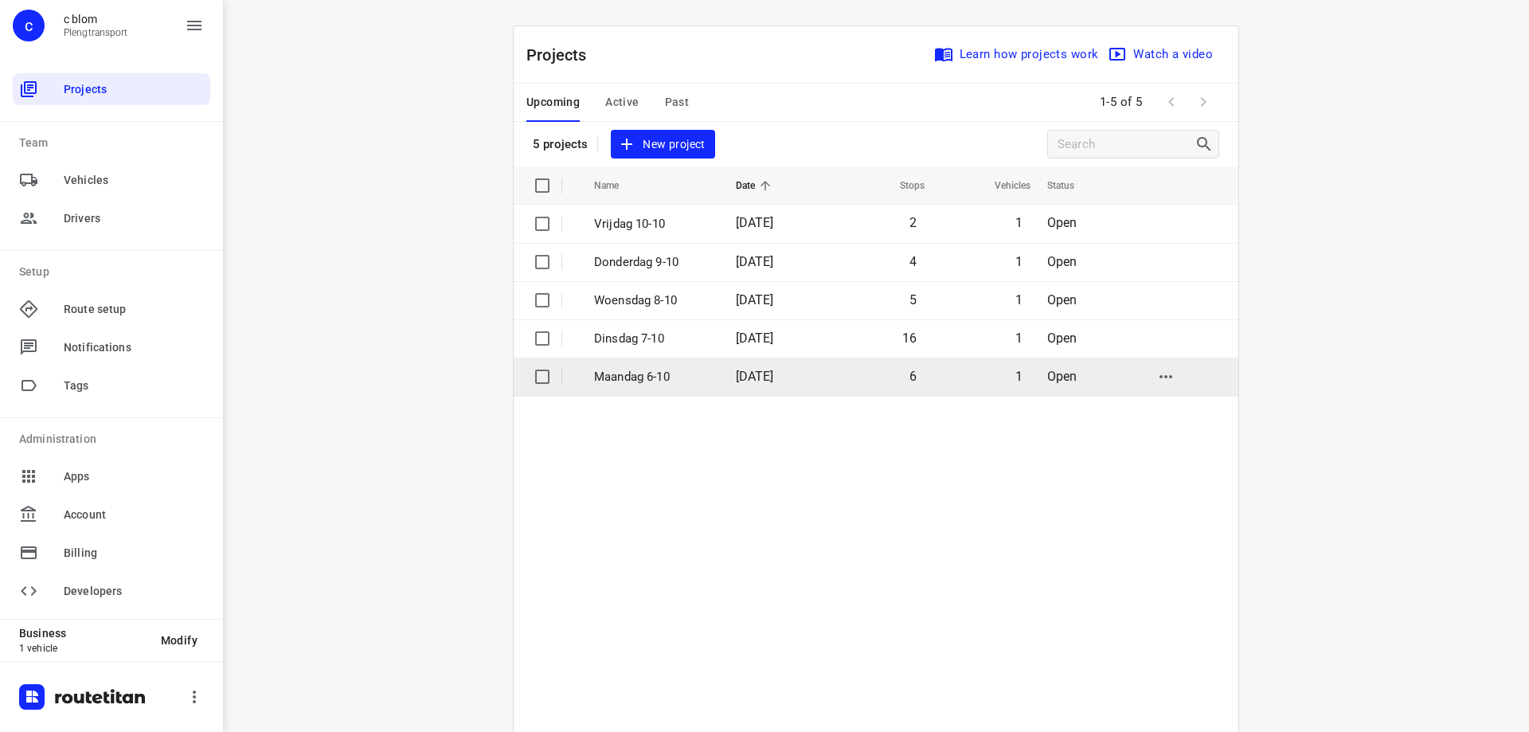
click at [705, 370] on td "Maandag 6-10" at bounding box center [650, 377] width 145 height 38
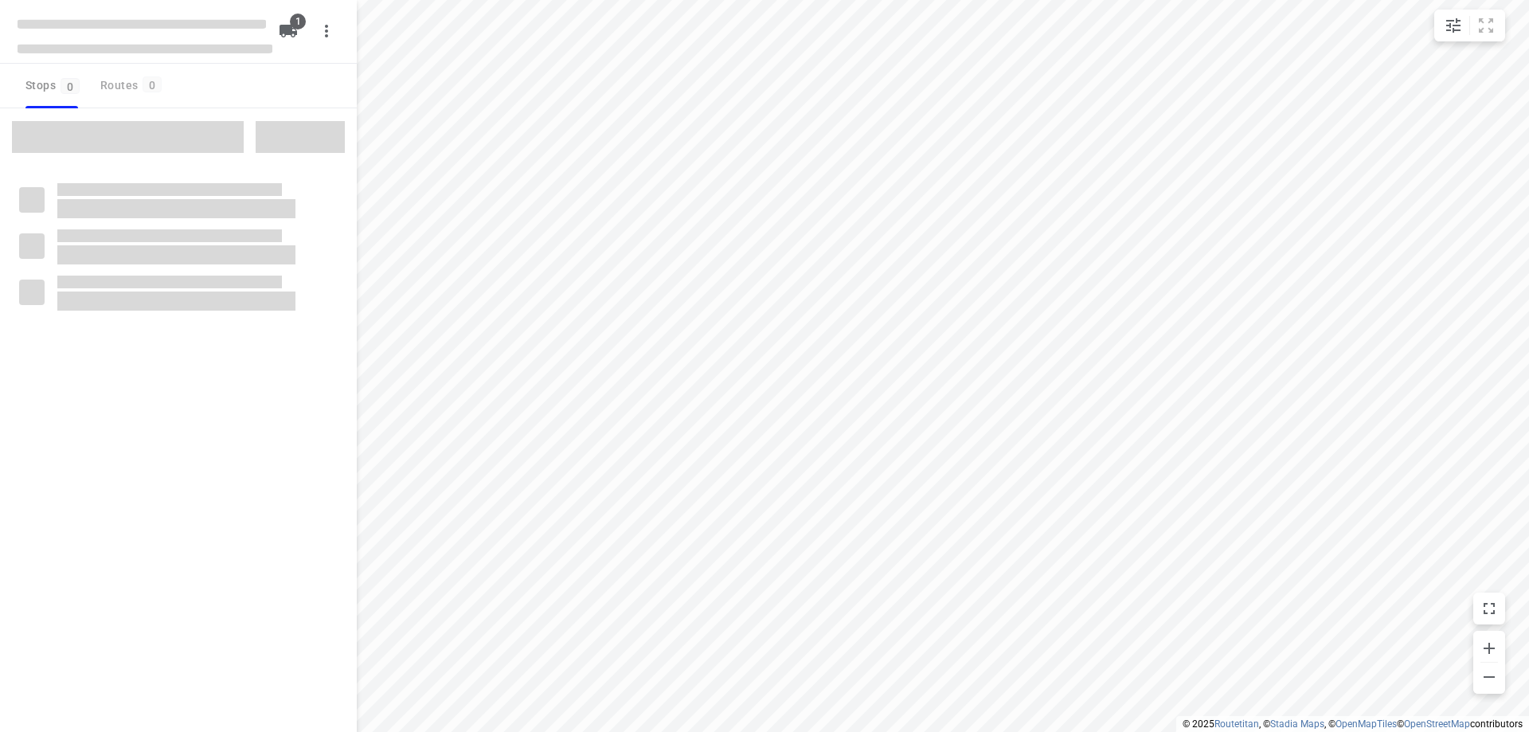
type input "distance"
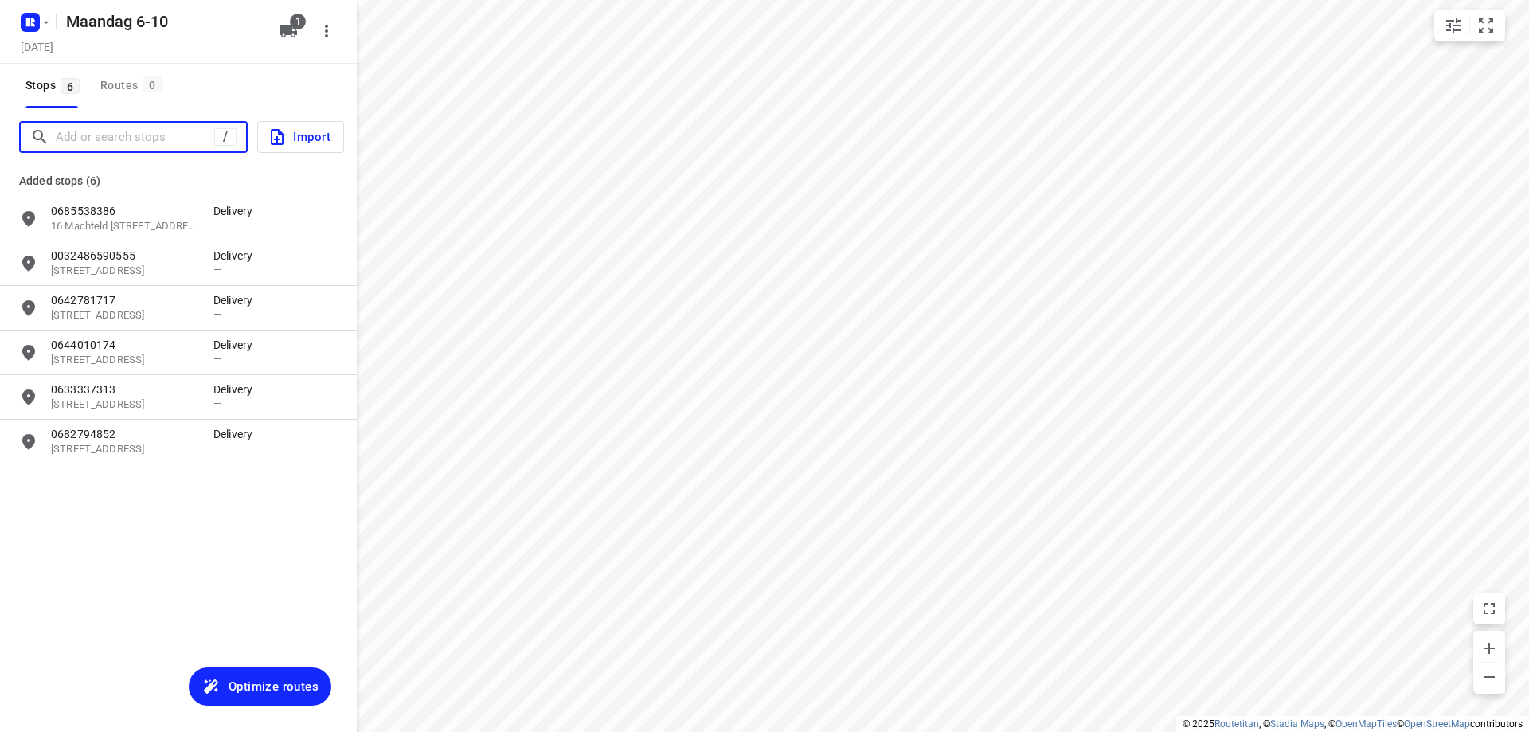
click at [190, 133] on input "Add or search stops" at bounding box center [135, 137] width 158 height 25
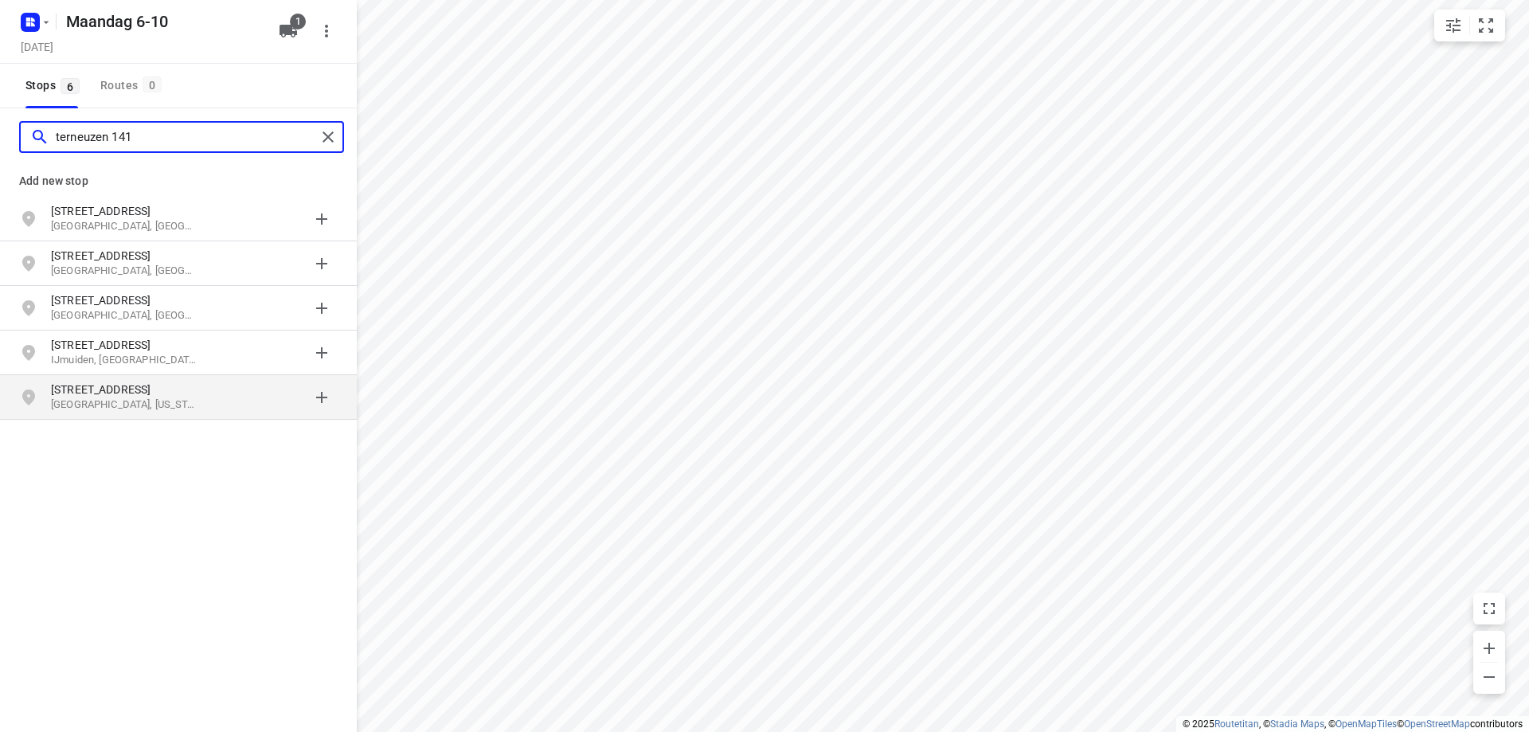
type input "terneuzen 141"
click at [226, 392] on div "grid" at bounding box center [275, 397] width 124 height 32
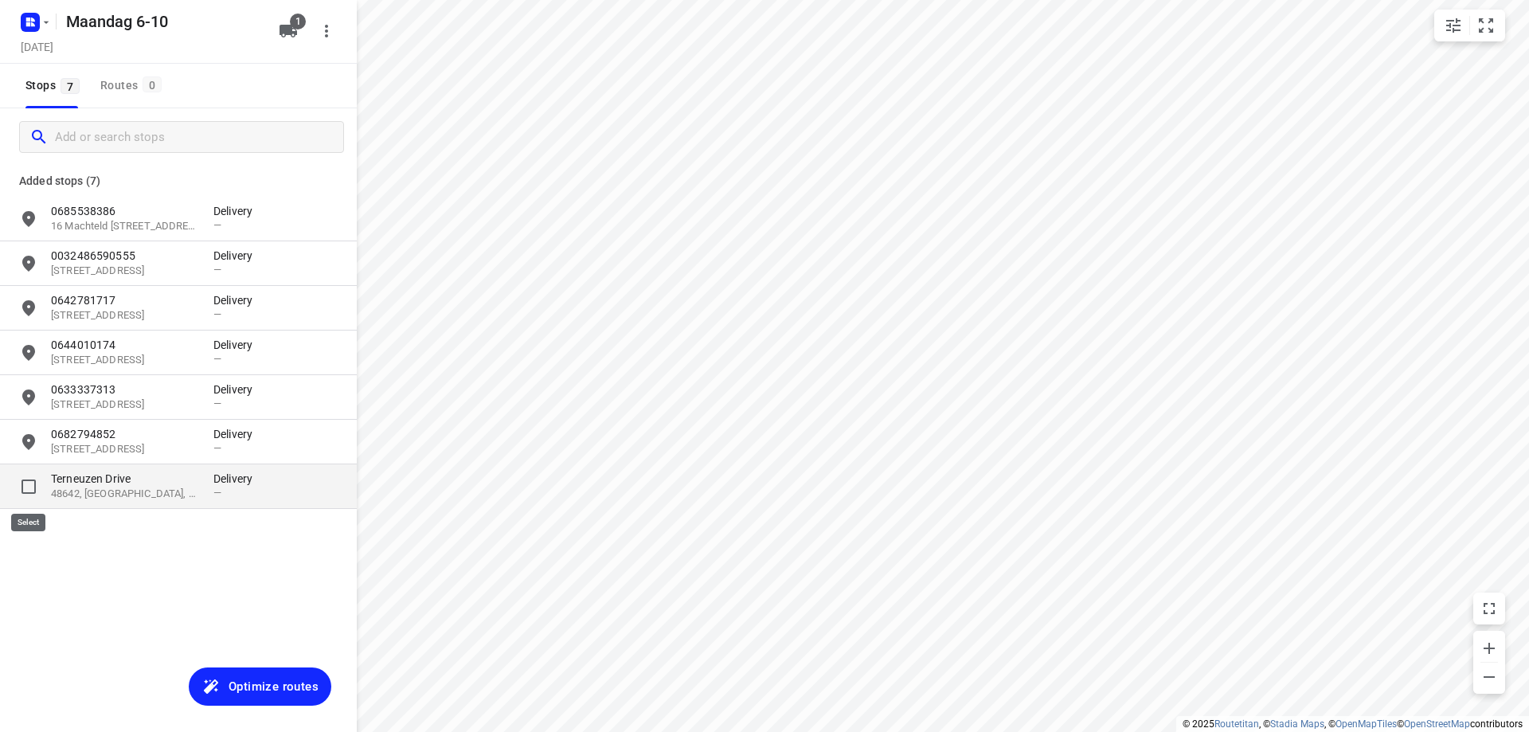
click at [28, 479] on input "grid" at bounding box center [29, 487] width 32 height 32
checkbox input "true"
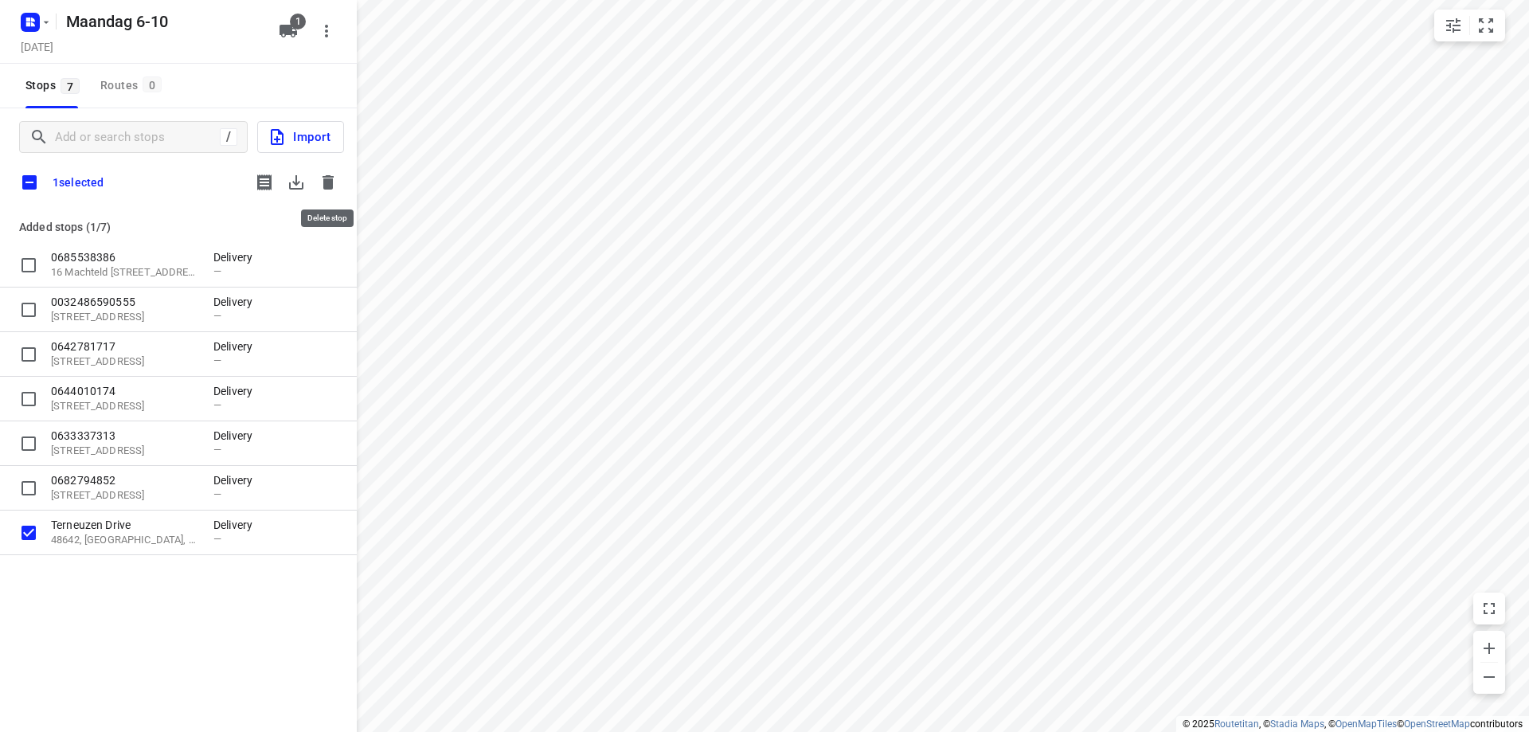
click at [327, 192] on button "button" at bounding box center [328, 182] width 32 height 32
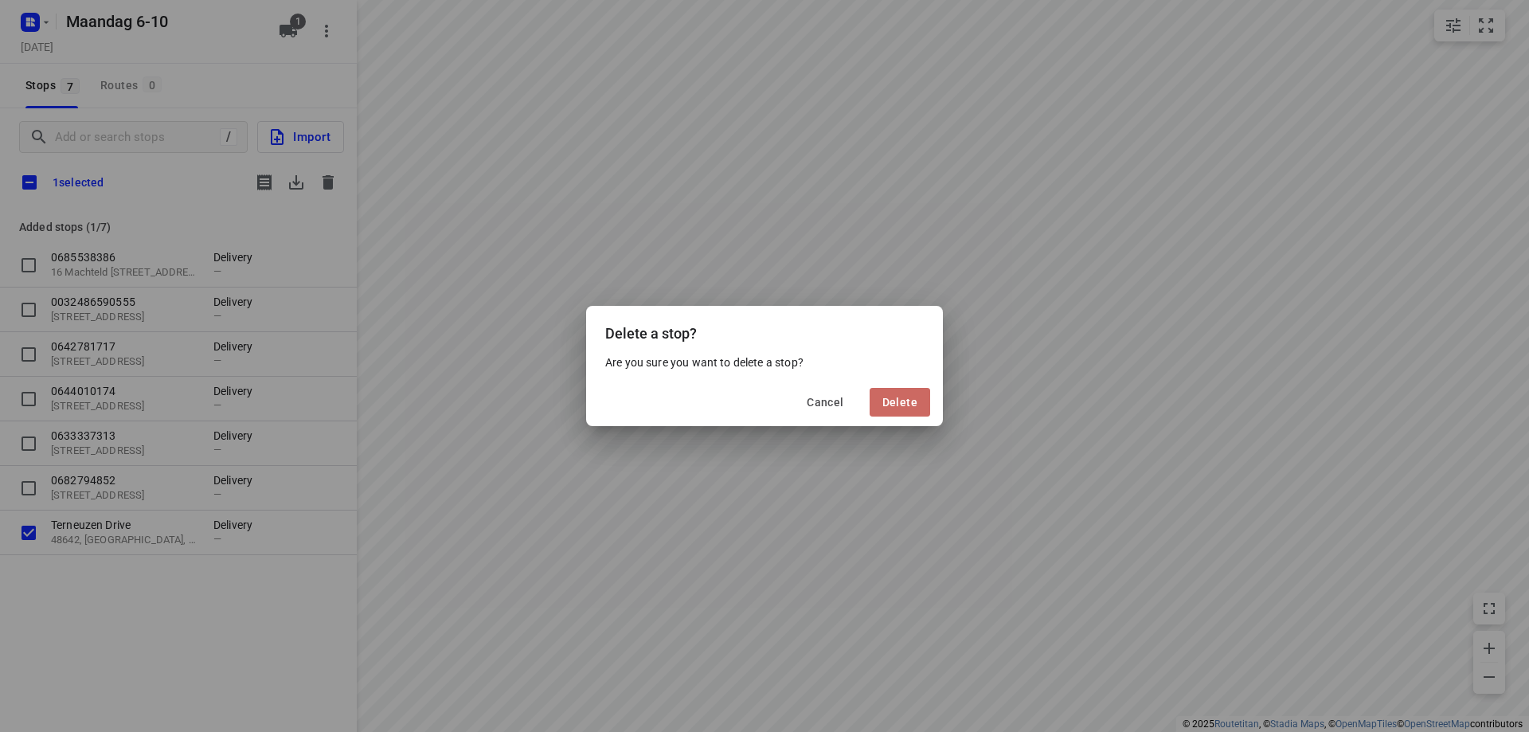
click at [883, 409] on span "Delete" at bounding box center [899, 402] width 35 height 13
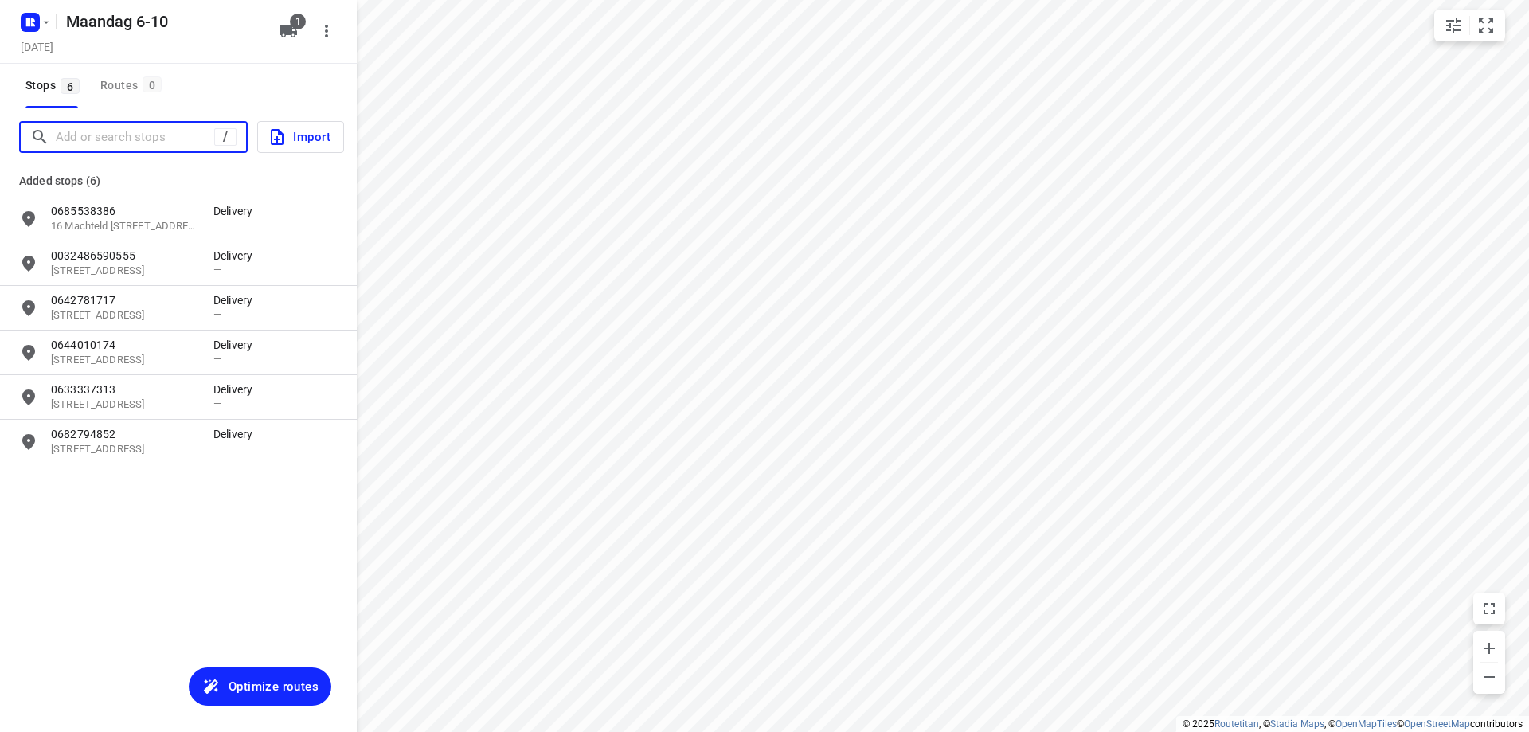
click at [100, 135] on input "Add or search stops" at bounding box center [135, 137] width 158 height 25
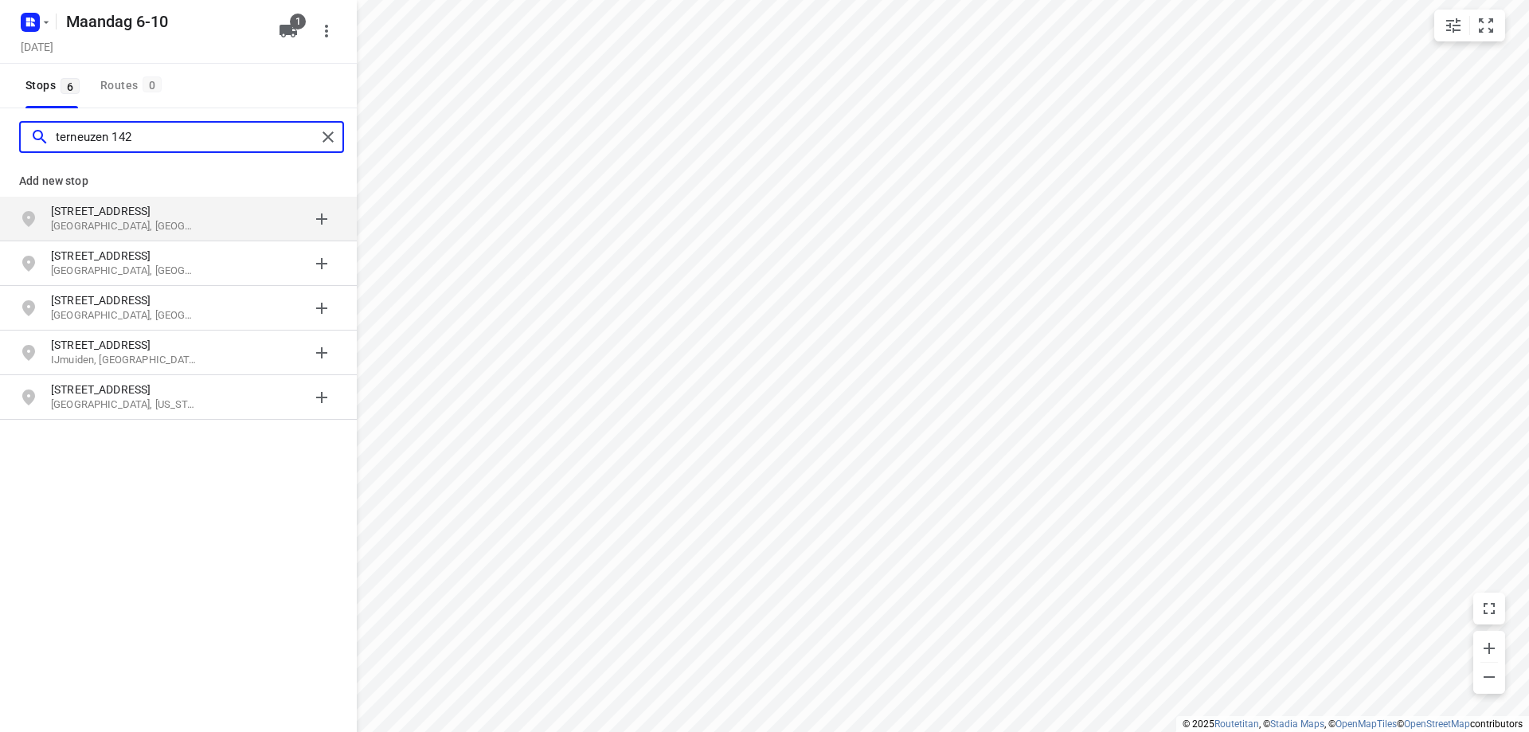
click at [100, 135] on input "terneuzen 142" at bounding box center [186, 137] width 260 height 25
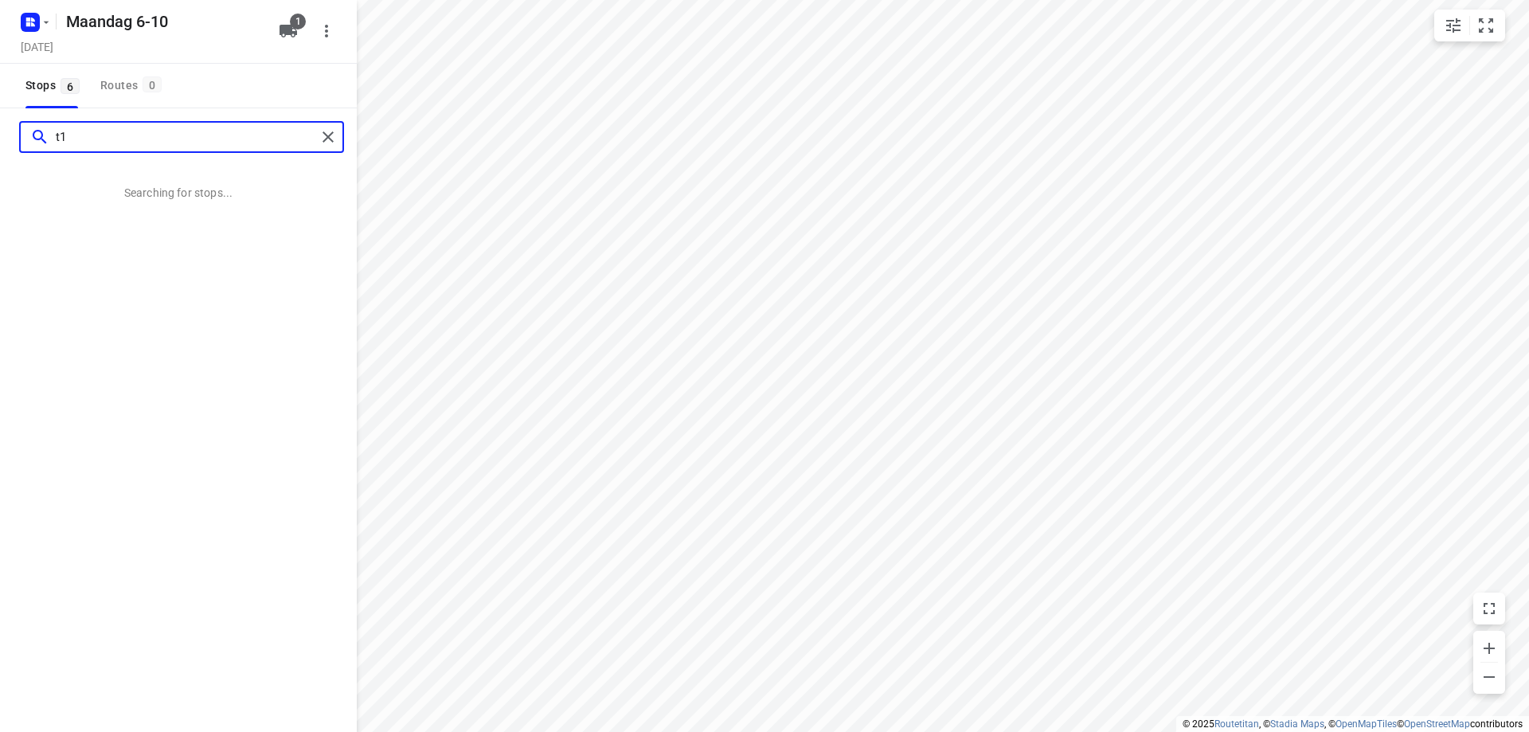
type input "t"
type input "[STREET_ADDRESS]"
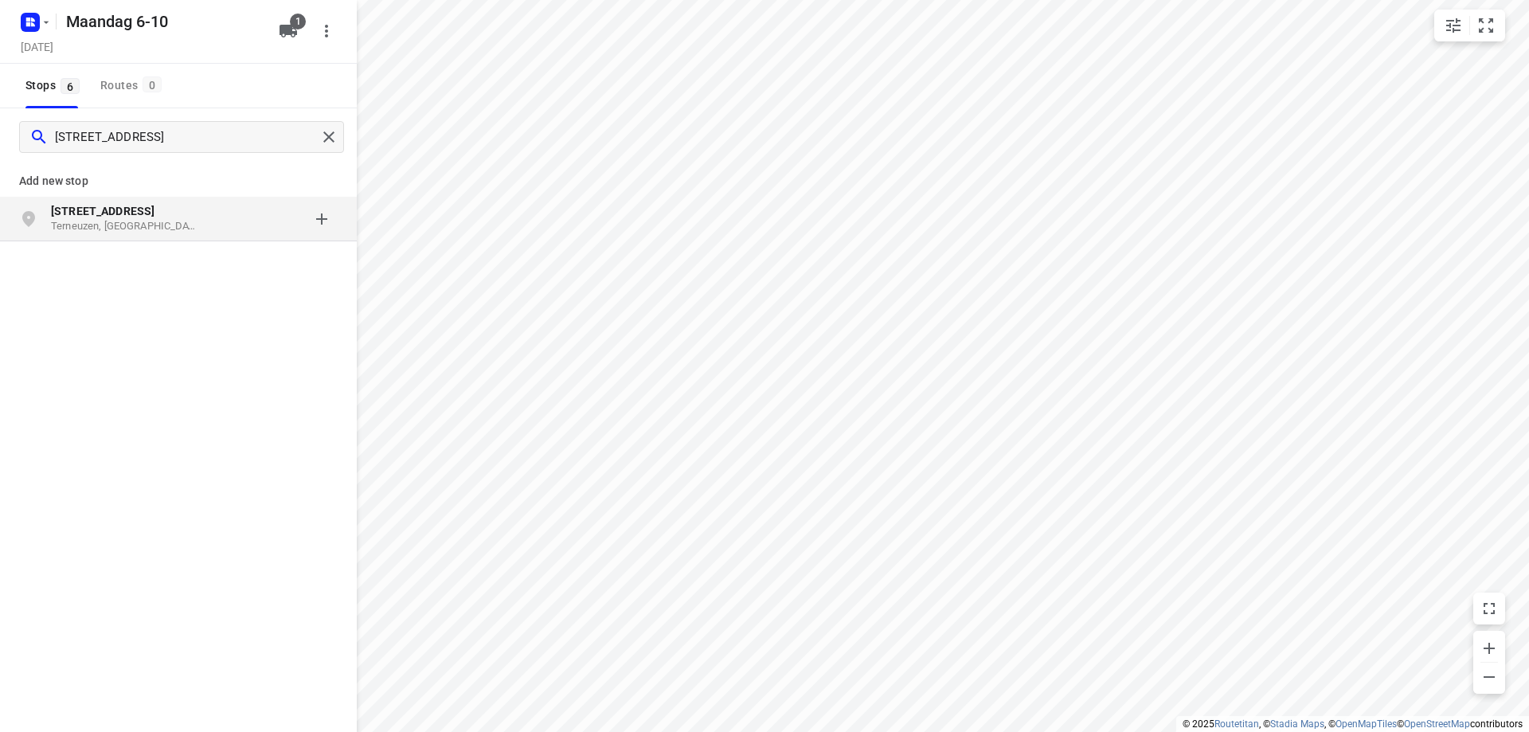
click at [103, 211] on b "[STREET_ADDRESS]" at bounding box center [103, 211] width 104 height 13
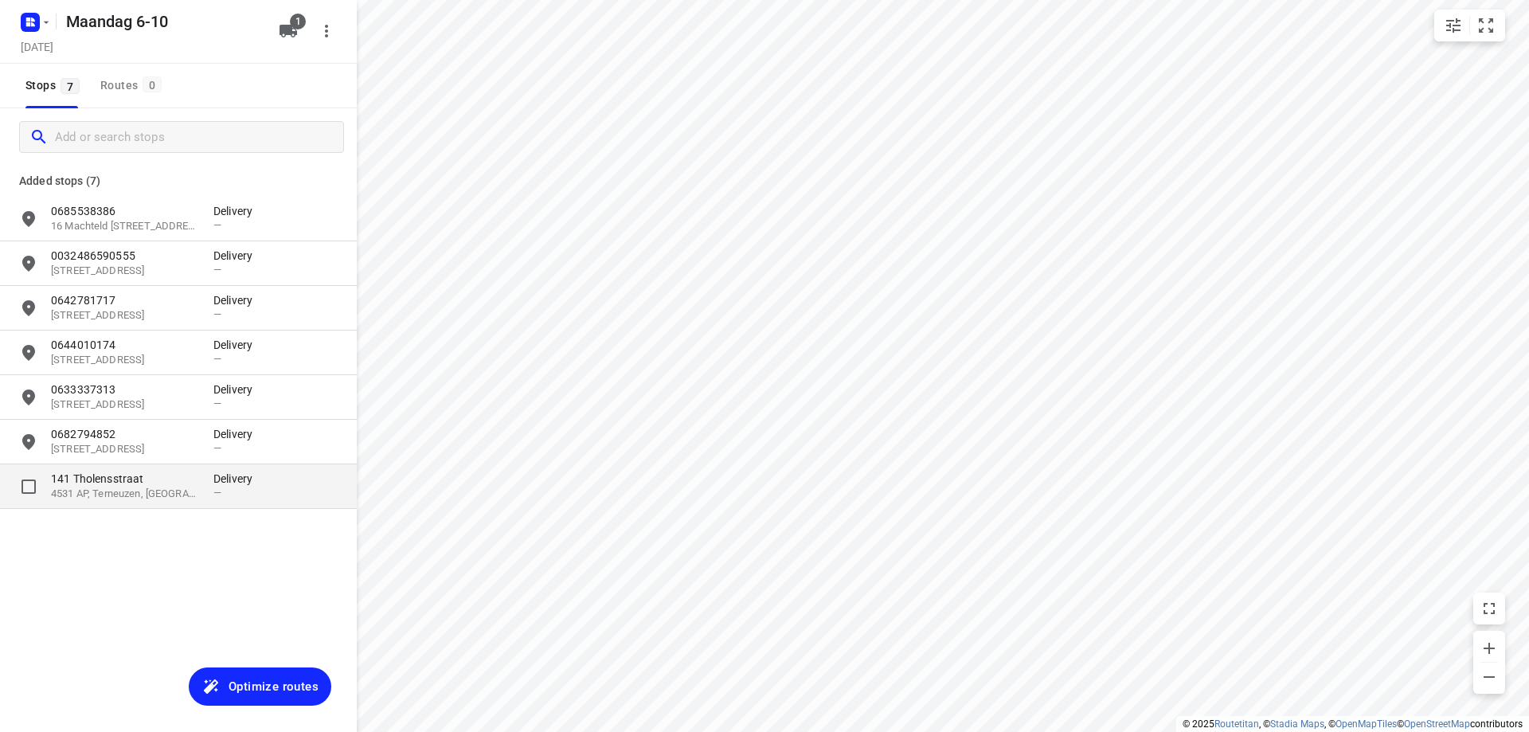
click at [114, 499] on p "4531 AP, Terneuzen, [GEOGRAPHIC_DATA]" at bounding box center [124, 494] width 147 height 15
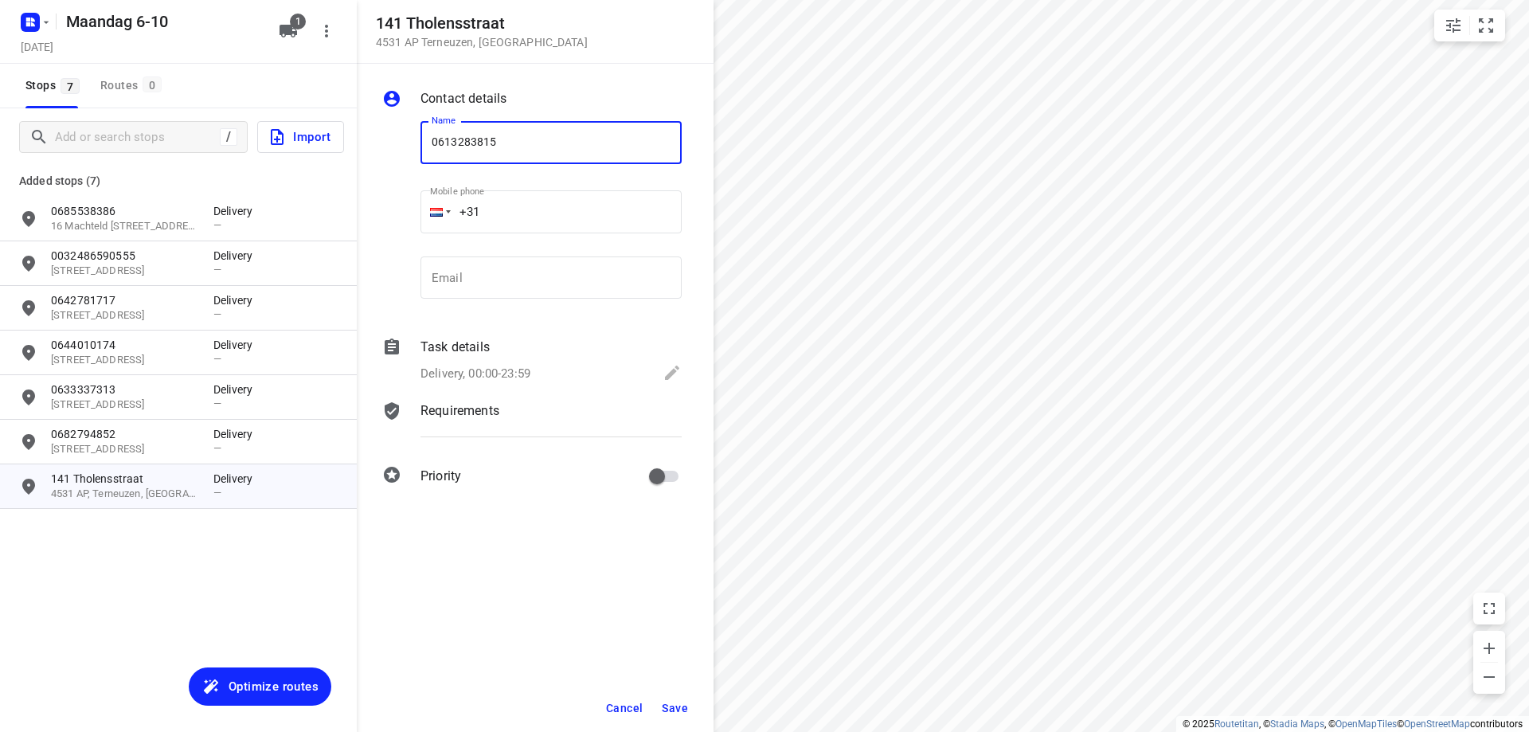
type input "0613283815"
click at [675, 703] on span "Save" at bounding box center [675, 708] width 26 height 13
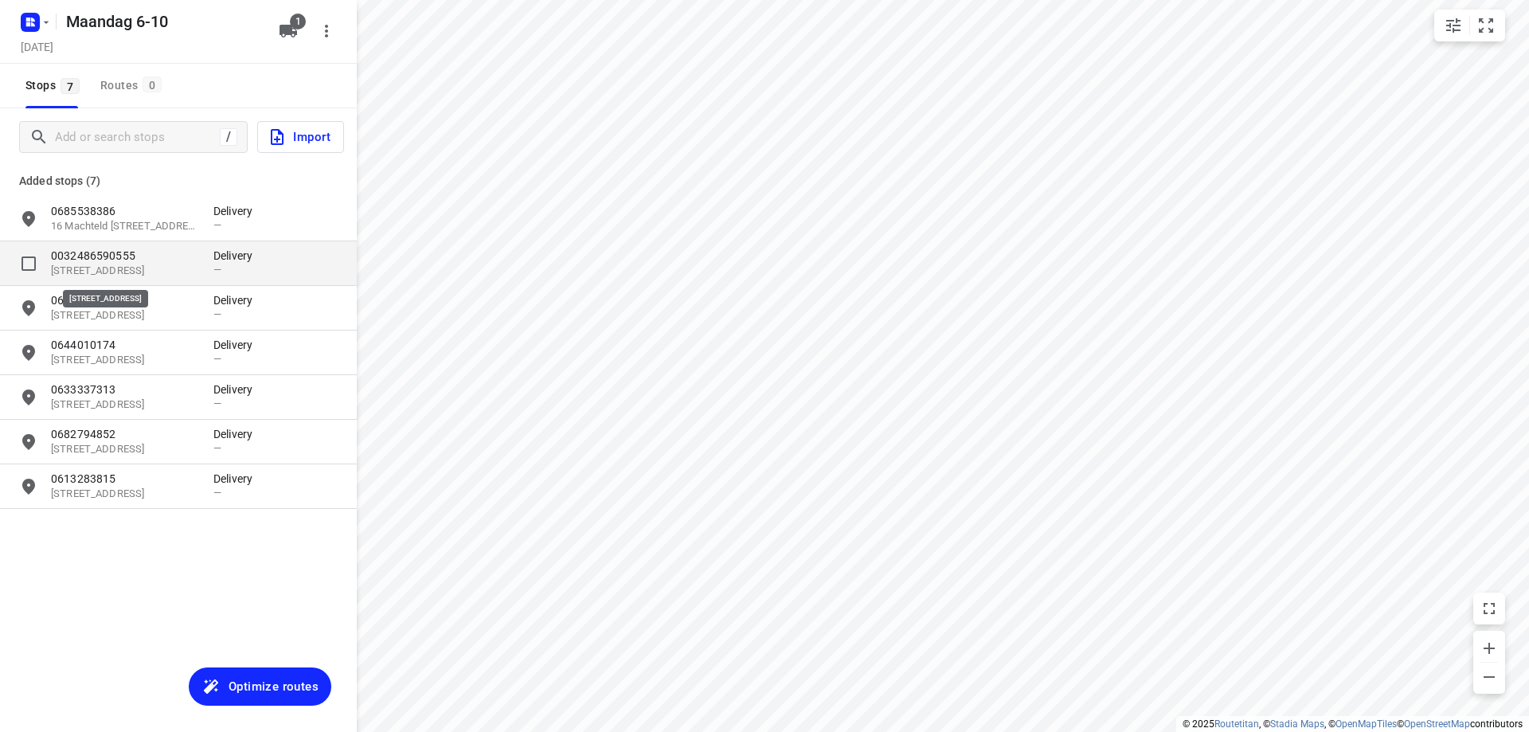
click at [123, 275] on p "[STREET_ADDRESS]" at bounding box center [124, 271] width 147 height 15
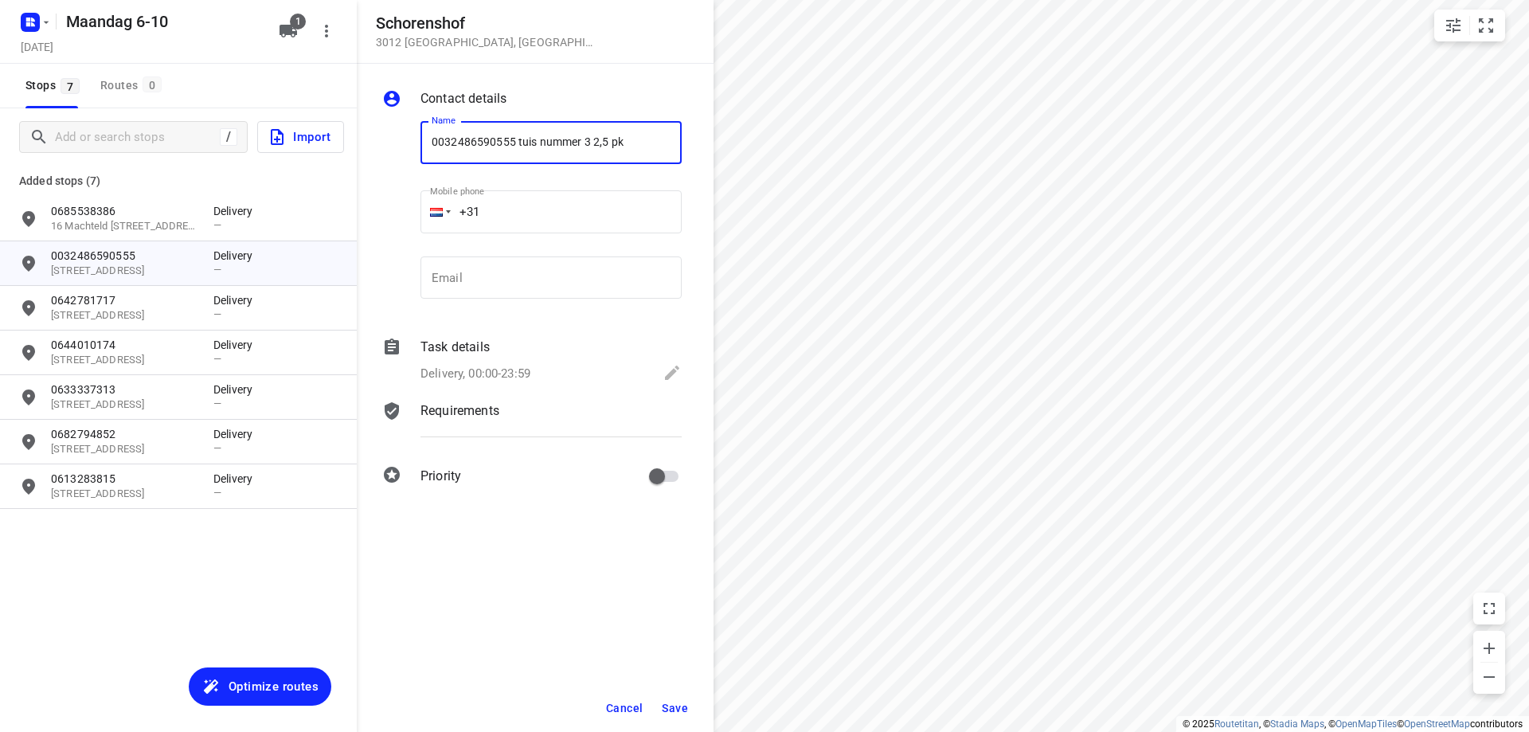
click at [590, 145] on input "0032486590555 tuis nummer 3 2,5 pk" at bounding box center [550, 142] width 261 height 43
click at [643, 139] on input "0032486590555 tuis nummer 3 ( 2,5 pk" at bounding box center [550, 142] width 261 height 43
type input "0032486590555 tuis nummer 3 ( 2,5 pk )"
click at [684, 700] on button "Save" at bounding box center [674, 708] width 39 height 29
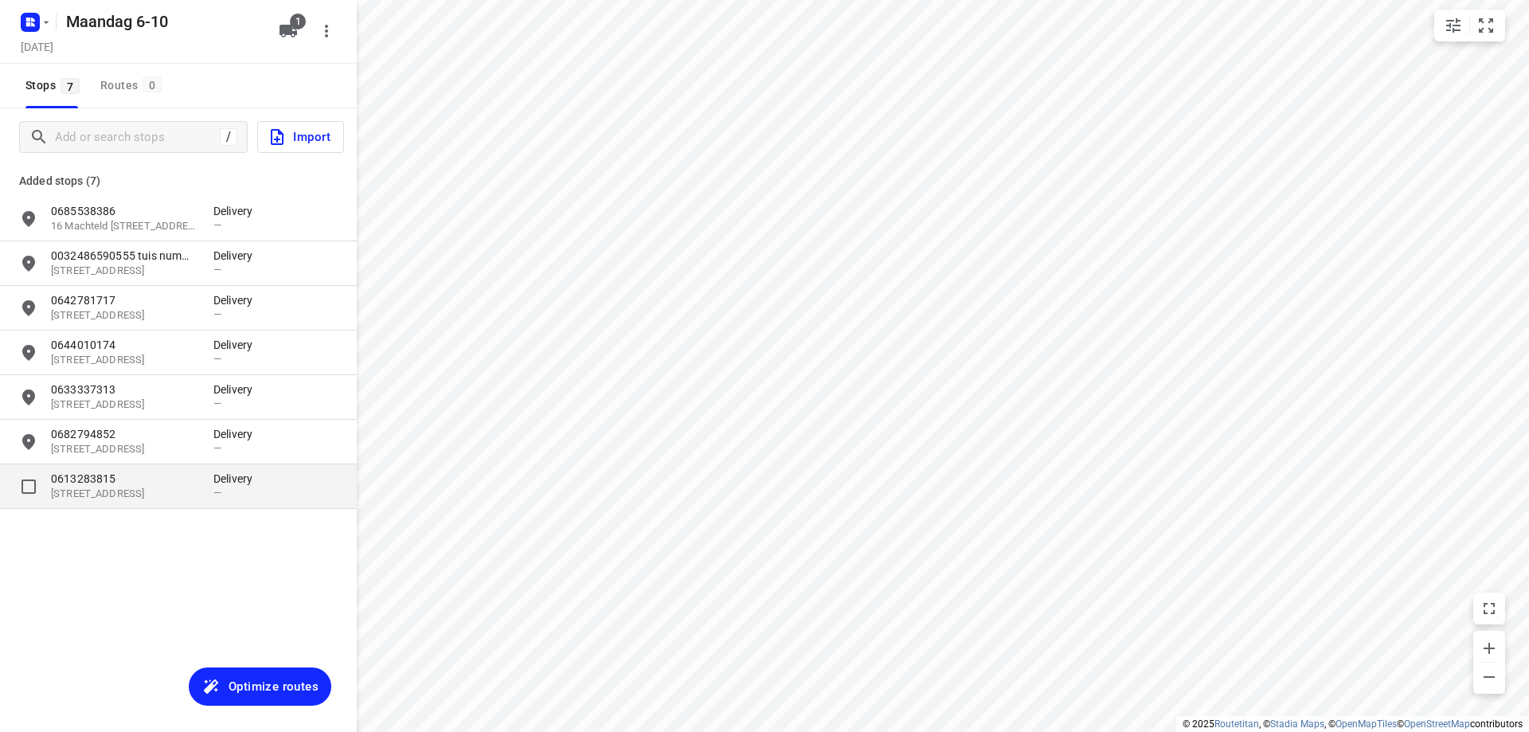
click at [221, 497] on span "—" at bounding box center [217, 493] width 8 height 12
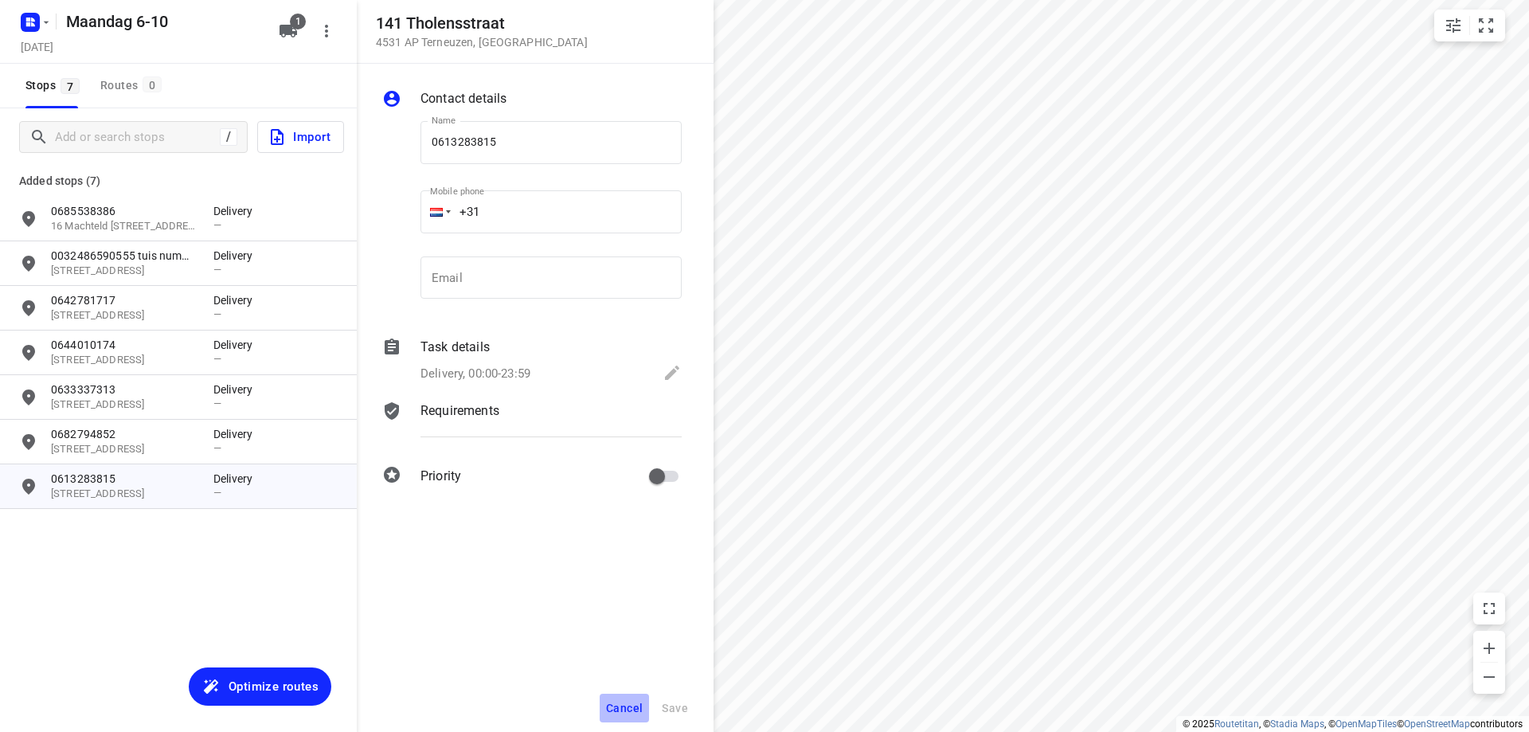
click at [631, 699] on button "Cancel" at bounding box center [624, 708] width 49 height 29
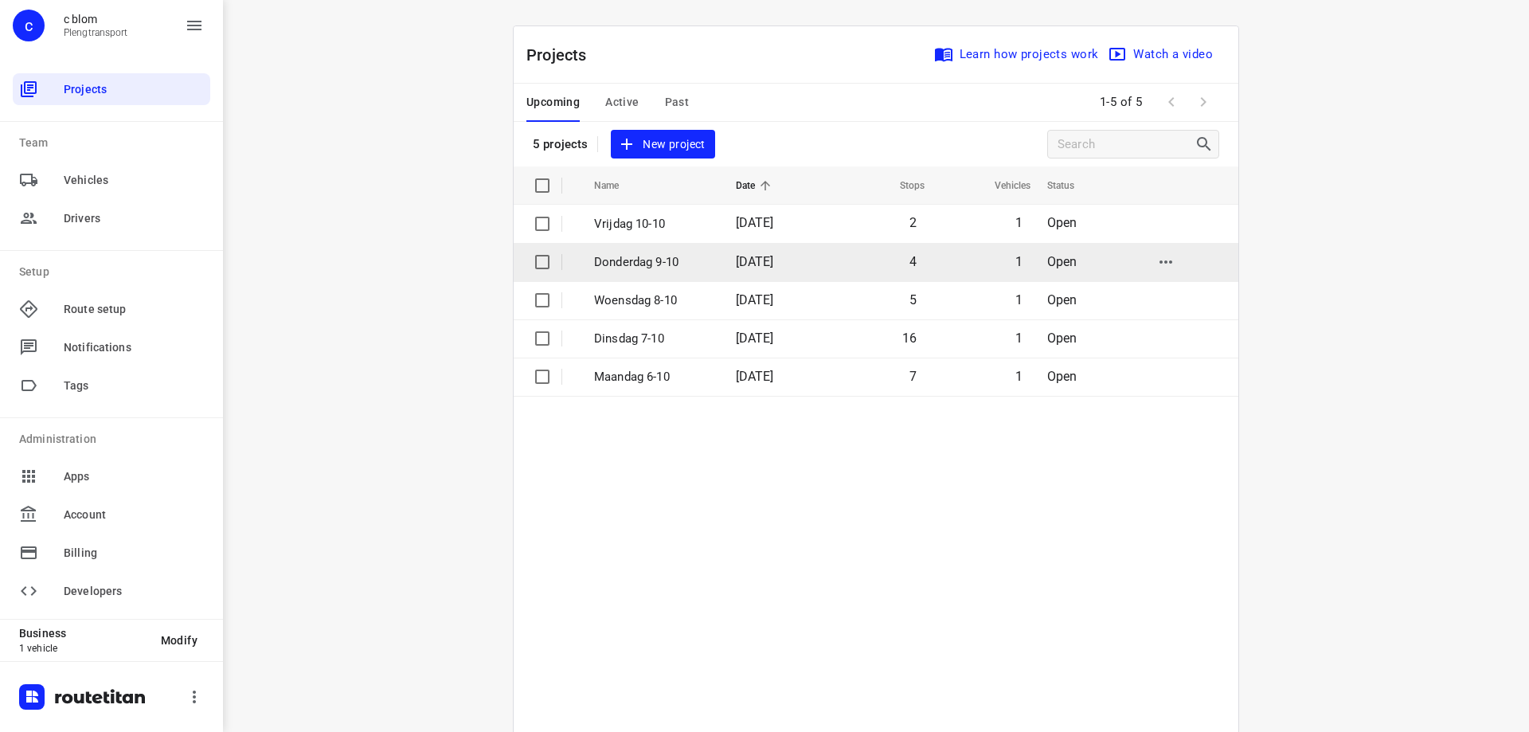
click at [644, 260] on p "Donderdag 9-10" at bounding box center [653, 262] width 118 height 18
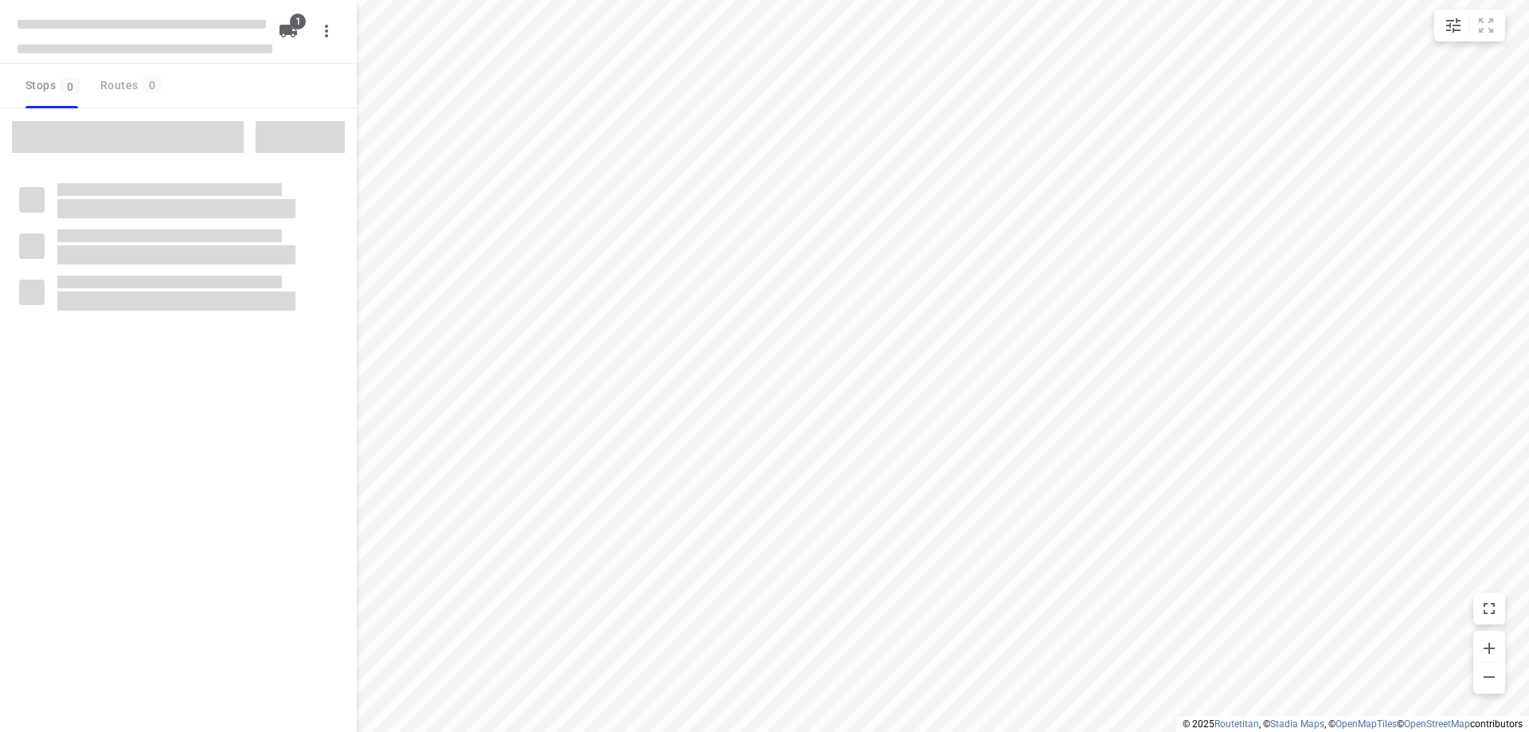
type input "distance"
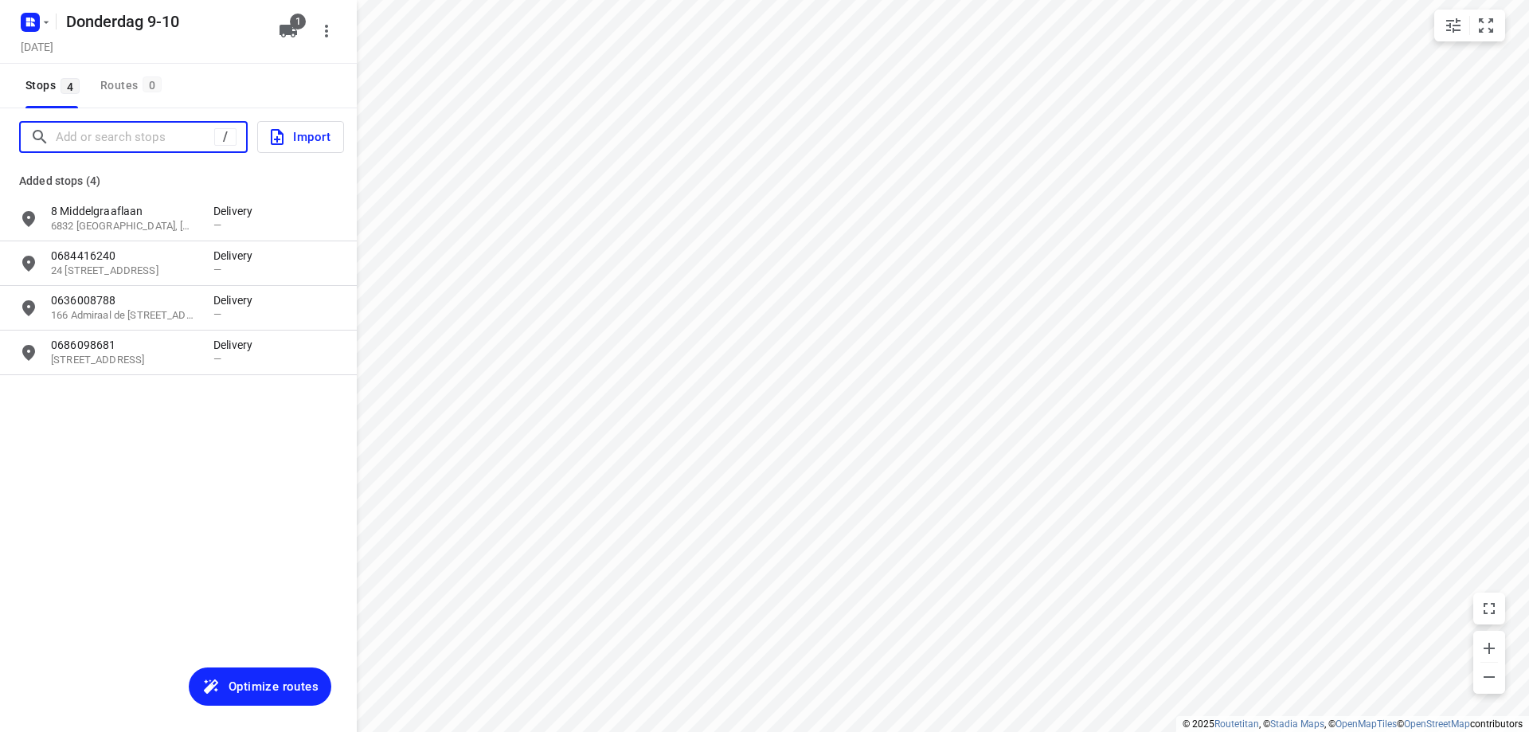
click at [151, 130] on input "Add or search stops" at bounding box center [135, 137] width 158 height 25
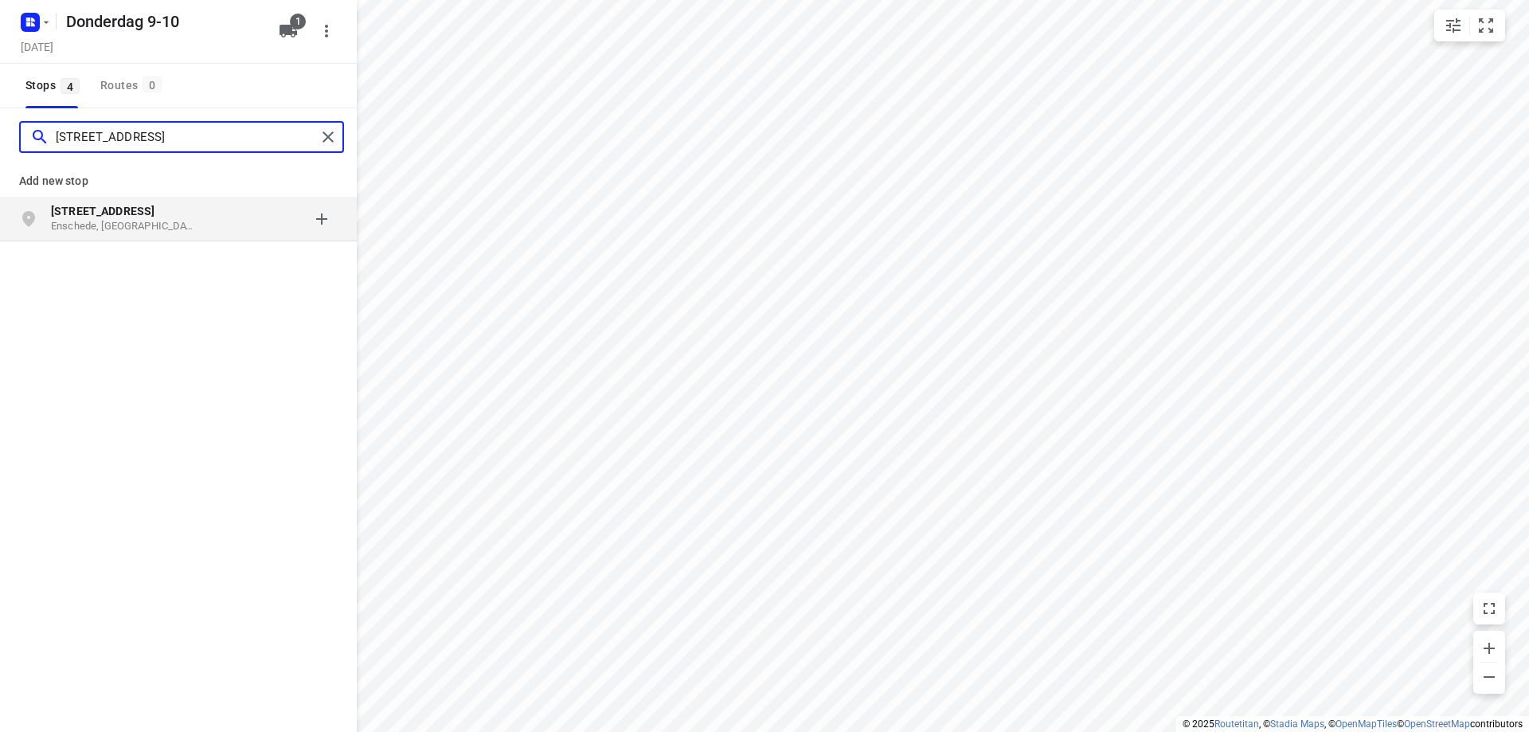
type input "[STREET_ADDRESS]"
click at [139, 209] on b "[STREET_ADDRESS]" at bounding box center [103, 211] width 104 height 13
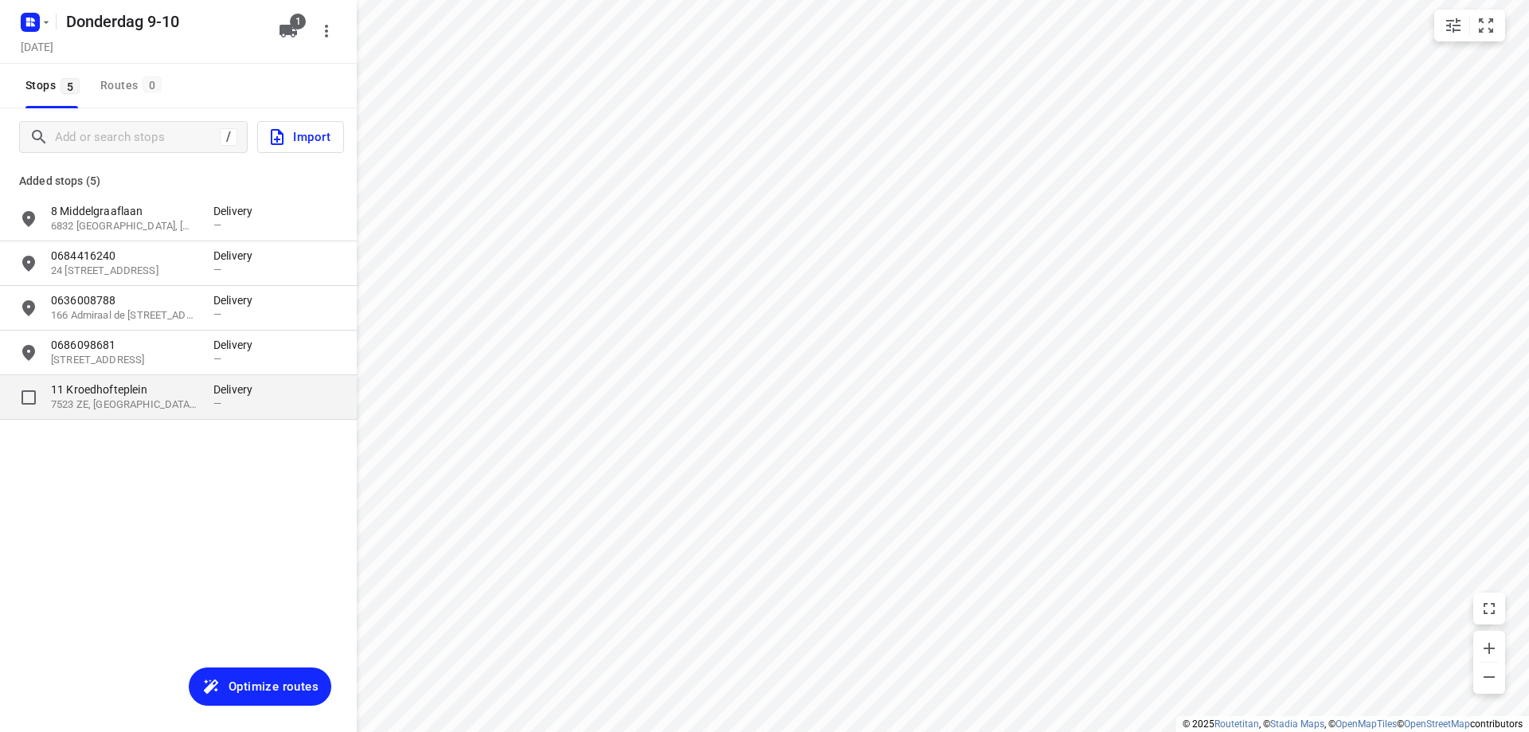
click at [102, 395] on p "11 Kroedhofteplein" at bounding box center [124, 389] width 147 height 16
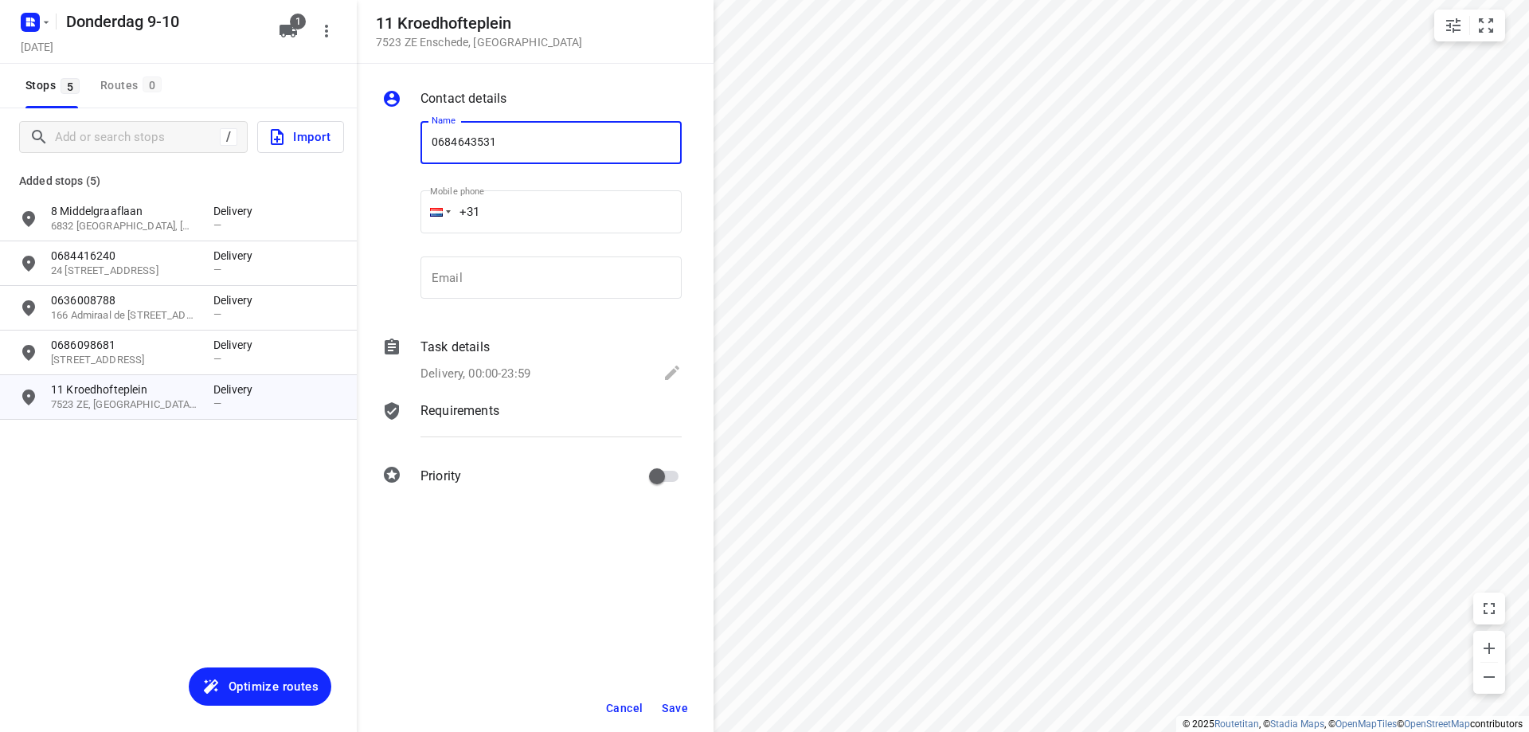
type input "0684643531"
click at [684, 702] on span "Save" at bounding box center [675, 708] width 26 height 13
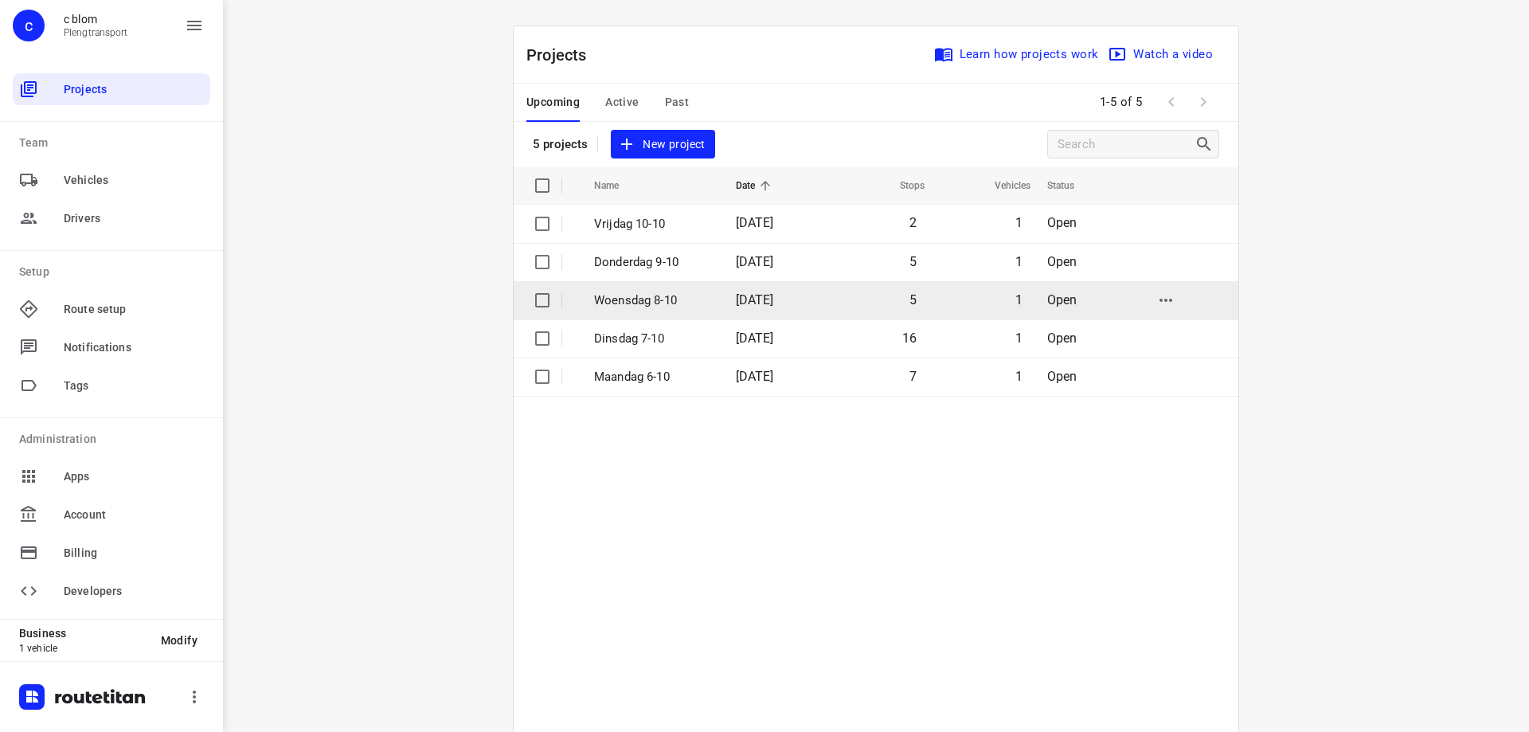
click at [706, 317] on td "Woensdag 8-10" at bounding box center [650, 300] width 145 height 38
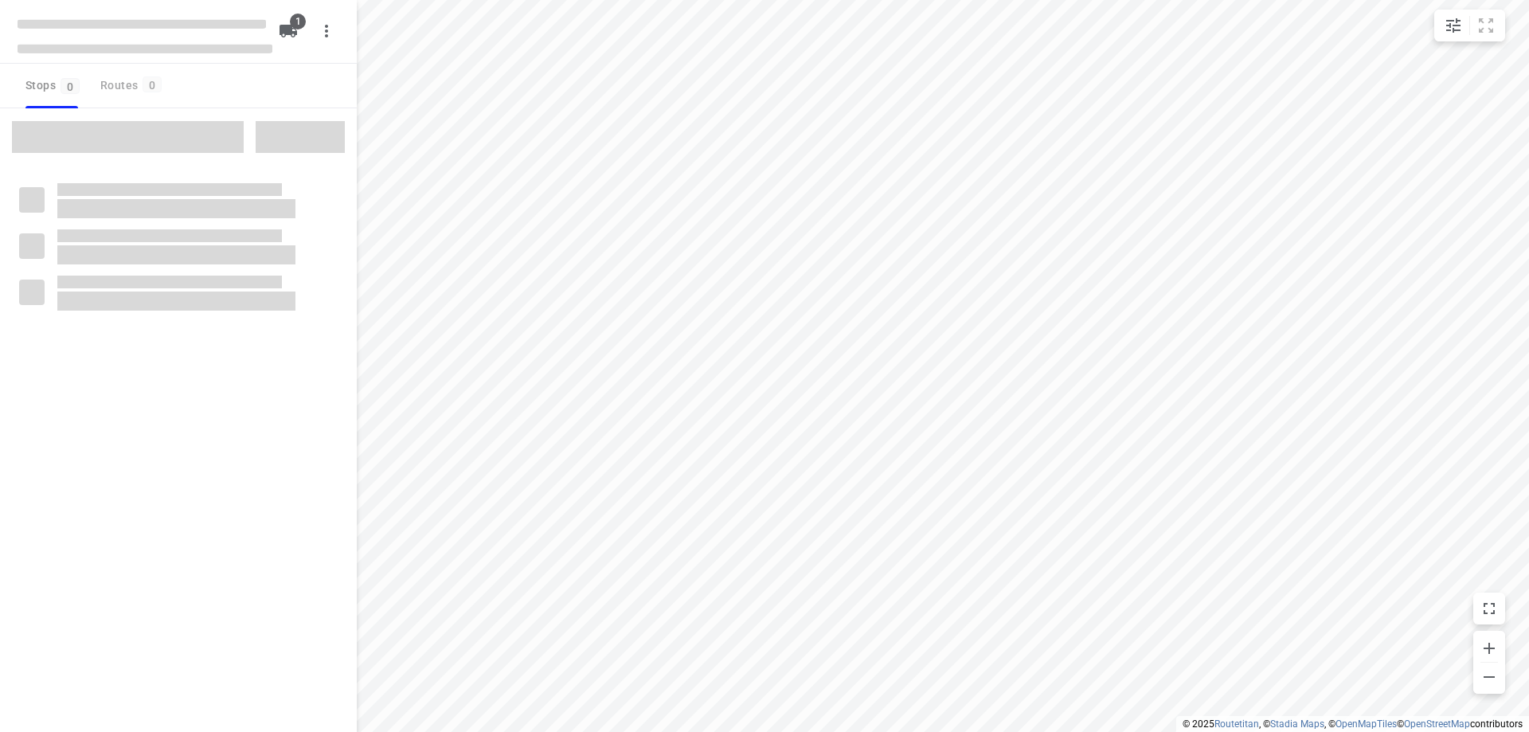
type input "distance"
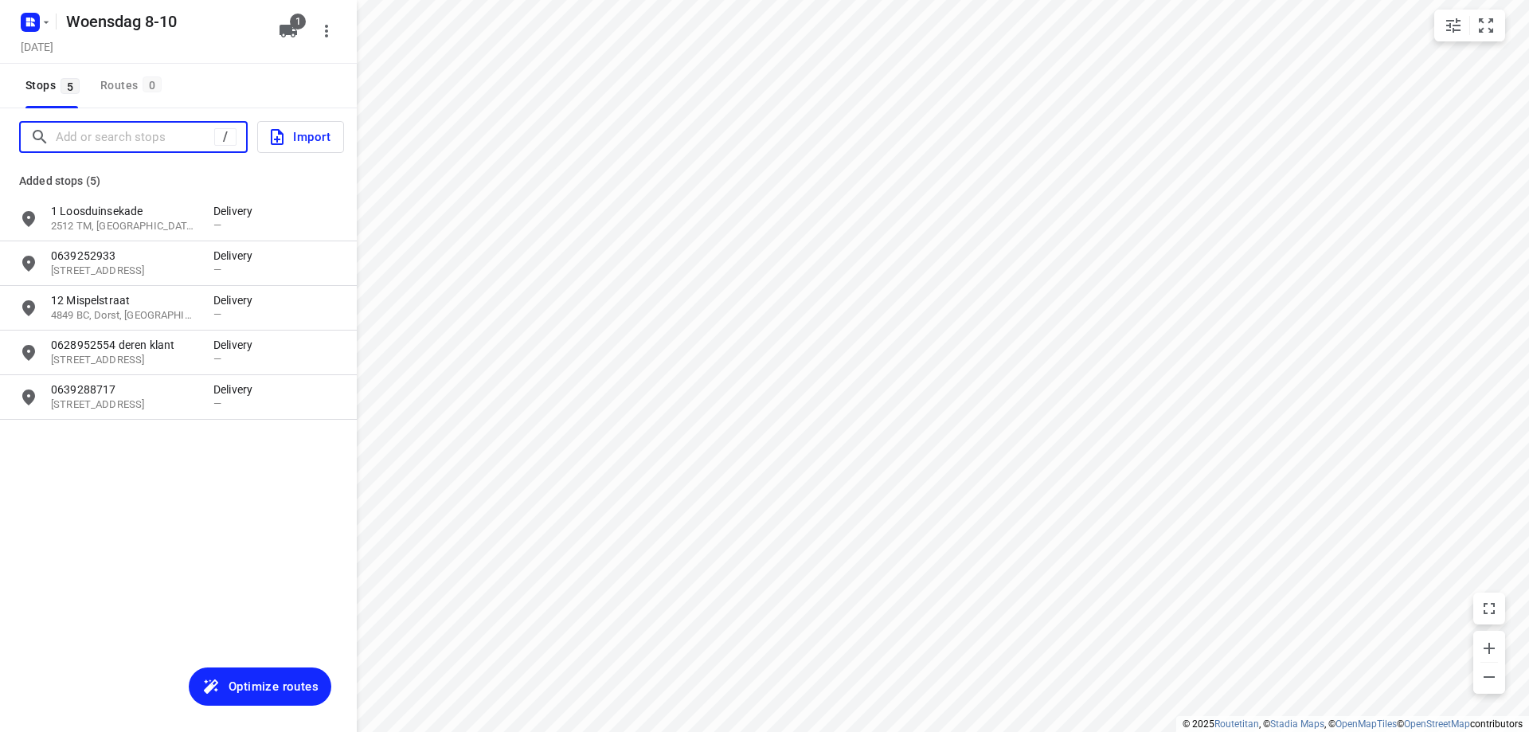
click at [166, 132] on input "Add or search stops" at bounding box center [135, 137] width 158 height 25
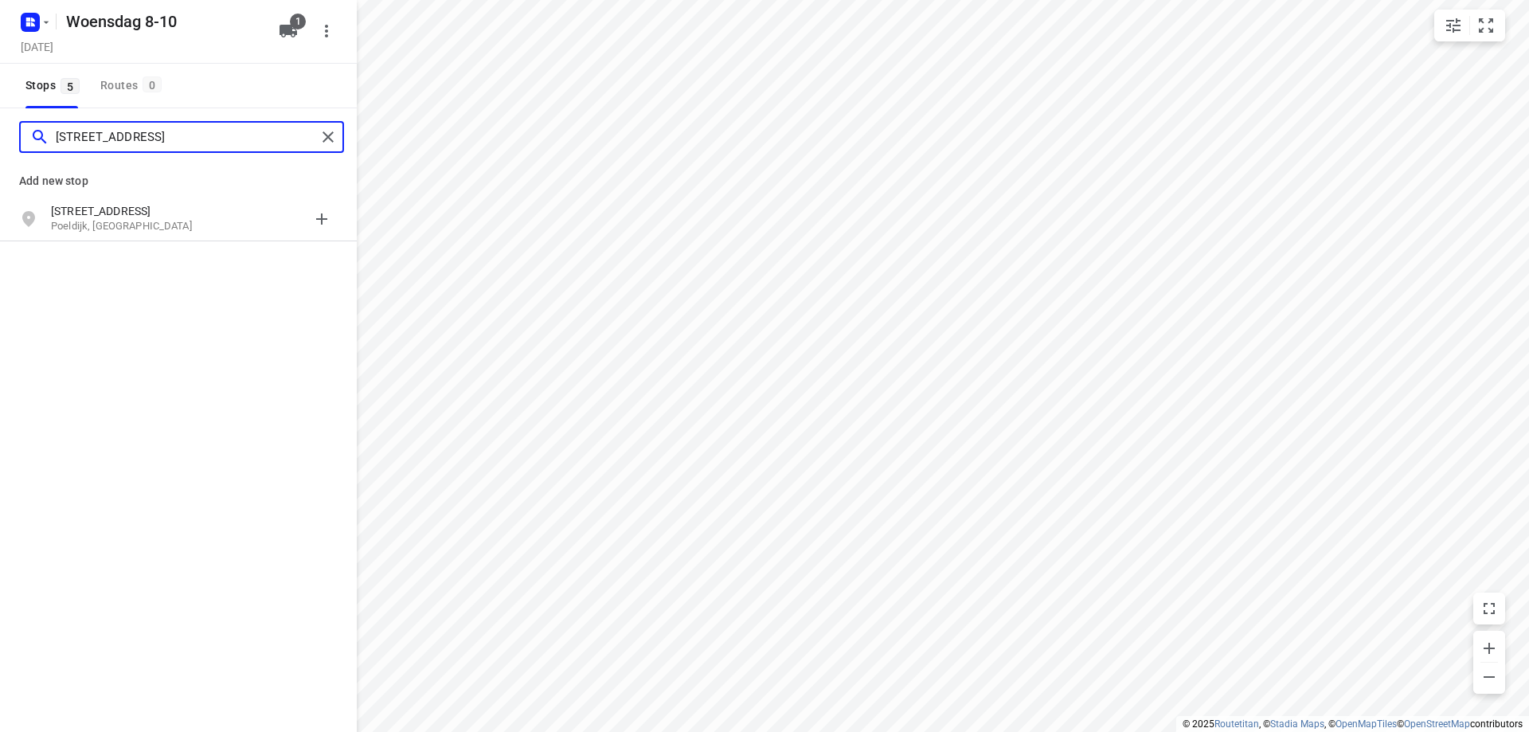
type input "[STREET_ADDRESS]"
click at [160, 232] on p "Poeldijk, [GEOGRAPHIC_DATA]" at bounding box center [124, 226] width 147 height 15
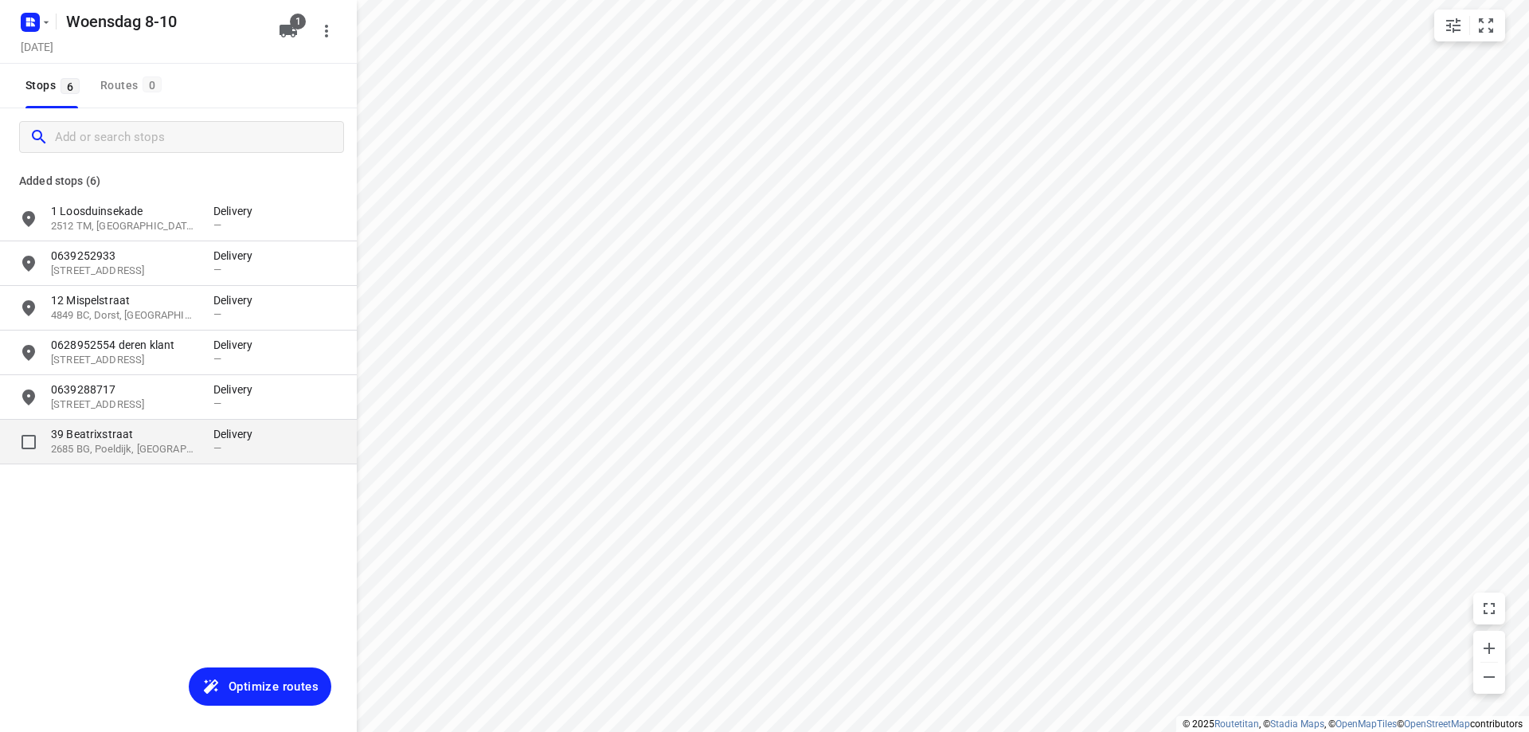
click at [147, 452] on p "2685 BG, Poeldijk, [GEOGRAPHIC_DATA]" at bounding box center [124, 449] width 147 height 15
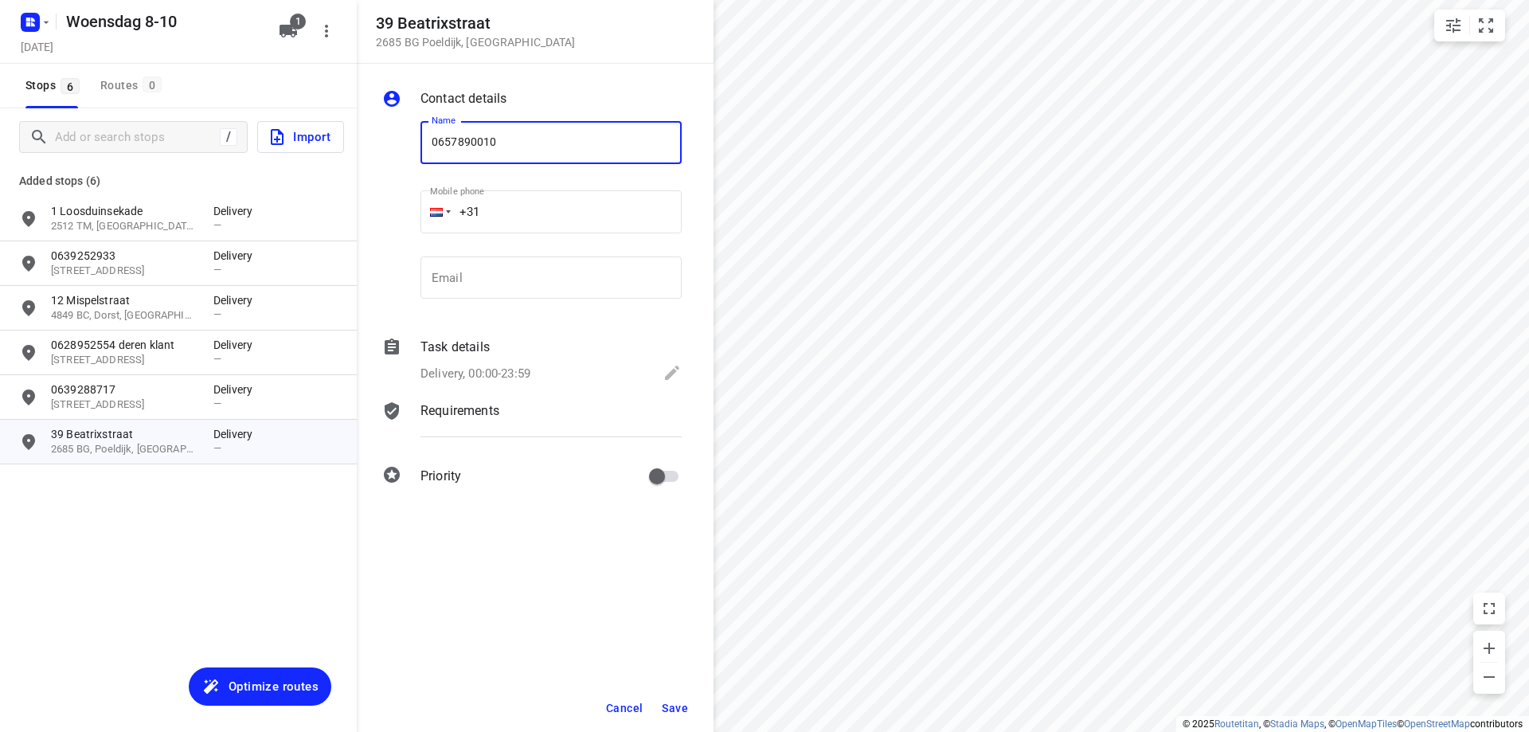
type input "0657890010"
click at [677, 710] on span "Save" at bounding box center [675, 708] width 26 height 13
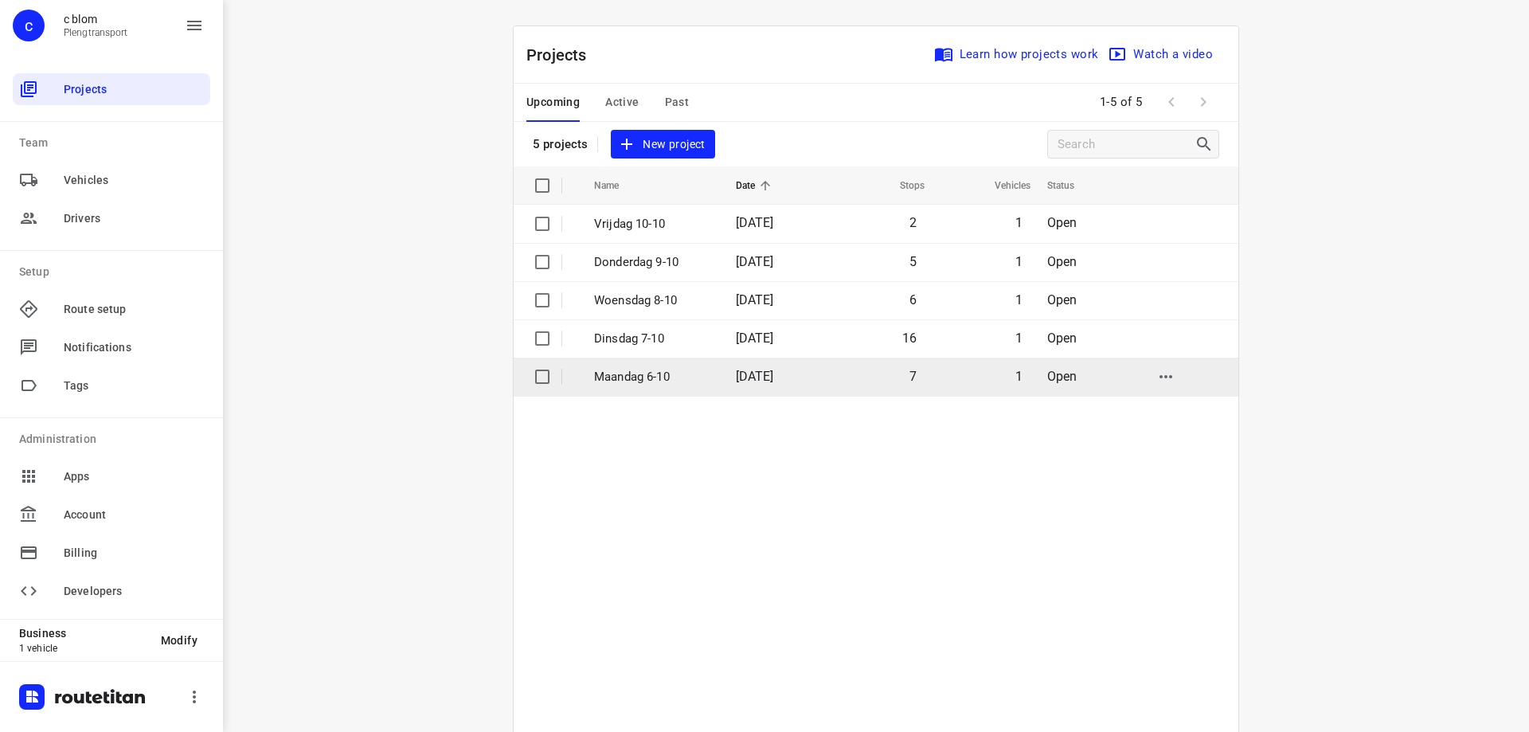
click at [678, 389] on td "Maandag 6-10" at bounding box center [650, 377] width 145 height 38
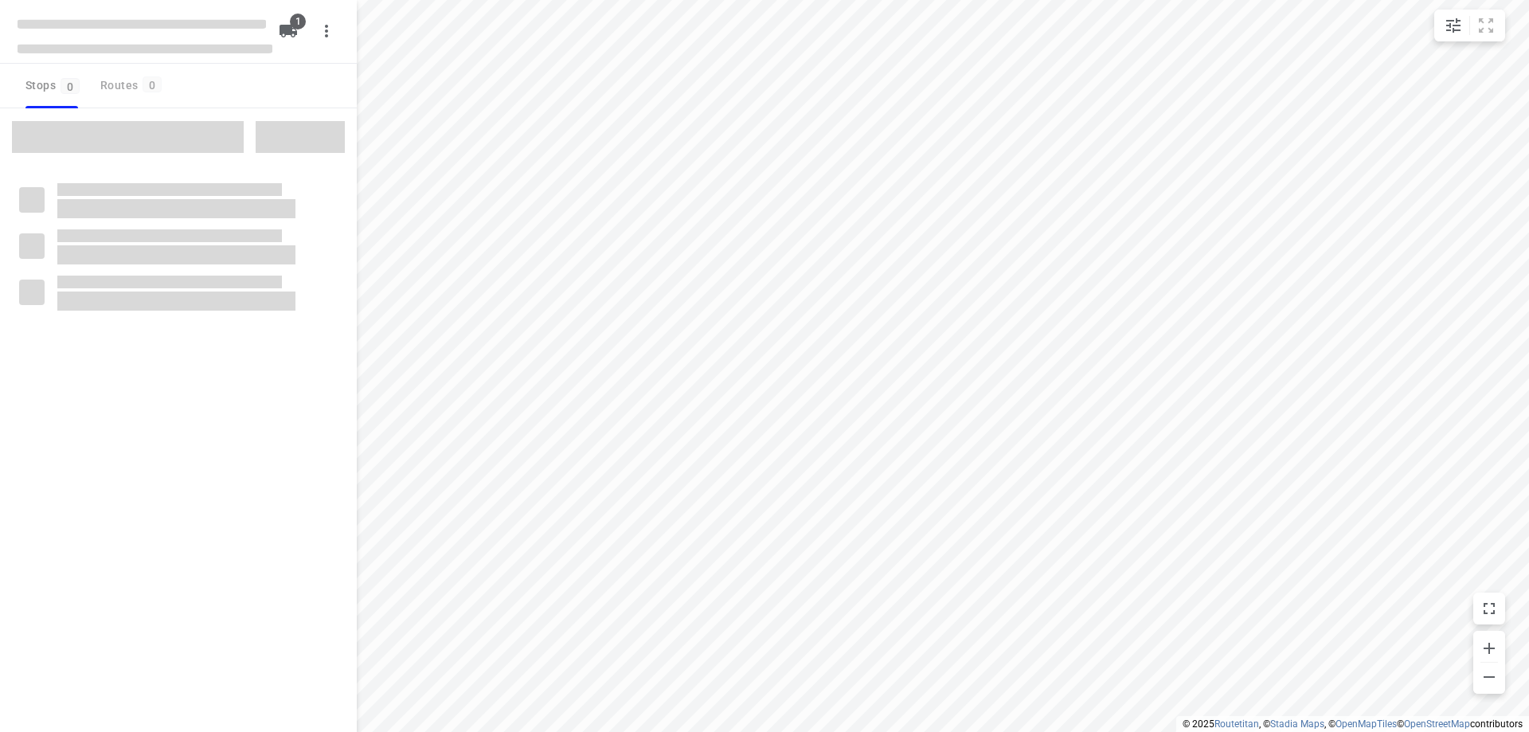
type input "distance"
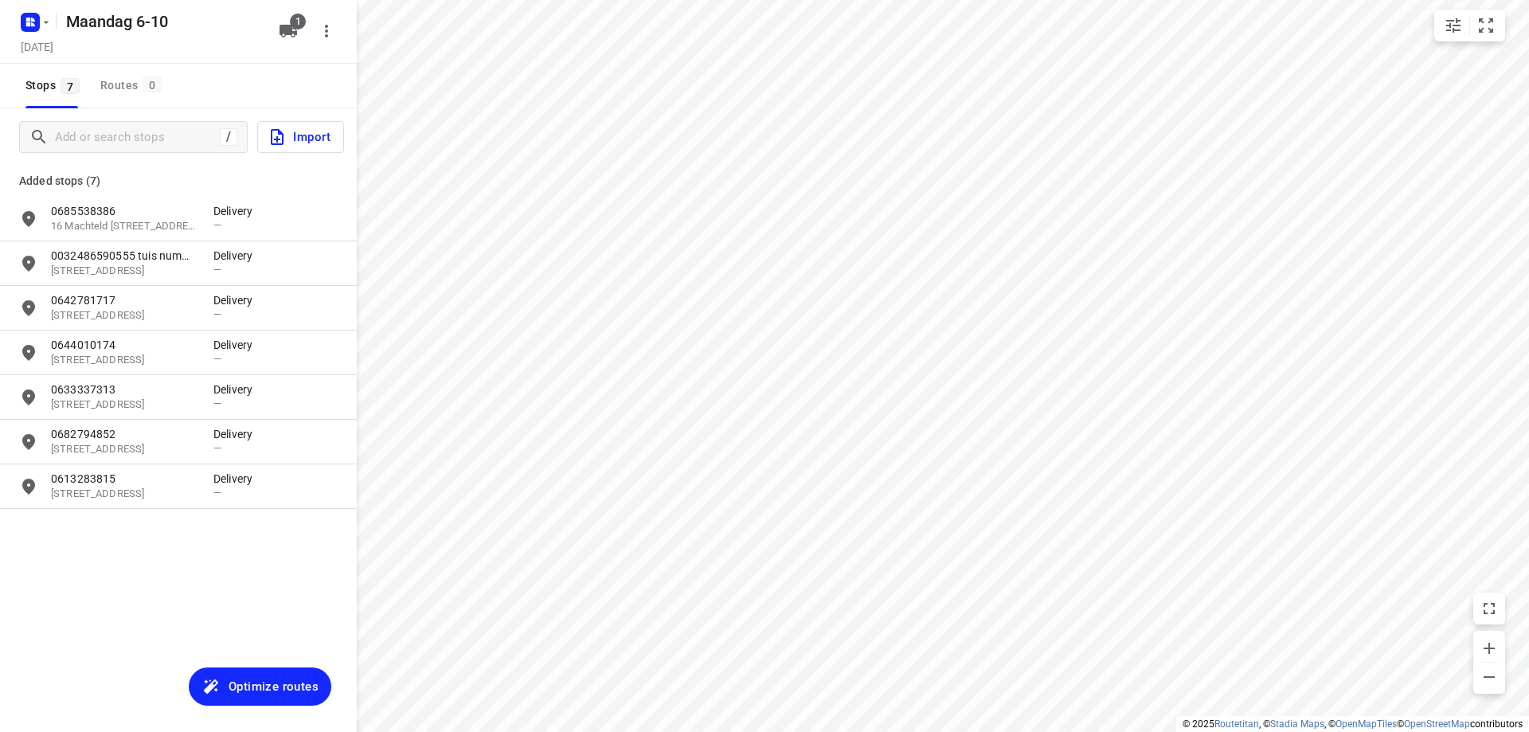
click at [251, 697] on span "Optimize routes" at bounding box center [274, 686] width 90 height 21
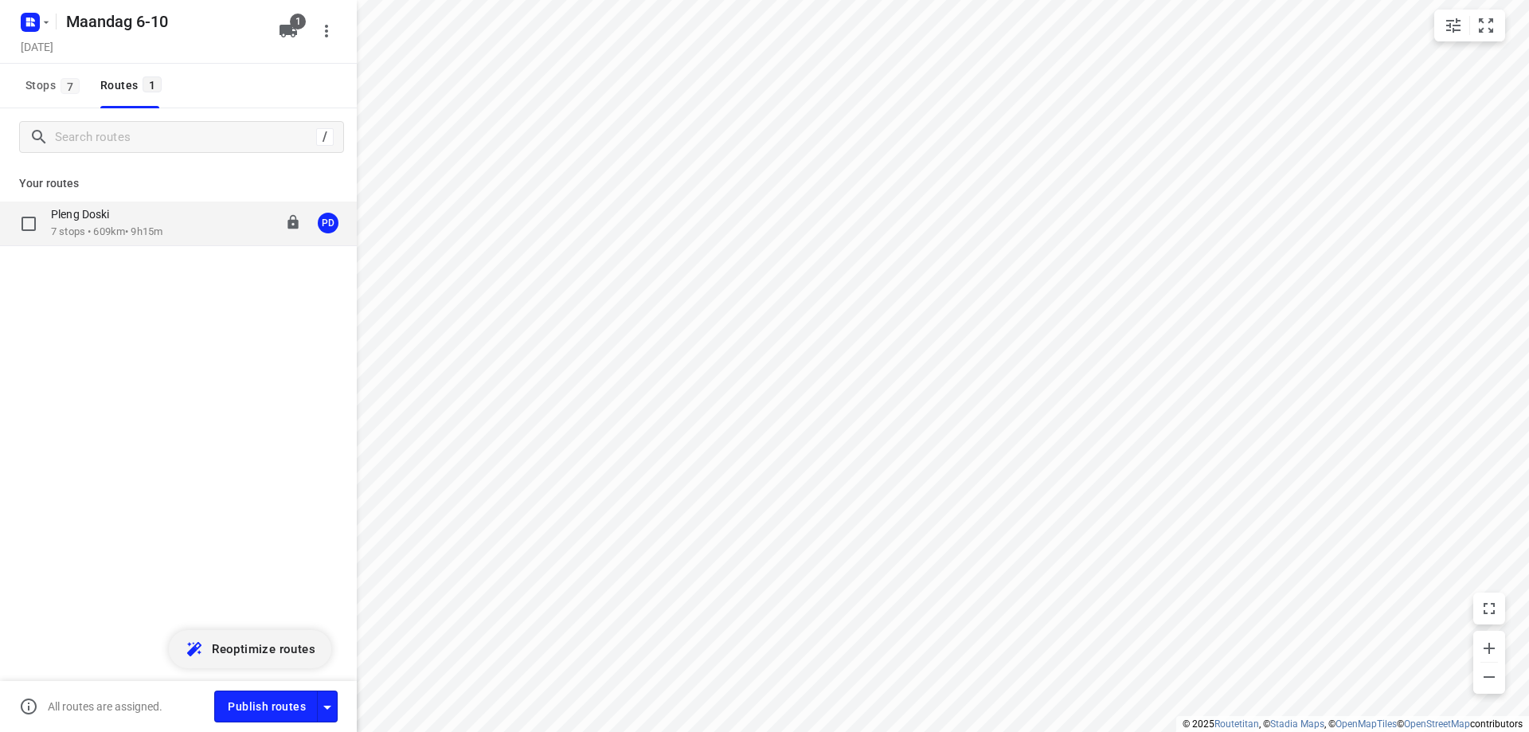
click at [202, 233] on div "Pleng Doski 7 stops • 609km • 9h15m 08:00-17:15 PD" at bounding box center [204, 223] width 306 height 33
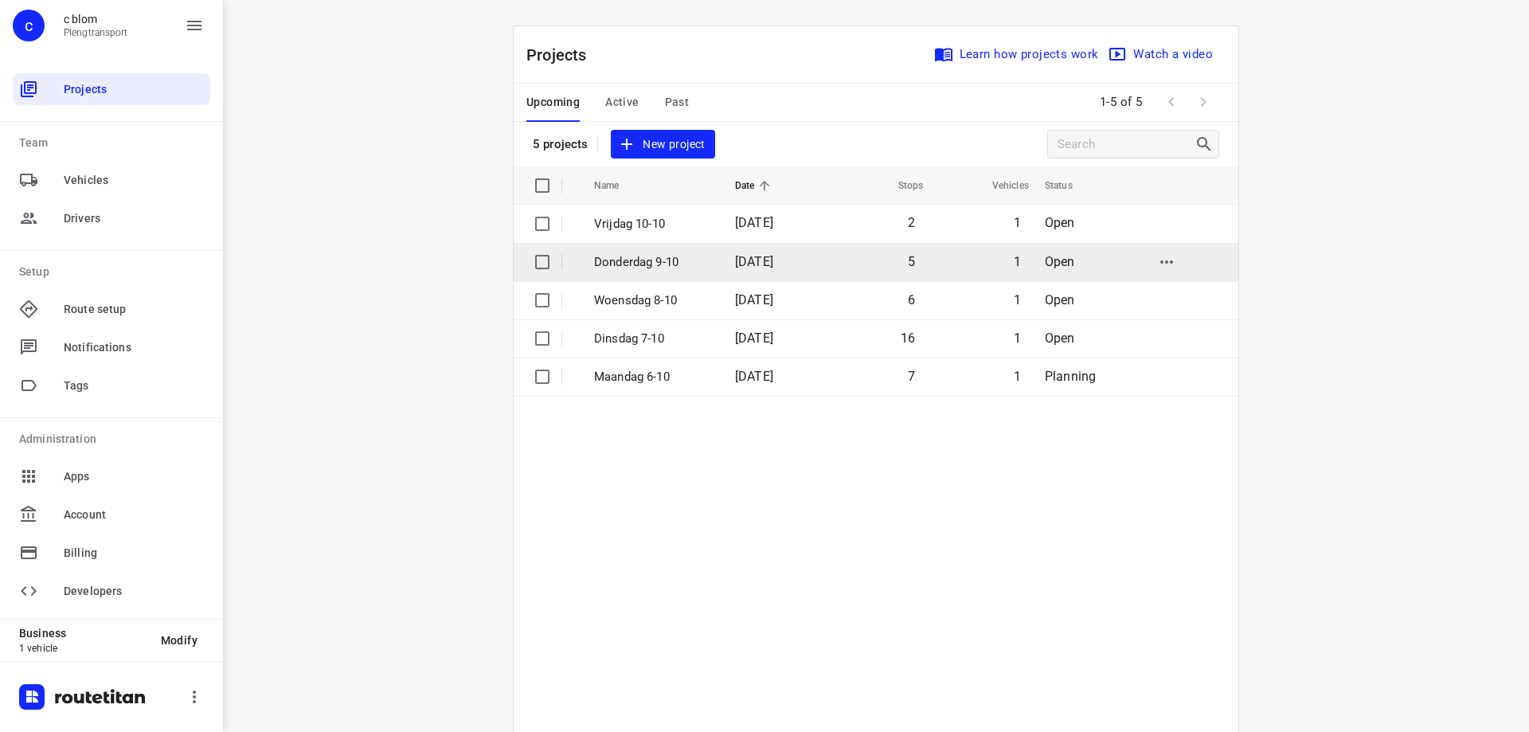
click at [659, 269] on p "Donderdag 9-10" at bounding box center [652, 262] width 117 height 18
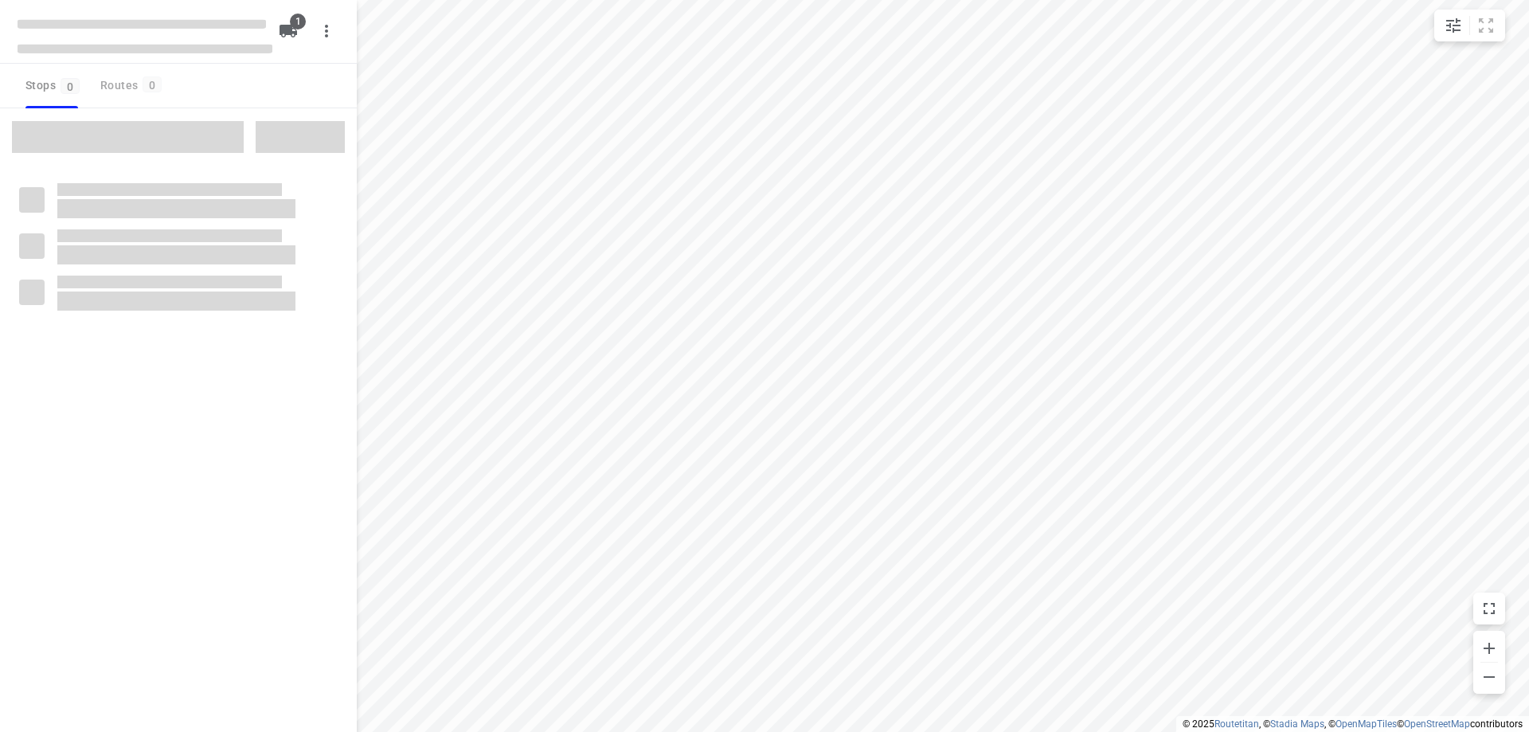
type input "distance"
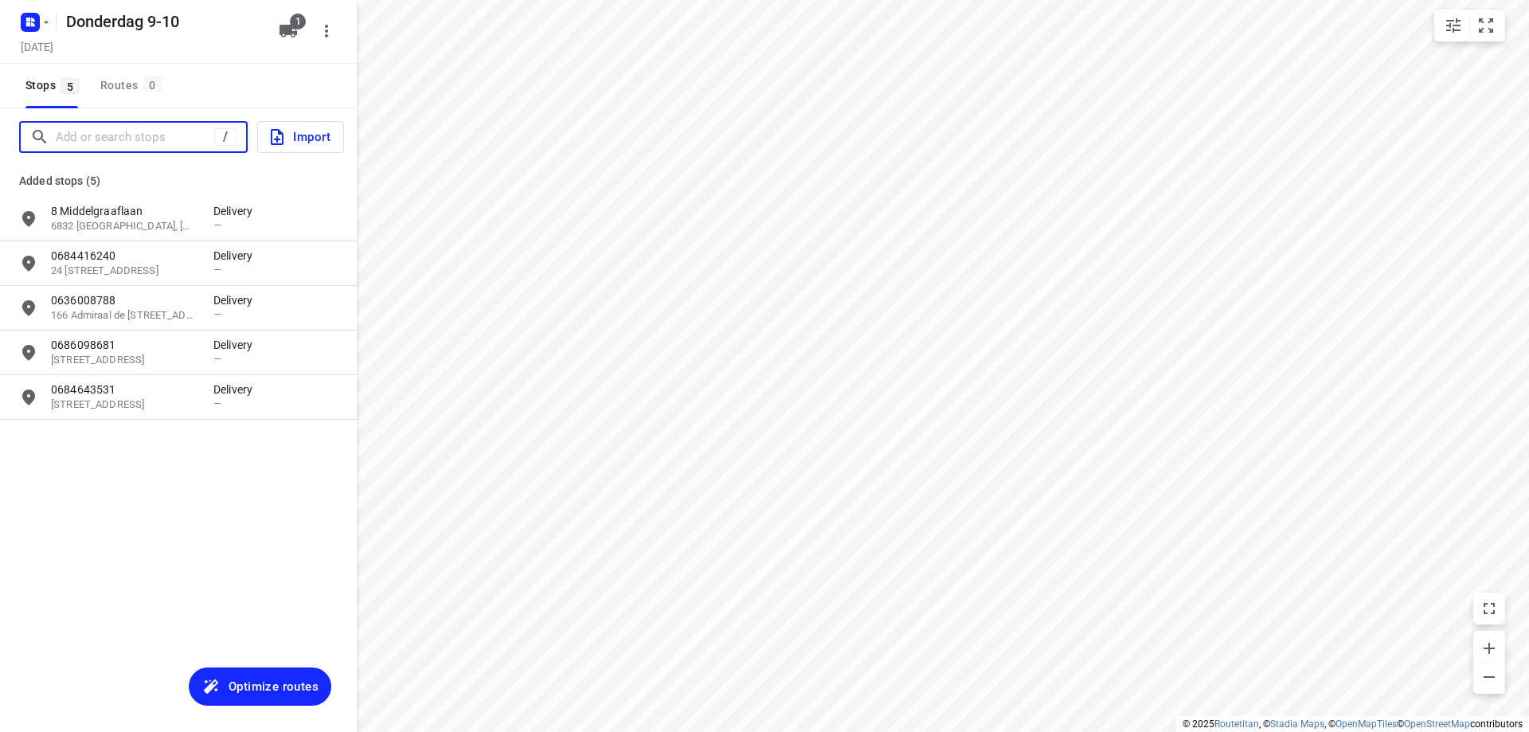
click at [198, 140] on input "Add or search stops" at bounding box center [135, 137] width 158 height 25
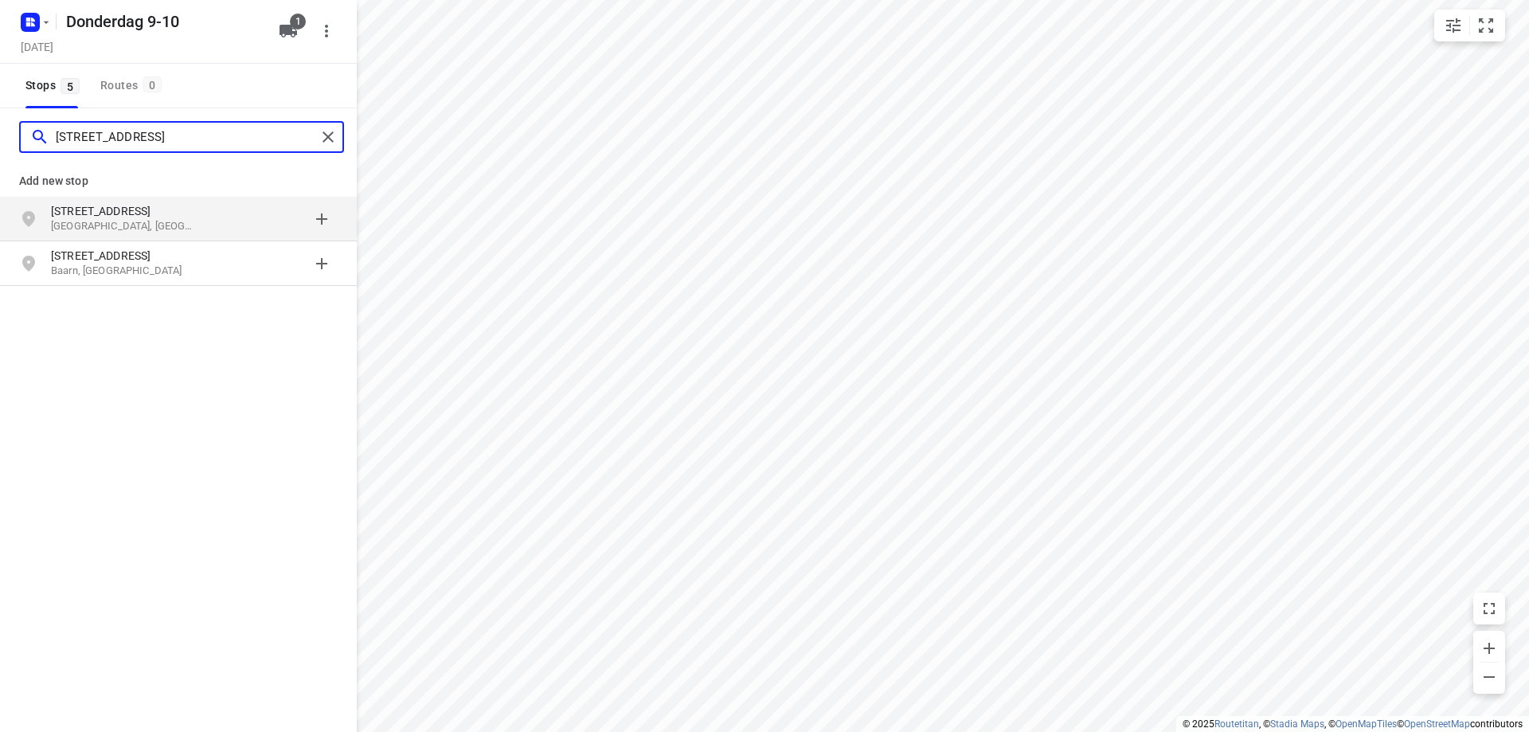
type input "[STREET_ADDRESS]"
click at [192, 210] on p "[STREET_ADDRESS]" at bounding box center [124, 211] width 147 height 16
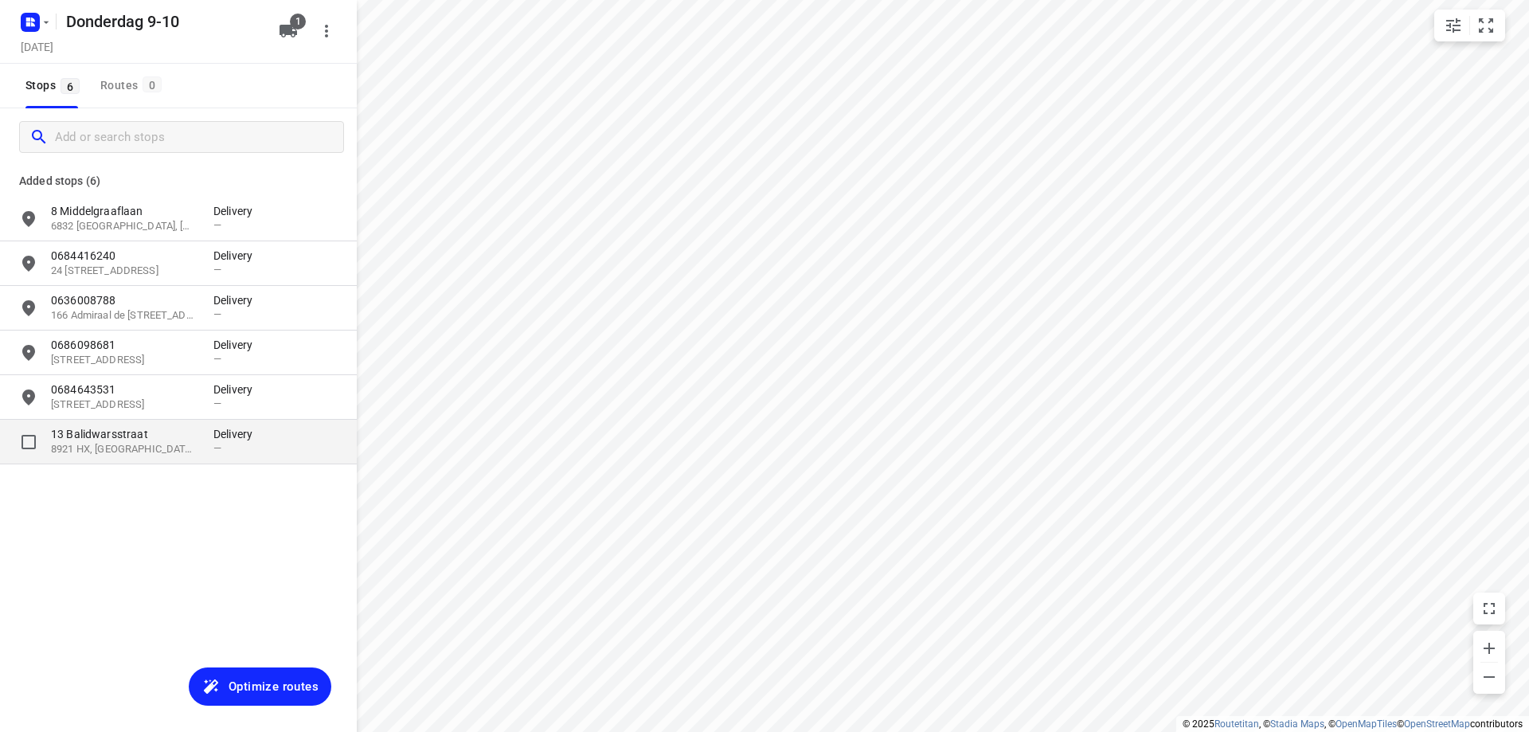
click at [195, 456] on p "8921 HX, [GEOGRAPHIC_DATA], [GEOGRAPHIC_DATA]" at bounding box center [124, 449] width 147 height 15
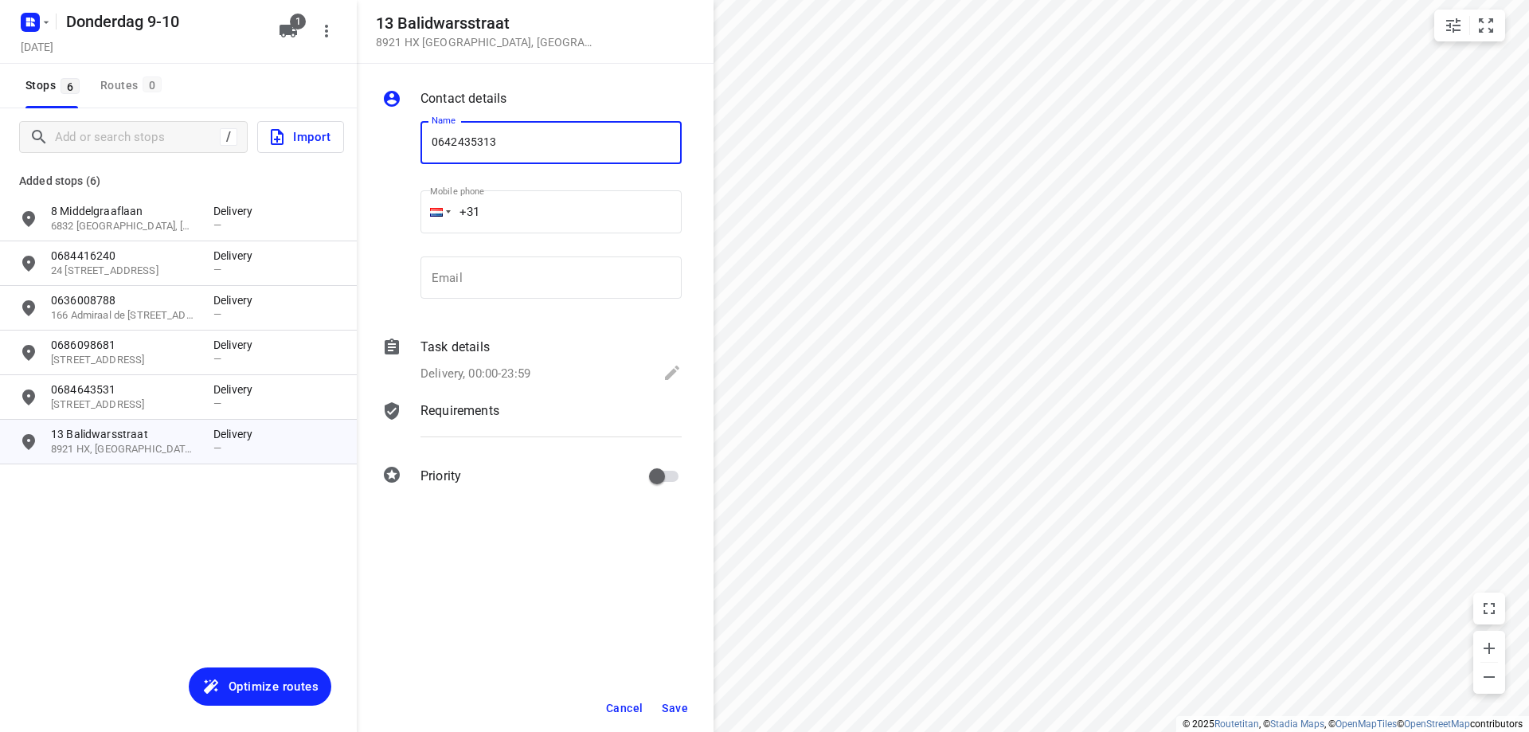
type input "0642435313"
click at [678, 703] on span "Save" at bounding box center [675, 708] width 26 height 13
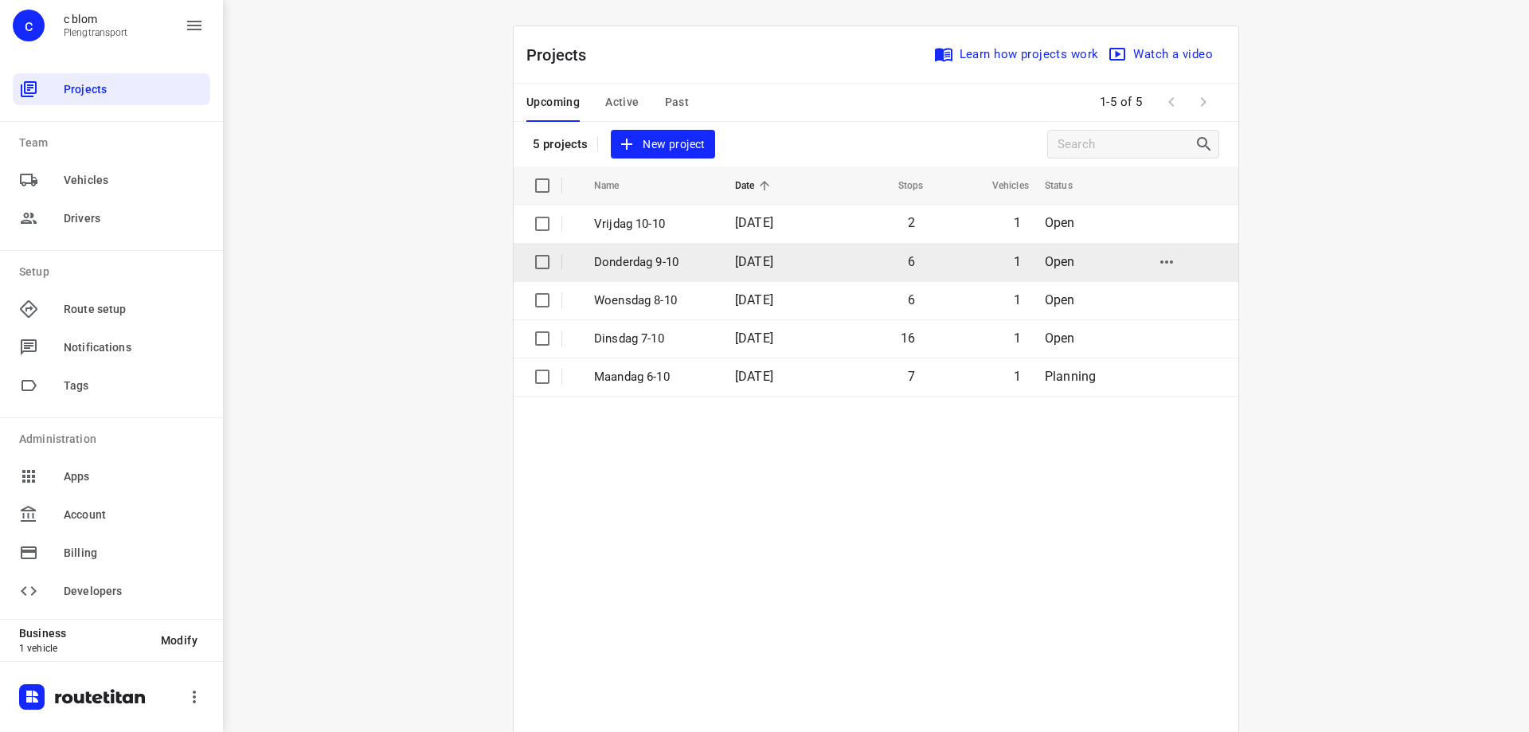
click at [714, 267] on td "Donderdag 9-10" at bounding box center [650, 262] width 144 height 38
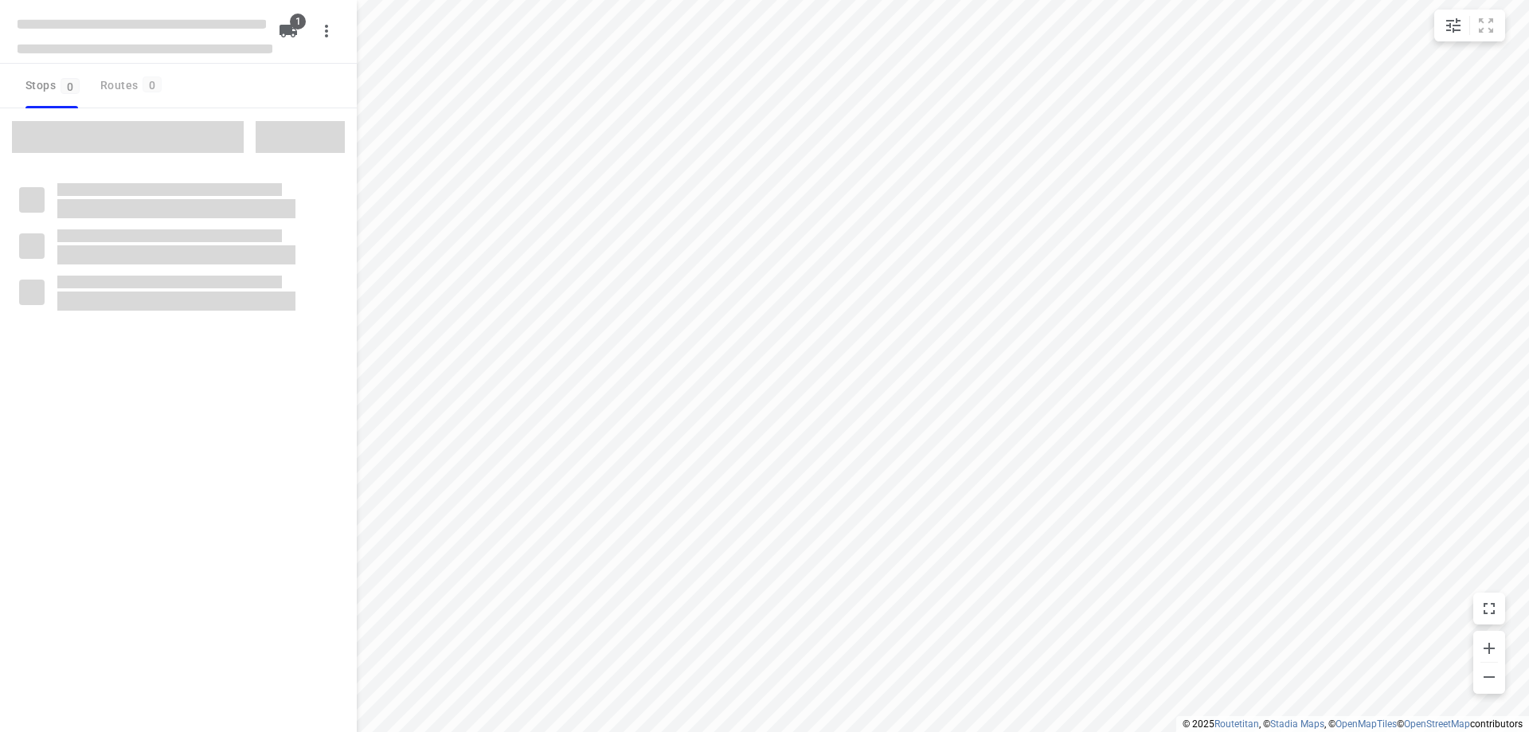
type input "distance"
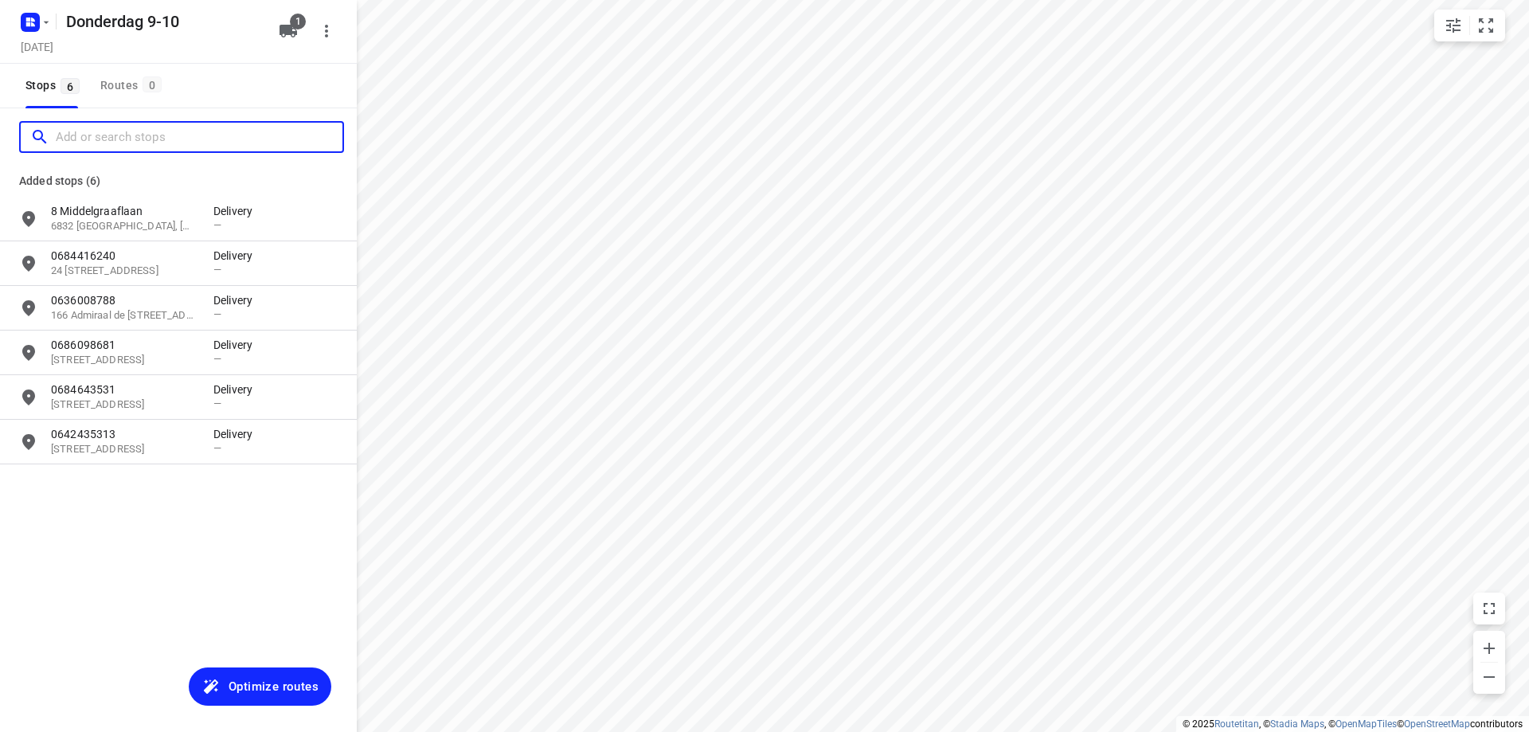
click at [174, 139] on input "Add or search stops" at bounding box center [199, 137] width 287 height 25
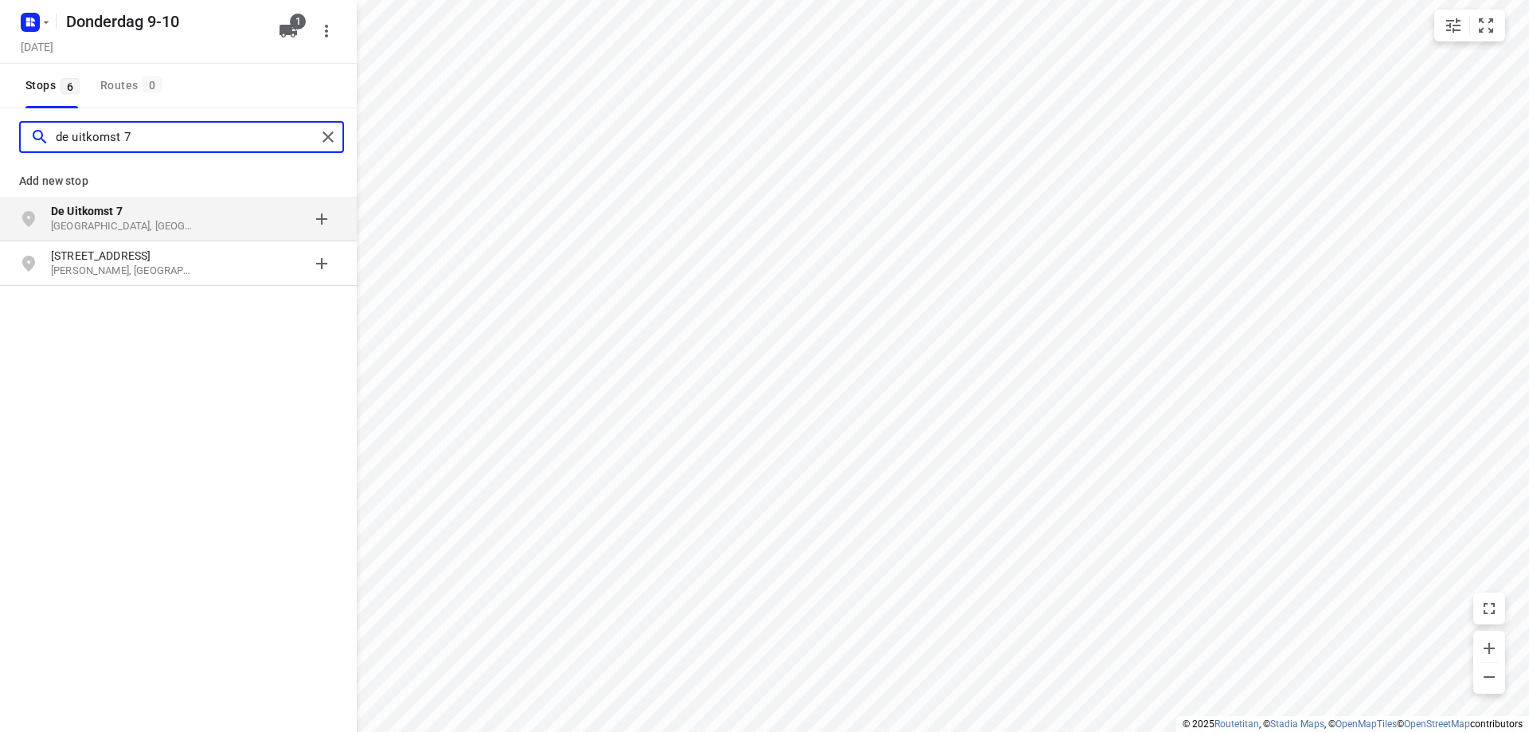
type input "de uitkomst 7"
click at [161, 230] on p "[GEOGRAPHIC_DATA], [GEOGRAPHIC_DATA]" at bounding box center [124, 226] width 147 height 15
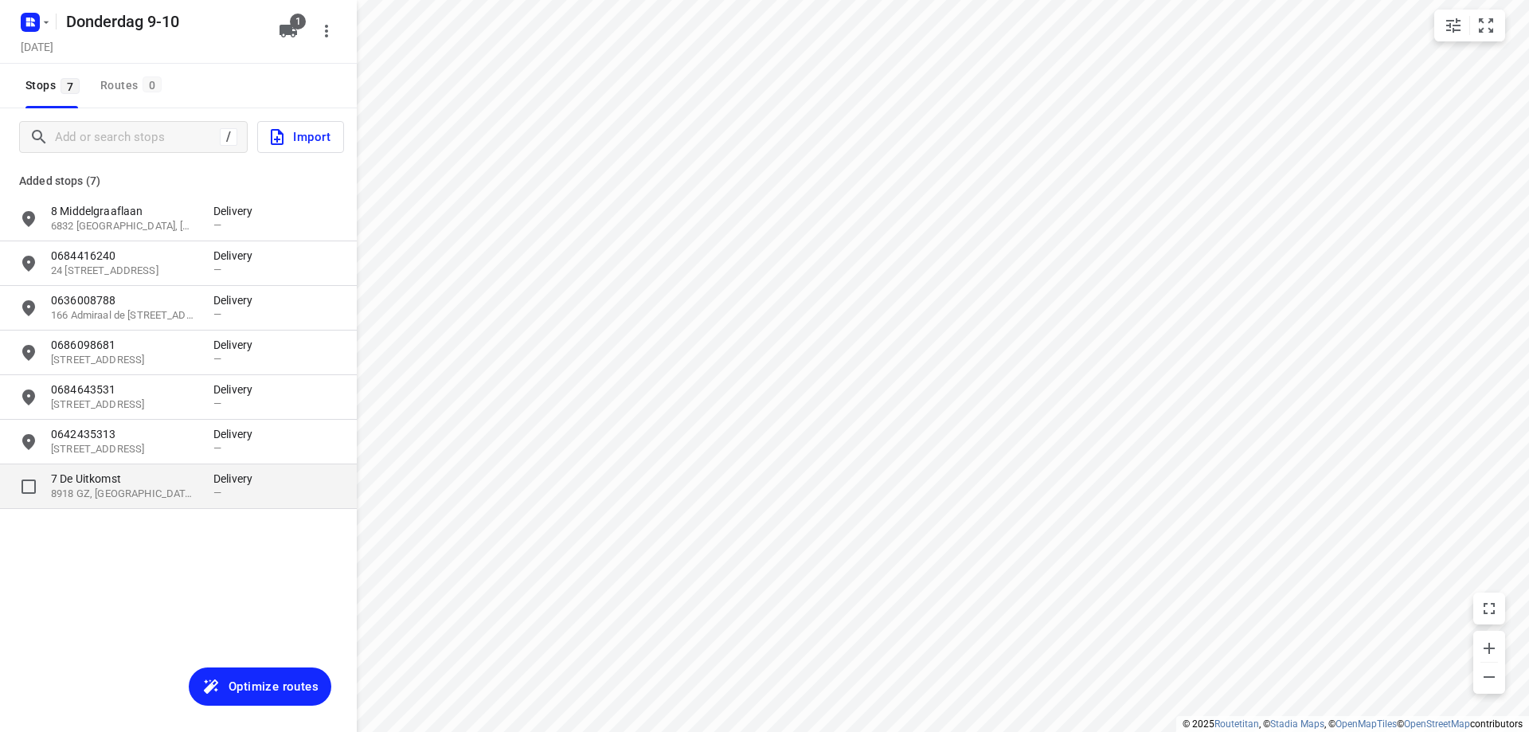
click at [133, 477] on p "7 De Uitkomst" at bounding box center [124, 479] width 147 height 16
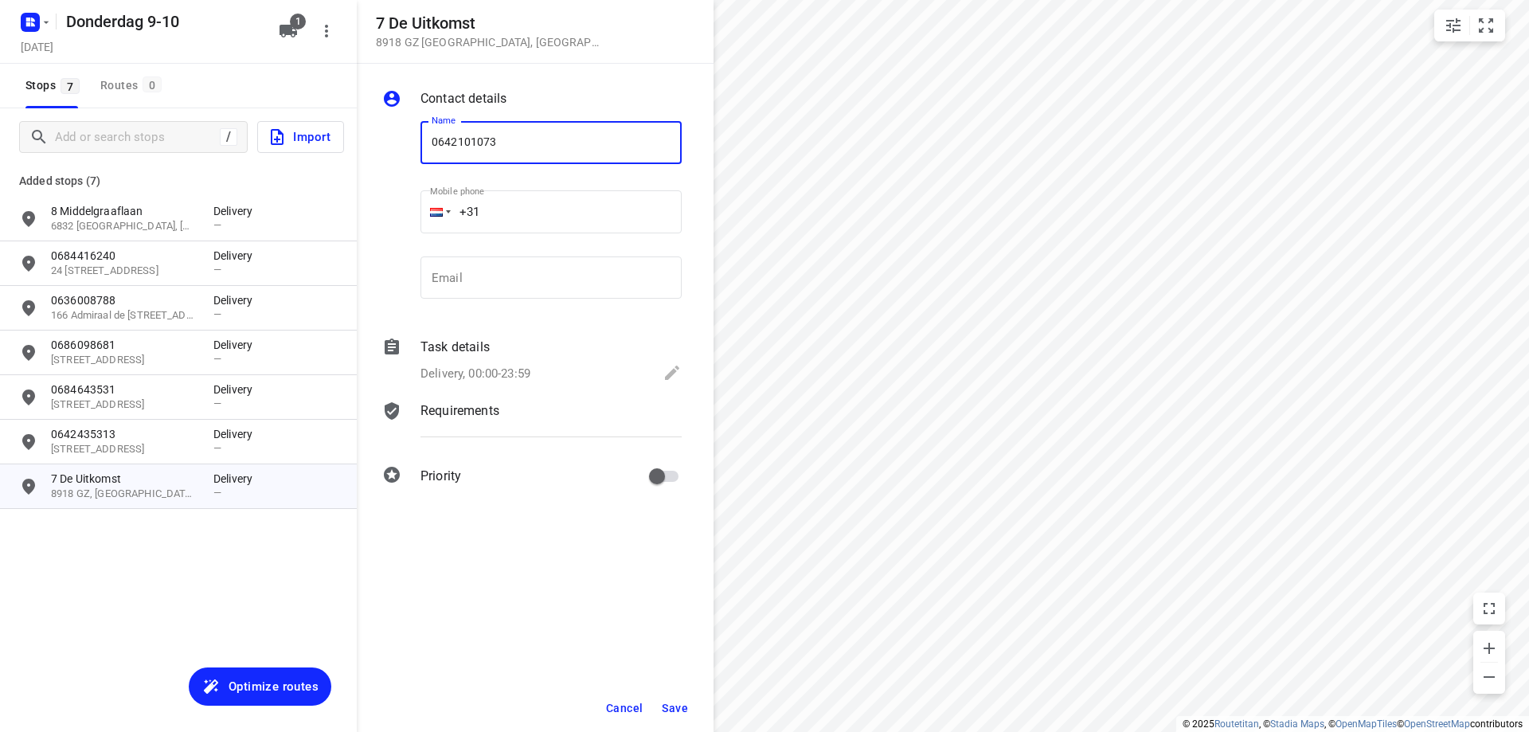
type input "0642101073"
click at [682, 706] on span "Save" at bounding box center [675, 708] width 26 height 13
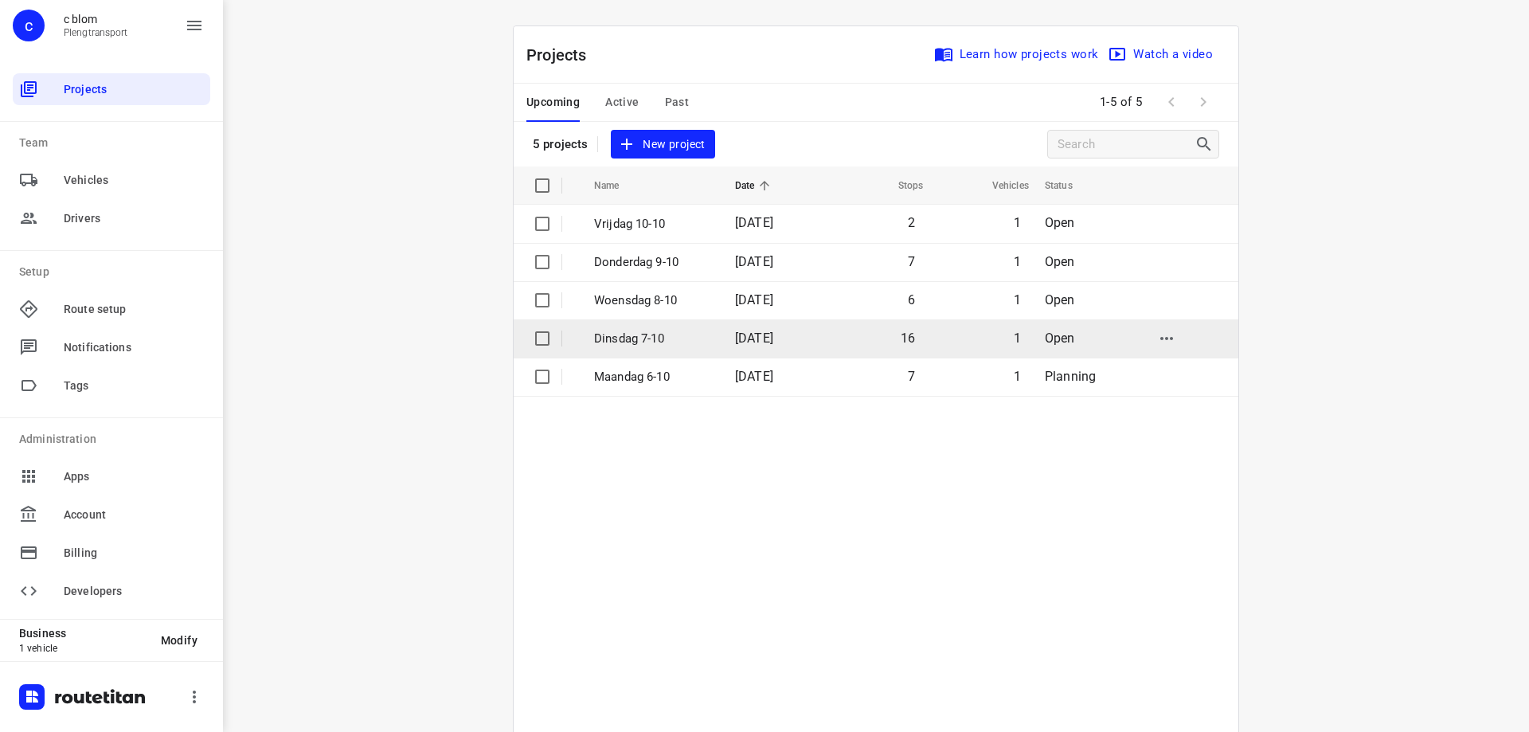
click at [738, 338] on span "[DATE]" at bounding box center [754, 337] width 38 height 15
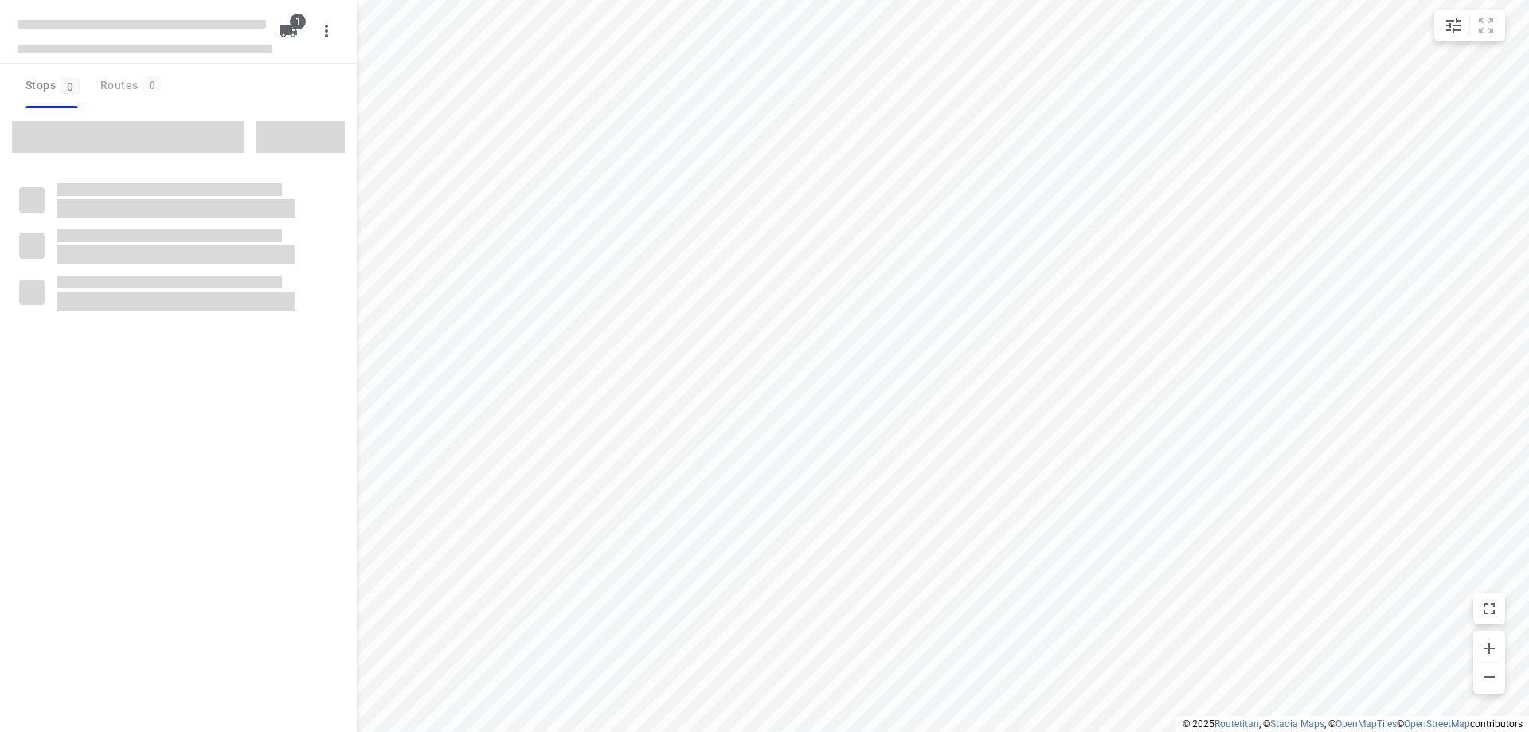
type input "distance"
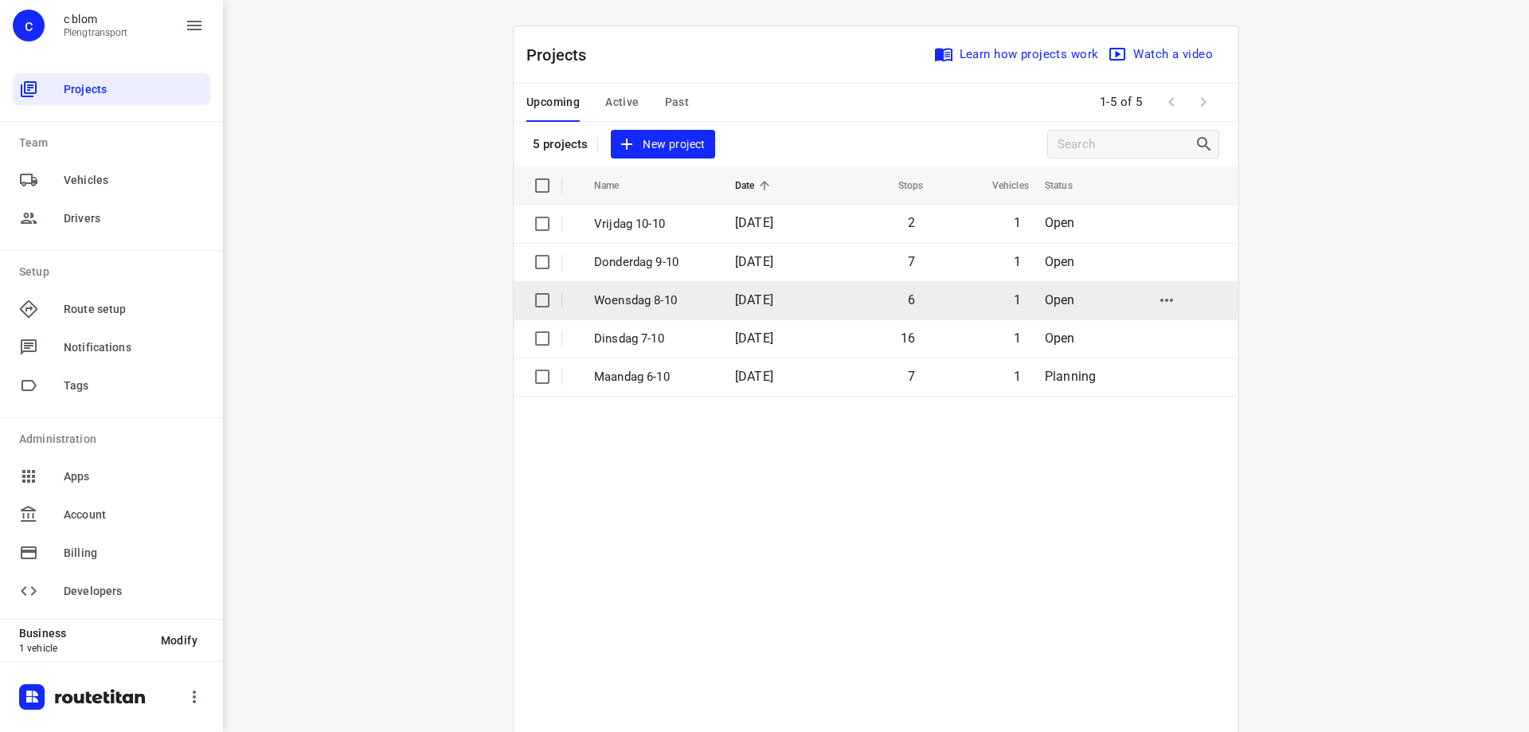
click at [747, 316] on td "[DATE]" at bounding box center [773, 300] width 102 height 38
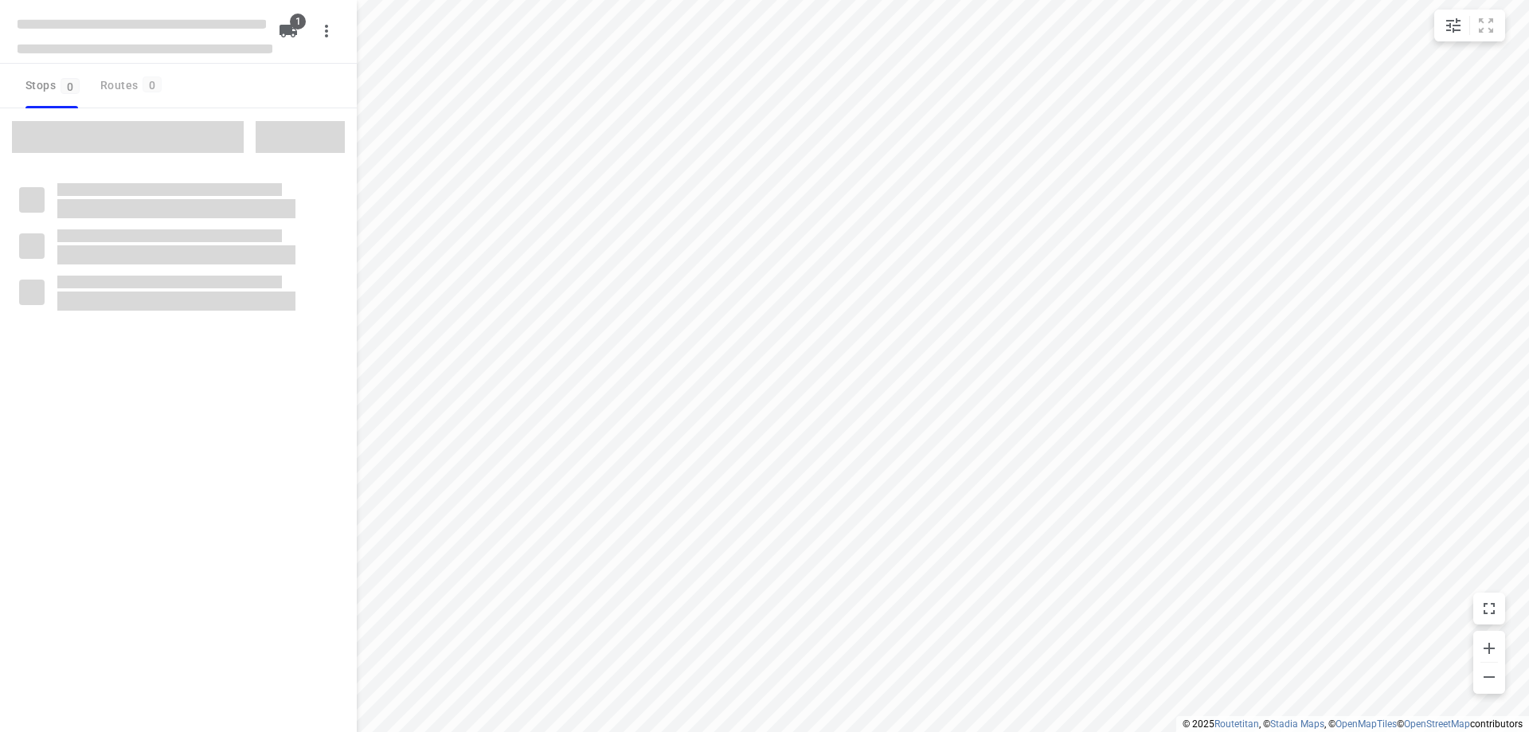
type input "distance"
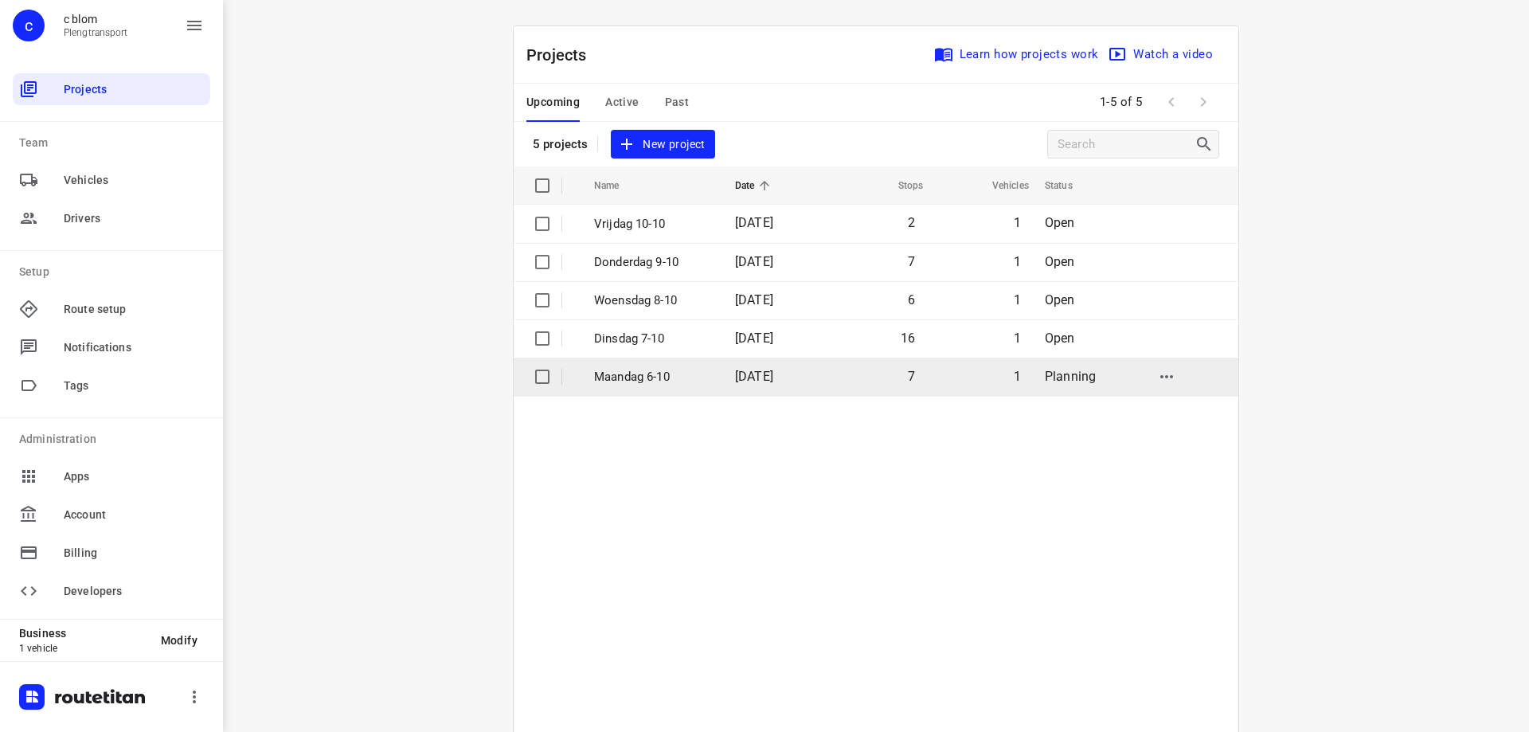
click at [700, 377] on p "Maandag 6-10" at bounding box center [652, 377] width 117 height 18
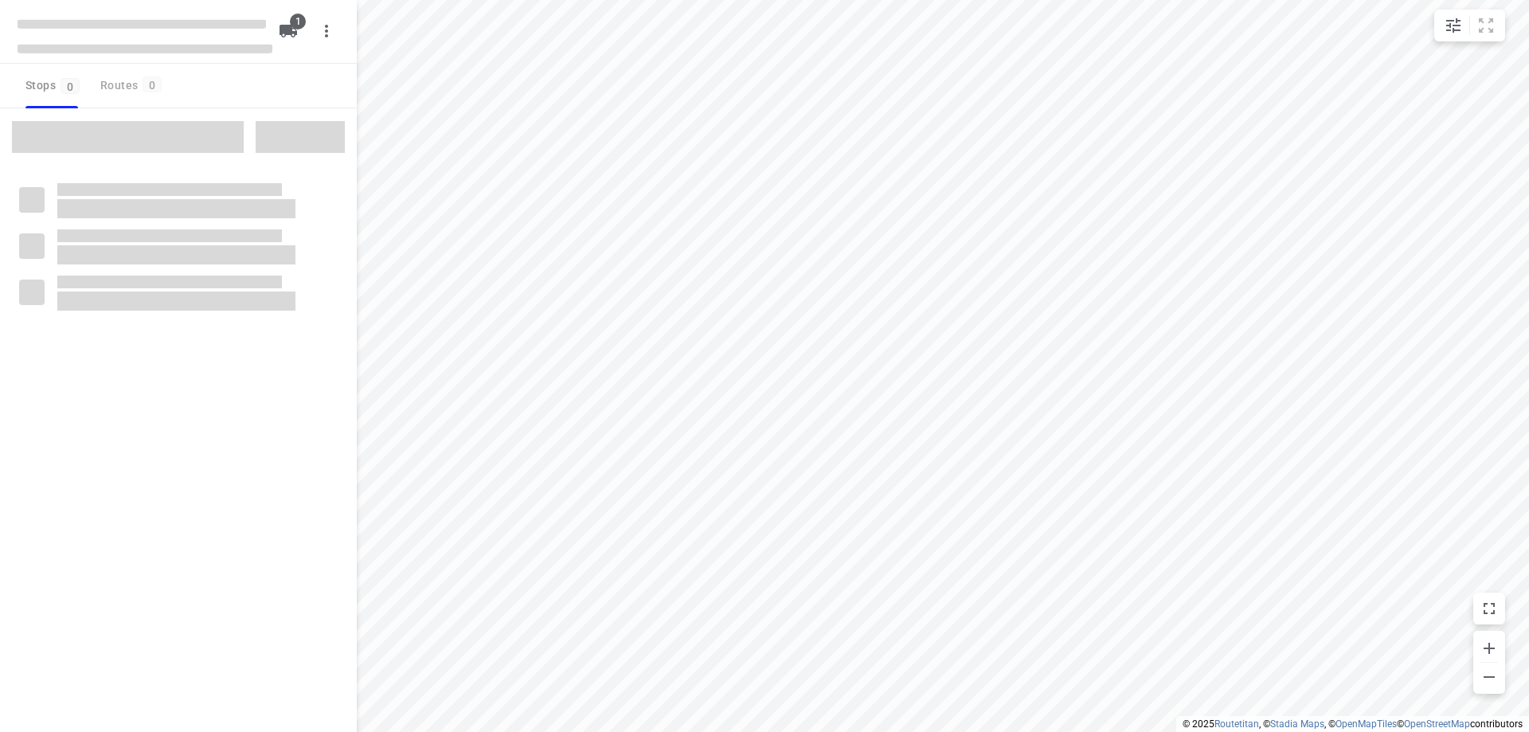
type input "distance"
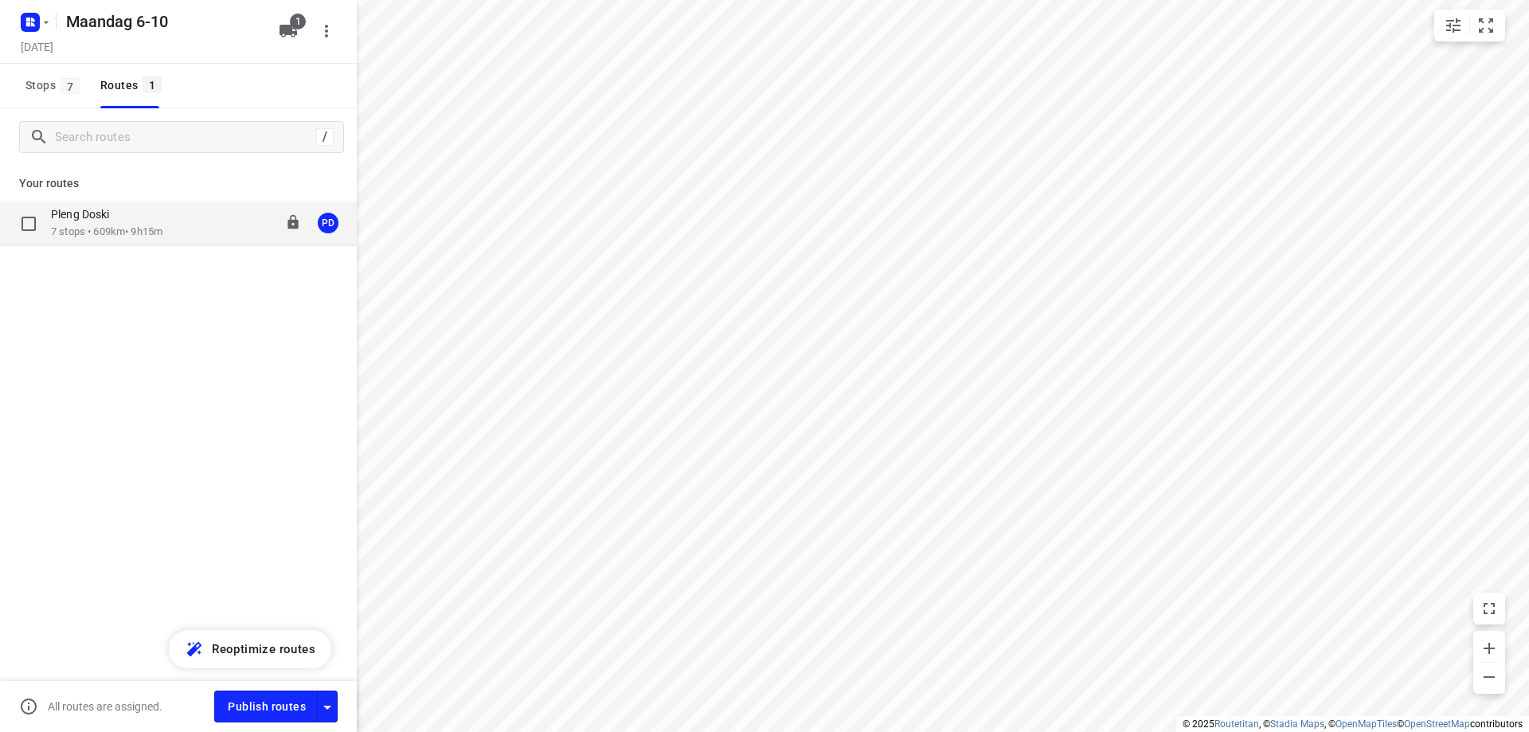
click at [152, 221] on div "Pleng Doski" at bounding box center [106, 216] width 111 height 18
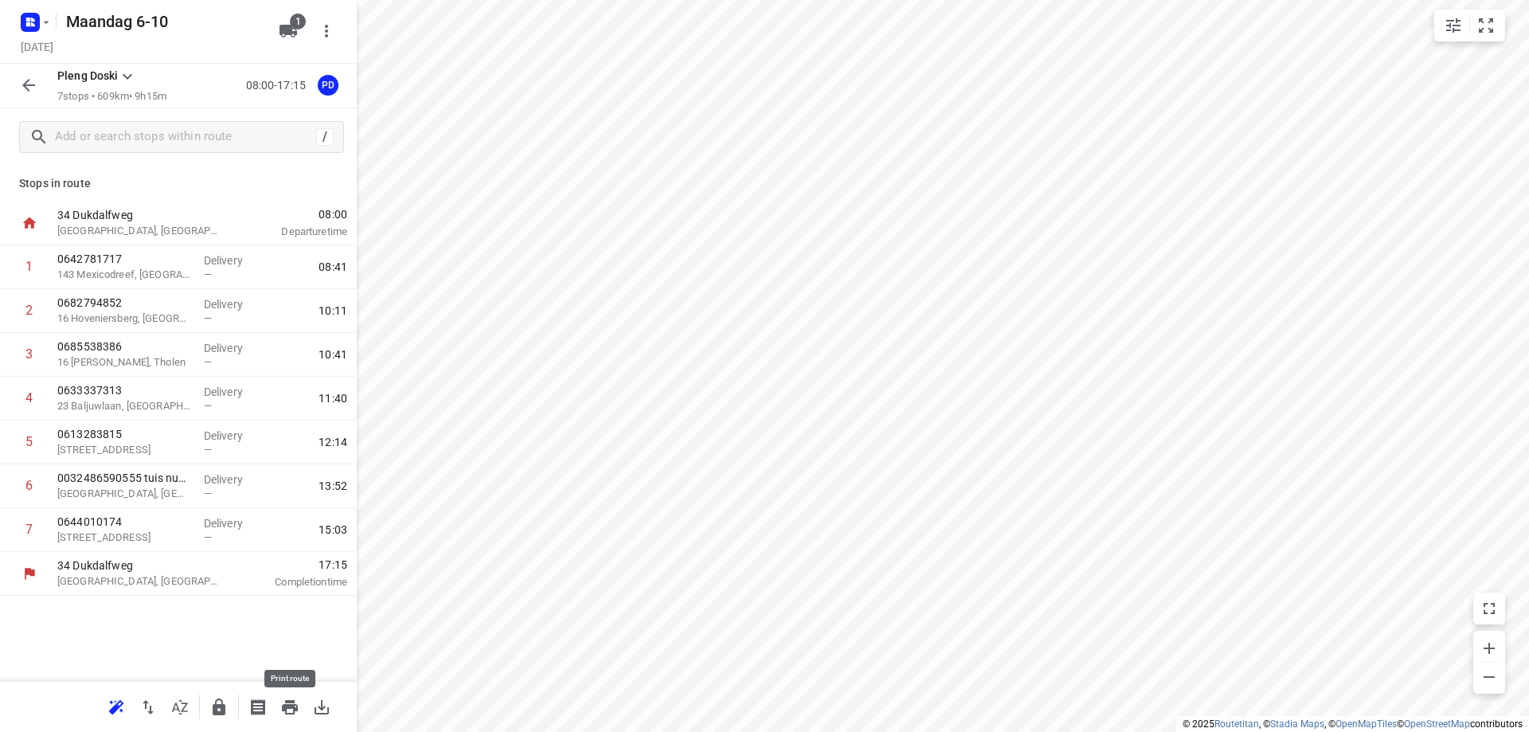
click at [287, 701] on icon "button" at bounding box center [290, 707] width 16 height 14
